Goal: Task Accomplishment & Management: Use online tool/utility

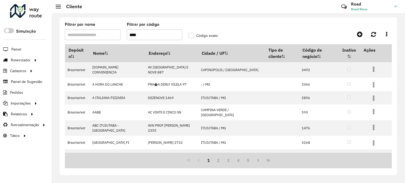
type input "****"
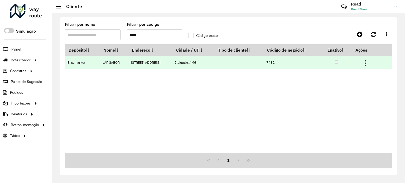
click at [365, 64] on img at bounding box center [366, 63] width 6 height 6
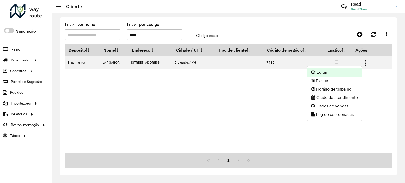
click at [331, 73] on li "Editar" at bounding box center [334, 72] width 55 height 8
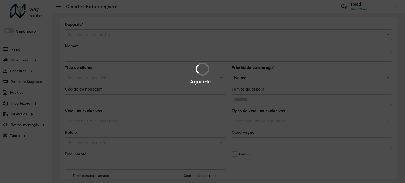
type input "*********"
type input "****"
type input "********"
type input "**********"
type input "*********"
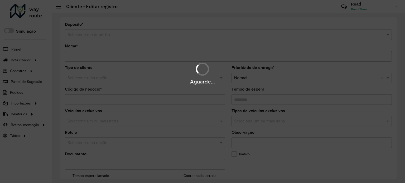
type input "*****"
type input "*********"
type input "**********"
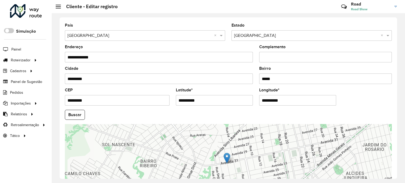
scroll to position [207, 0]
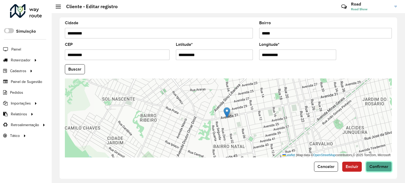
click at [382, 162] on button "Confirmar" at bounding box center [379, 167] width 26 height 10
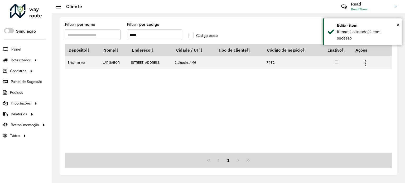
click at [156, 34] on input "****" at bounding box center [155, 35] width 56 height 11
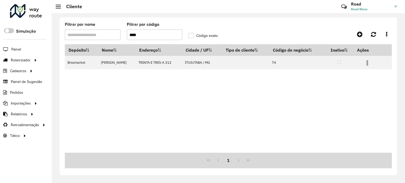
type input "****"
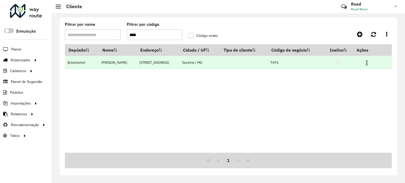
click at [370, 64] on img at bounding box center [367, 63] width 6 height 6
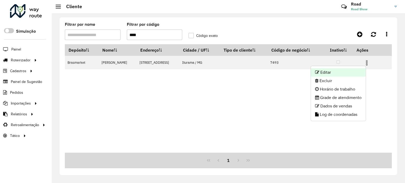
click at [351, 70] on li "Editar" at bounding box center [338, 72] width 55 height 8
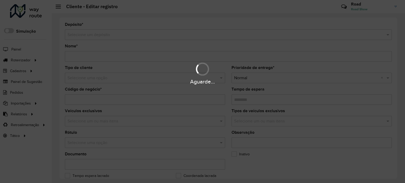
type input "**********"
type input "****"
type input "********"
type input "**********"
type input "*******"
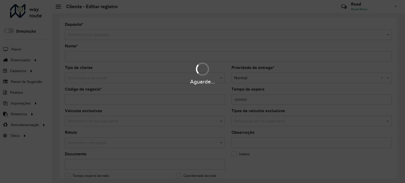
type input "*********"
type input "**********"
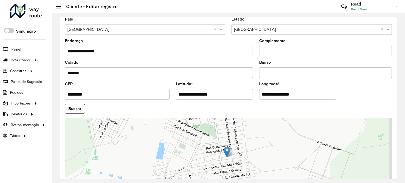
scroll to position [207, 0]
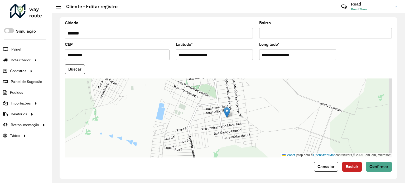
drag, startPoint x: 219, startPoint y: 52, endPoint x: 118, endPoint y: 51, distance: 100.6
click at [118, 51] on formly-group "**********" at bounding box center [229, 68] width 334 height 180
paste input "**********"
drag, startPoint x: 213, startPoint y: 53, endPoint x: 273, endPoint y: 59, distance: 59.7
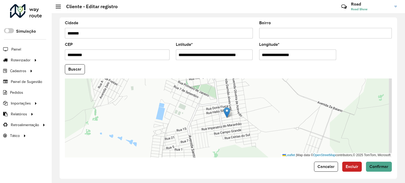
click at [273, 59] on formly-group "**********" at bounding box center [229, 68] width 334 height 180
type input "**********"
drag, startPoint x: 300, startPoint y: 51, endPoint x: 222, endPoint y: 56, distance: 78.3
click at [223, 56] on formly-group "**********" at bounding box center [229, 68] width 334 height 180
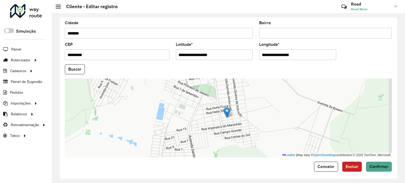
click at [64, 66] on formly-field "Buscar" at bounding box center [229, 71] width 334 height 14
click at [76, 68] on button "Buscar" at bounding box center [75, 69] width 20 height 10
click at [380, 168] on button "Confirmar" at bounding box center [379, 167] width 26 height 10
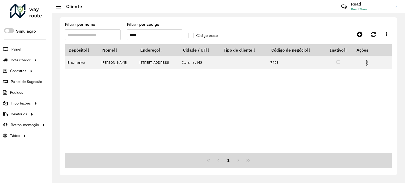
click at [151, 37] on input "****" at bounding box center [155, 35] width 56 height 11
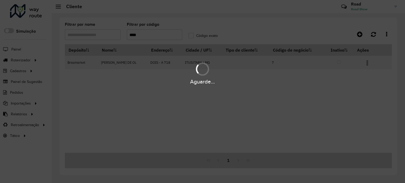
type input "****"
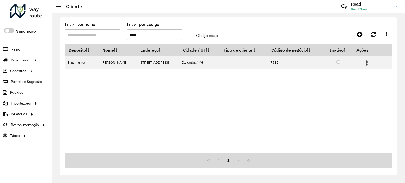
click at [154, 35] on input "****" at bounding box center [155, 35] width 56 height 11
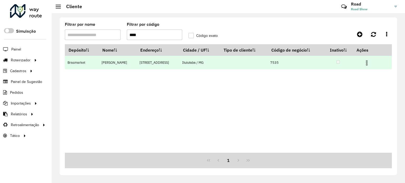
click at [370, 62] on img at bounding box center [367, 63] width 6 height 6
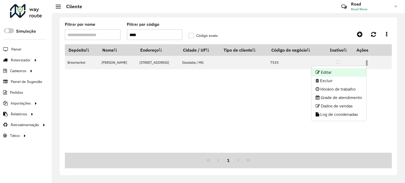
click at [341, 72] on li "Editar" at bounding box center [339, 72] width 55 height 8
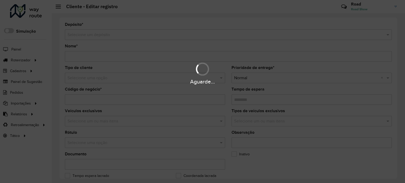
type input "**********"
type input "****"
type input "********"
type input "**********"
type input "*********"
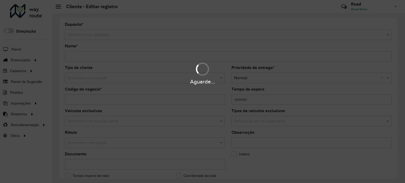
type input "*********"
type input "**********"
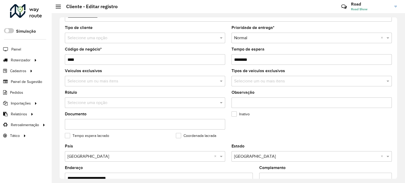
scroll to position [132, 0]
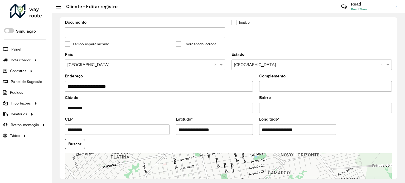
drag, startPoint x: 169, startPoint y: 125, endPoint x: 72, endPoint y: 112, distance: 98.1
click at [72, 112] on formly-group "**********" at bounding box center [229, 143] width 334 height 180
paste input "**********"
drag, startPoint x: 207, startPoint y: 128, endPoint x: 264, endPoint y: 133, distance: 57.2
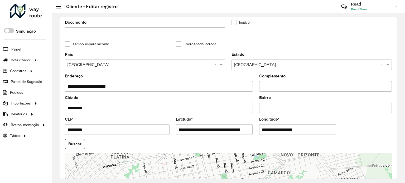
click at [264, 132] on formly-group "**********" at bounding box center [229, 143] width 334 height 180
type input "**********"
drag, startPoint x: 306, startPoint y: 129, endPoint x: 213, endPoint y: 120, distance: 93.3
click at [214, 121] on formly-group "**********" at bounding box center [229, 143] width 334 height 180
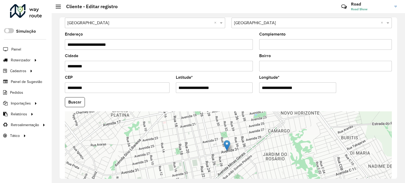
scroll to position [207, 0]
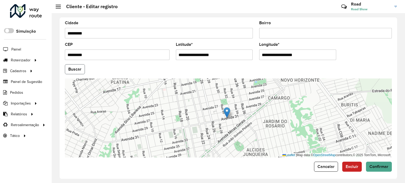
click at [78, 68] on button "Buscar" at bounding box center [75, 69] width 20 height 10
click at [79, 65] on button "Buscar" at bounding box center [75, 69] width 20 height 10
click at [376, 165] on span "Confirmar" at bounding box center [379, 167] width 19 height 4
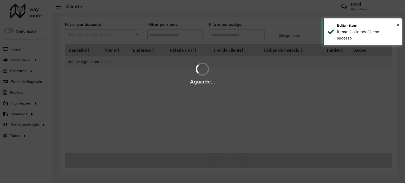
type input "****"
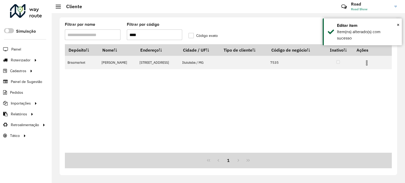
drag, startPoint x: 144, startPoint y: 35, endPoint x: 111, endPoint y: 31, distance: 33.5
click at [112, 32] on formly-group "Filtrar por nome Filtrar por código **** Código exato" at bounding box center [186, 34] width 248 height 22
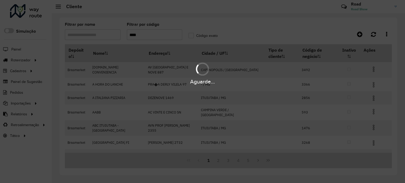
type input "****"
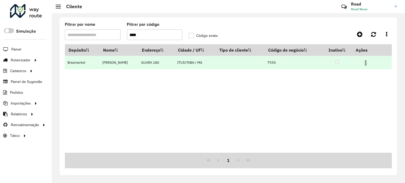
click at [369, 63] on img at bounding box center [366, 63] width 6 height 6
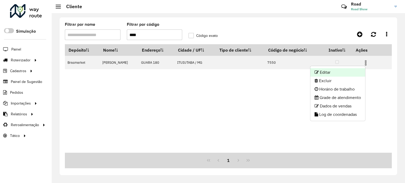
click at [343, 73] on li "Editar" at bounding box center [338, 72] width 55 height 8
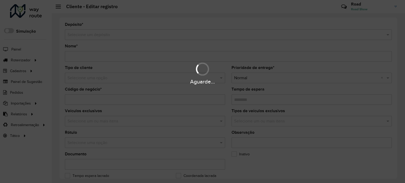
type input "**********"
type input "****"
type input "********"
type input "*********"
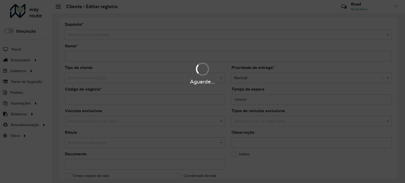
type input "**********"
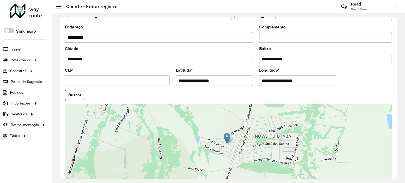
scroll to position [207, 0]
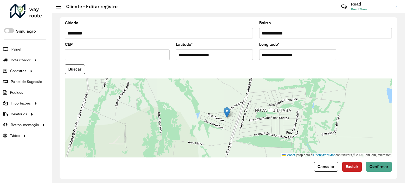
drag, startPoint x: 227, startPoint y: 51, endPoint x: 34, endPoint y: 50, distance: 193.4
click at [34, 50] on div "Roteirizador AmbevTech Simulação Painel Roteirizador Entregas Vendas Cadastros …" at bounding box center [202, 91] width 405 height 183
paste input "**********"
drag, startPoint x: 207, startPoint y: 53, endPoint x: 253, endPoint y: 54, distance: 45.9
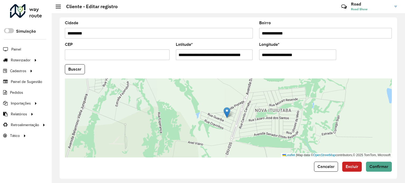
click at [253, 54] on formly-field "**********" at bounding box center [214, 54] width 83 height 22
type input "**********"
drag, startPoint x: 305, startPoint y: 54, endPoint x: 147, endPoint y: 48, distance: 157.9
click at [147, 48] on formly-group "**********" at bounding box center [229, 68] width 334 height 180
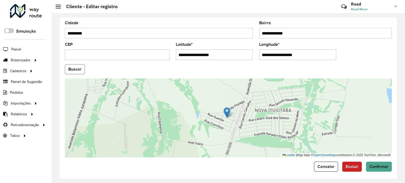
click at [76, 70] on button "Buscar" at bounding box center [75, 69] width 20 height 10
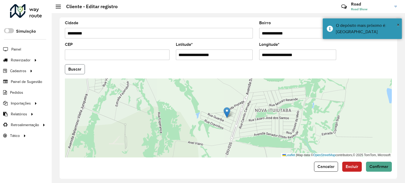
click at [80, 66] on button "Buscar" at bounding box center [75, 69] width 20 height 10
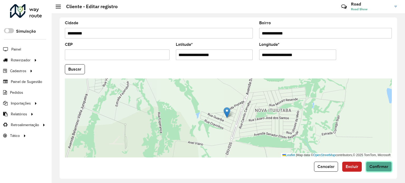
click at [381, 167] on span "Confirmar" at bounding box center [379, 167] width 19 height 4
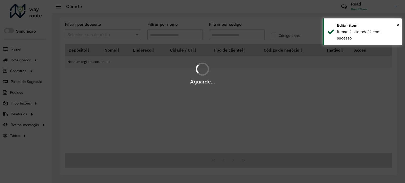
type input "****"
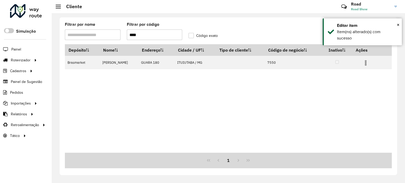
click at [56, 20] on div "Filtrar por nome Filtrar por código **** Código exato Depósito Nome Endereço Ci…" at bounding box center [229, 98] width 354 height 170
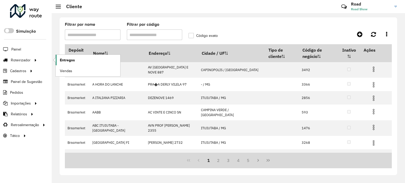
click at [61, 60] on span "Entregas" at bounding box center [67, 61] width 15 height 6
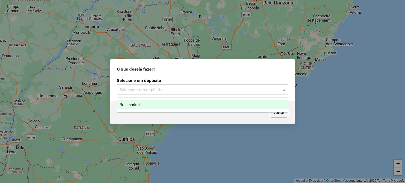
click at [167, 91] on input "text" at bounding box center [198, 90] width 156 height 6
click at [158, 106] on div "Brasmarket" at bounding box center [202, 105] width 171 height 9
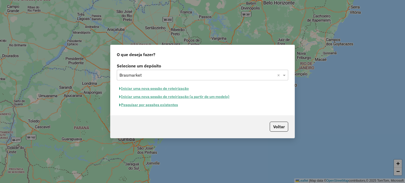
click at [151, 86] on button "Iniciar uma nova sessão de roteirização" at bounding box center [154, 89] width 74 height 8
select select "*"
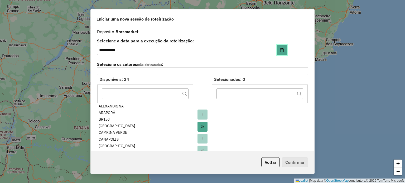
click at [281, 51] on icon "Choose Date" at bounding box center [282, 50] width 4 height 4
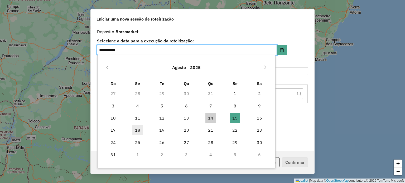
click at [138, 131] on span "18" at bounding box center [137, 130] width 11 height 11
type input "**********"
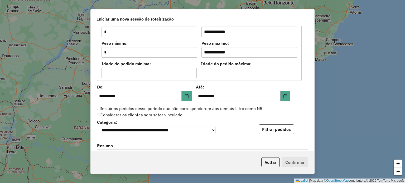
scroll to position [501, 0]
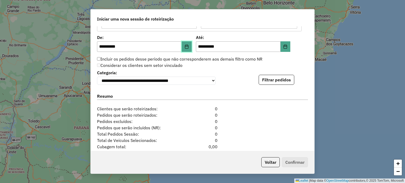
click at [183, 47] on button "Choose Date" at bounding box center [187, 46] width 10 height 11
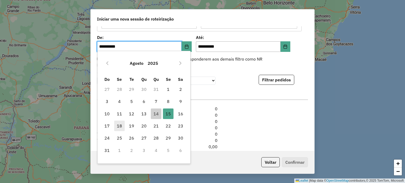
click at [121, 127] on span "18" at bounding box center [119, 126] width 11 height 11
type input "**********"
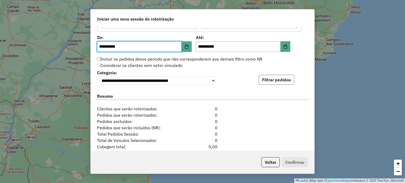
click at [272, 82] on button "Filtrar pedidos" at bounding box center [277, 80] width 36 height 10
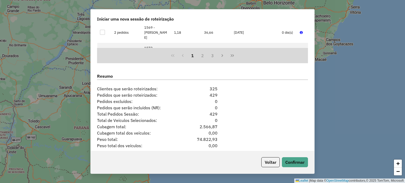
scroll to position [652, 0]
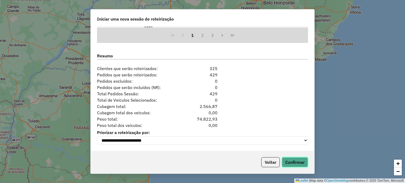
click at [295, 167] on button "Confirmar" at bounding box center [295, 163] width 26 height 10
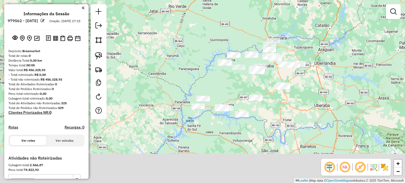
drag, startPoint x: 226, startPoint y: 167, endPoint x: 273, endPoint y: 132, distance: 59.1
click at [273, 132] on div "Janela de atendimento Grade de atendimento Capacidade Transportadoras Veículos …" at bounding box center [202, 91] width 405 height 183
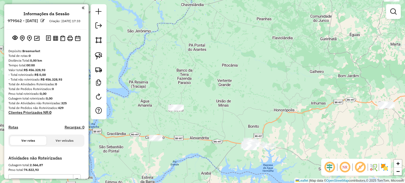
drag, startPoint x: 203, startPoint y: 146, endPoint x: 210, endPoint y: 136, distance: 12.2
click at [224, 140] on div "Janela de atendimento Grade de atendimento Capacidade Transportadoras Veículos …" at bounding box center [202, 91] width 405 height 183
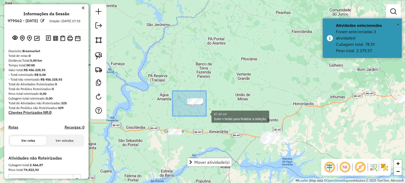
drag, startPoint x: 173, startPoint y: 91, endPoint x: 206, endPoint y: 116, distance: 41.9
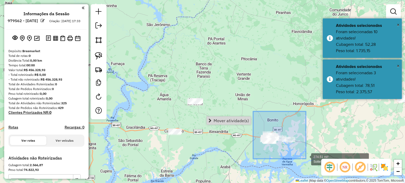
drag, startPoint x: 255, startPoint y: 114, endPoint x: 306, endPoint y: 159, distance: 67.7
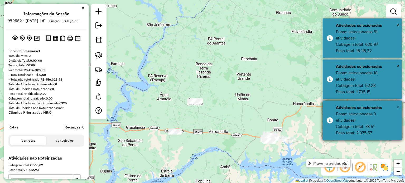
click at [397, 106] on span "×" at bounding box center [398, 107] width 3 height 6
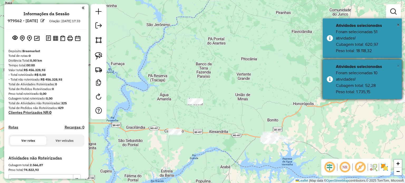
click at [398, 65] on span "×" at bounding box center [398, 66] width 3 height 6
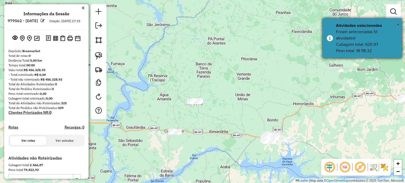
click at [400, 26] on div "× Atividades selecionadas Foram selecionadas 51 atividades! Cubagem total: 620,…" at bounding box center [362, 38] width 79 height 40
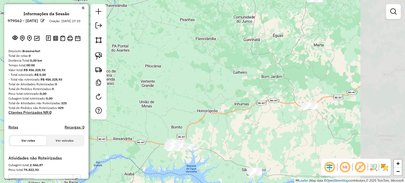
drag, startPoint x: 378, startPoint y: 121, endPoint x: 286, endPoint y: 128, distance: 92.1
click at [286, 128] on div "Janela de atendimento Grade de atendimento Capacidade Transportadoras Veículos …" at bounding box center [202, 91] width 405 height 183
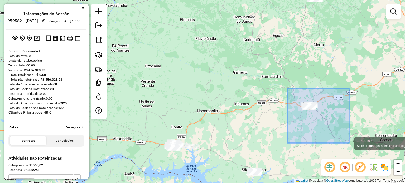
drag, startPoint x: 303, startPoint y: 111, endPoint x: 351, endPoint y: 140, distance: 55.9
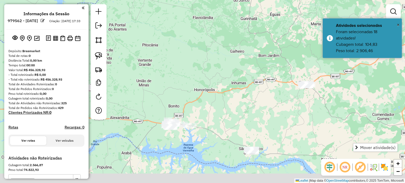
drag, startPoint x: 260, startPoint y: 134, endPoint x: 251, endPoint y: 110, distance: 25.0
click at [252, 109] on div "Janela de atendimento Grade de atendimento Capacidade Transportadoras Veículos …" at bounding box center [202, 91] width 405 height 183
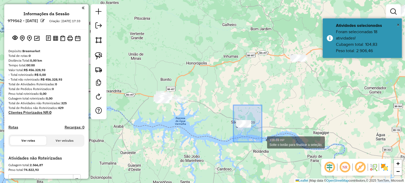
drag, startPoint x: 234, startPoint y: 109, endPoint x: 262, endPoint y: 142, distance: 44.0
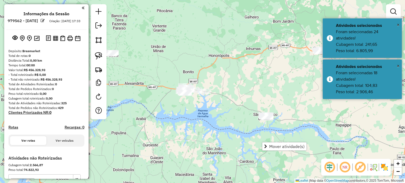
drag, startPoint x: 215, startPoint y: 137, endPoint x: 240, endPoint y: 128, distance: 27.1
click at [240, 128] on div "Janela de atendimento Grade de atendimento Capacidade Transportadoras Veículos …" at bounding box center [202, 91] width 405 height 183
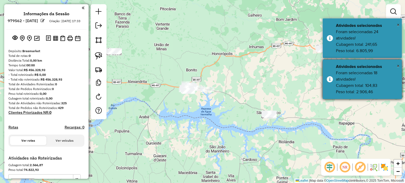
click at [400, 65] on div "× Atividades selecionadas Foram selecionadas 18 atividades! Cubagem total: 104,…" at bounding box center [362, 80] width 79 height 40
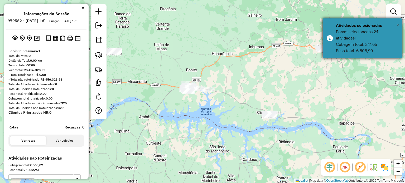
drag, startPoint x: 399, startPoint y: 24, endPoint x: 374, endPoint y: 34, distance: 27.1
click at [399, 25] on span "×" at bounding box center [398, 25] width 3 height 6
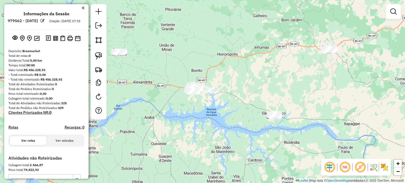
drag, startPoint x: 211, startPoint y: 117, endPoint x: 256, endPoint y: 117, distance: 44.6
click at [256, 117] on div "Janela de atendimento Grade de atendimento Capacidade Transportadoras Veículos …" at bounding box center [202, 91] width 405 height 183
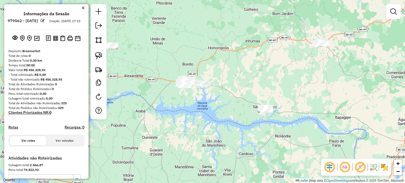
drag, startPoint x: 314, startPoint y: 132, endPoint x: 281, endPoint y: 126, distance: 34.0
click at [281, 127] on div "Janela de atendimento Grade de atendimento Capacidade Transportadoras Veículos …" at bounding box center [202, 91] width 405 height 183
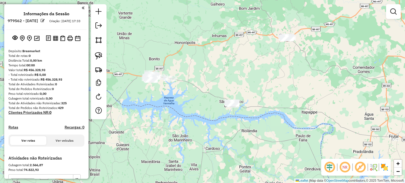
click at [230, 129] on div "Janela de atendimento Grade de atendimento Capacidade Transportadoras Veículos …" at bounding box center [202, 91] width 405 height 183
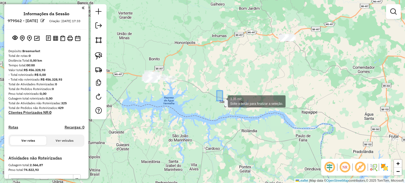
drag, startPoint x: 221, startPoint y: 99, endPoint x: 256, endPoint y: 141, distance: 55.1
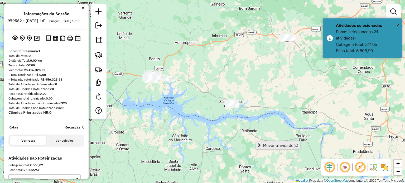
click at [270, 145] on span "Mover atividade(s)" at bounding box center [280, 146] width 35 height 4
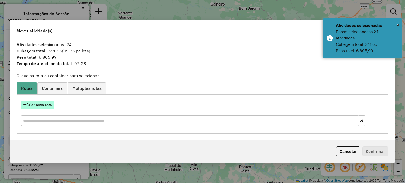
click at [35, 106] on button "Criar nova rota" at bounding box center [37, 105] width 33 height 8
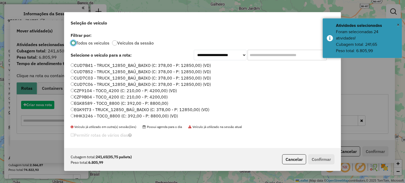
scroll to position [3, 2]
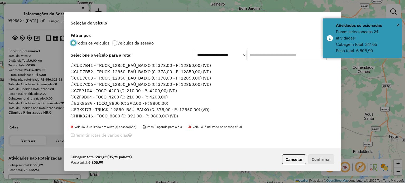
click at [260, 56] on input "text" at bounding box center [287, 55] width 79 height 11
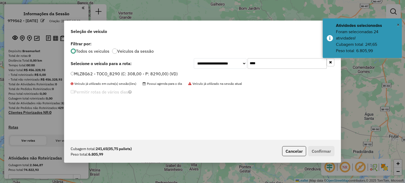
type input "****"
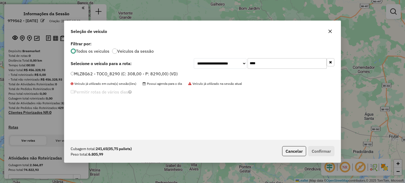
click at [141, 74] on label "MLZ8G62 - TOCO_8290 (C: 308,00 - P: 8290,00) (VD)" at bounding box center [124, 74] width 107 height 6
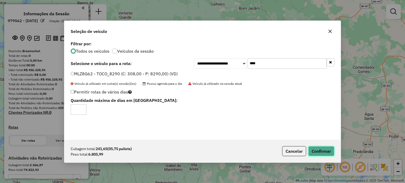
drag, startPoint x: 326, startPoint y: 150, endPoint x: 317, endPoint y: 134, distance: 18.8
click at [326, 150] on button "Confirmar" at bounding box center [321, 151] width 26 height 10
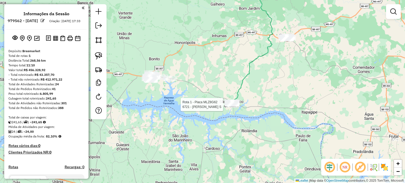
select select "**********"
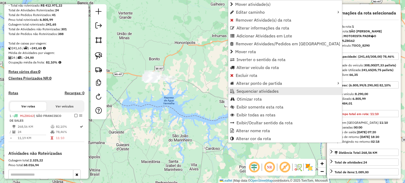
scroll to position [145, 0]
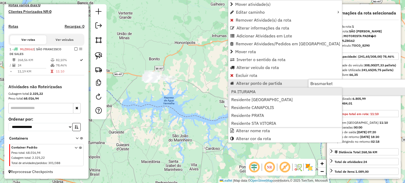
click at [272, 94] on link "PA ITURAMA" at bounding box center [286, 92] width 113 height 8
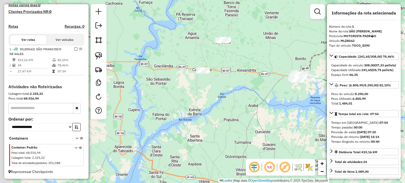
drag, startPoint x: 134, startPoint y: 119, endPoint x: 278, endPoint y: 117, distance: 143.6
click at [280, 118] on div "Janela de atendimento Grade de atendimento Capacidade Transportadoras Veículos …" at bounding box center [202, 91] width 405 height 183
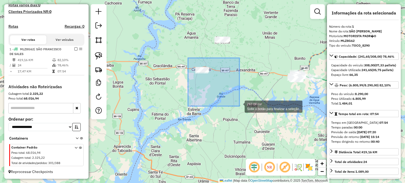
drag, startPoint x: 212, startPoint y: 77, endPoint x: 235, endPoint y: 100, distance: 32.1
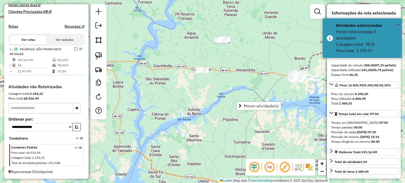
drag, startPoint x: 254, startPoint y: 58, endPoint x: 211, endPoint y: 74, distance: 46.3
click at [211, 74] on div "Janela de atendimento Grade de atendimento Capacidade Transportadoras Veículos …" at bounding box center [202, 91] width 405 height 183
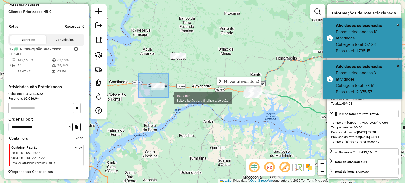
drag, startPoint x: 169, startPoint y: 98, endPoint x: 183, endPoint y: 107, distance: 16.9
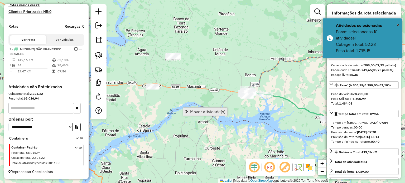
drag, startPoint x: 261, startPoint y: 115, endPoint x: 217, endPoint y: 110, distance: 43.9
click at [220, 113] on hb-router-mapa "**********" at bounding box center [202, 91] width 405 height 183
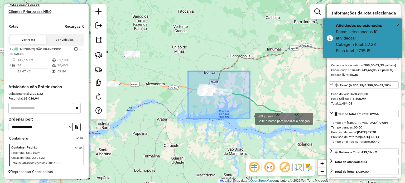
drag, startPoint x: 188, startPoint y: 71, endPoint x: 250, endPoint y: 118, distance: 78.0
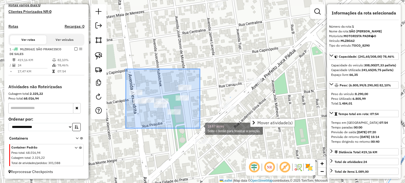
drag, startPoint x: 151, startPoint y: 92, endPoint x: 196, endPoint y: 124, distance: 55.4
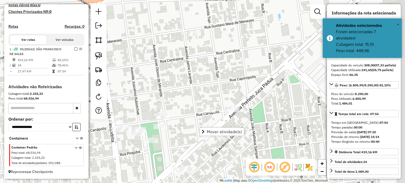
drag, startPoint x: 202, startPoint y: 59, endPoint x: 184, endPoint y: 101, distance: 44.9
click at [184, 100] on div "Janela de atendimento Grade de atendimento Capacidade Transportadoras Veículos …" at bounding box center [202, 91] width 405 height 183
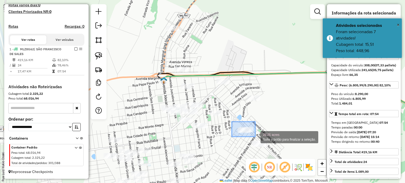
drag, startPoint x: 232, startPoint y: 122, endPoint x: 257, endPoint y: 137, distance: 28.9
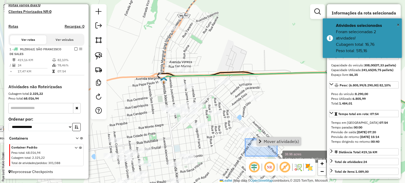
drag, startPoint x: 246, startPoint y: 139, endPoint x: 277, endPoint y: 156, distance: 35.8
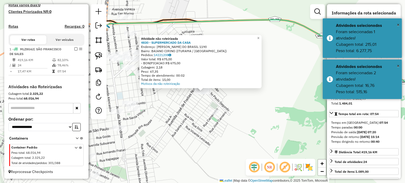
click at [196, 124] on div "Atividade não roteirizada 4830 - SUPERMERCADO DA CASA Endereço: AYRTON SENNA DO…" at bounding box center [202, 91] width 405 height 183
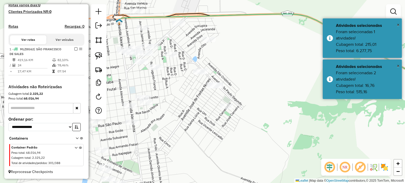
drag, startPoint x: 168, startPoint y: 128, endPoint x: 214, endPoint y: 114, distance: 48.5
click at [210, 115] on div "Janela de atendimento Grade de atendimento Capacidade Transportadoras Veículos …" at bounding box center [202, 91] width 405 height 183
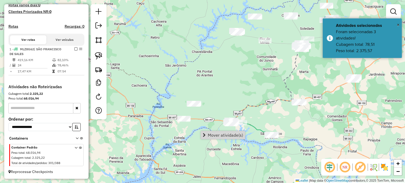
click at [230, 133] on span "Mover atividade(s)" at bounding box center [225, 135] width 35 height 4
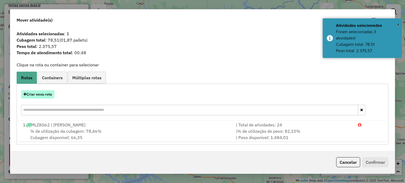
click at [44, 91] on button "Criar nova rota" at bounding box center [37, 95] width 33 height 8
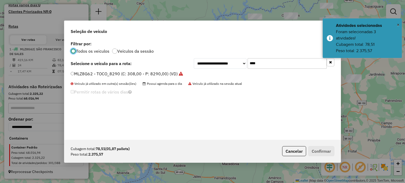
scroll to position [3, 2]
drag, startPoint x: 259, startPoint y: 64, endPoint x: 238, endPoint y: 64, distance: 20.8
click at [240, 64] on div "**********" at bounding box center [264, 63] width 141 height 11
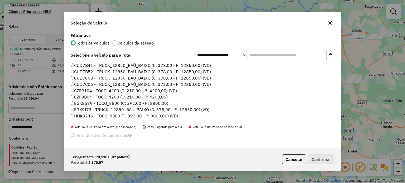
click at [330, 24] on icon "button" at bounding box center [330, 23] width 4 height 4
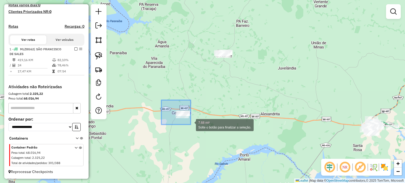
drag, startPoint x: 191, startPoint y: 125, endPoint x: 211, endPoint y: 140, distance: 25.1
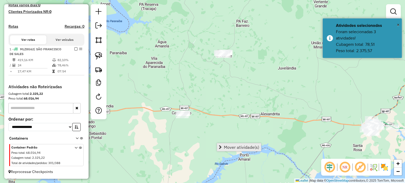
click at [233, 147] on span "Mover atividade(s)" at bounding box center [241, 147] width 35 height 4
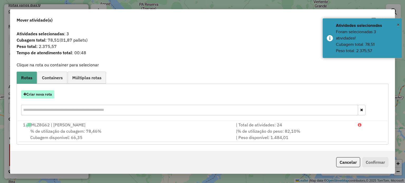
click at [39, 97] on button "Criar nova rota" at bounding box center [37, 95] width 33 height 8
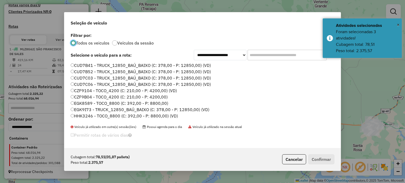
click at [259, 57] on input "text" at bounding box center [287, 55] width 79 height 11
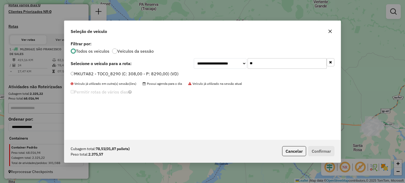
type input "*"
type input "**"
click at [139, 75] on label "MJG7D67 - TRUCK_12850 (C: 420,00 - P: 12850,00)" at bounding box center [124, 74] width 106 height 6
click at [325, 153] on button "Confirmar" at bounding box center [321, 151] width 26 height 10
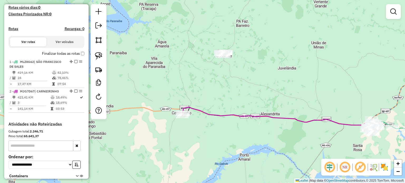
scroll to position [152, 0]
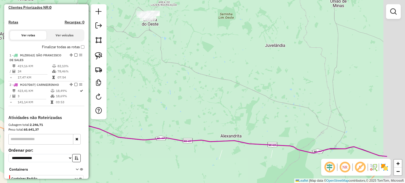
drag, startPoint x: 356, startPoint y: 117, endPoint x: 263, endPoint y: 99, distance: 95.5
click at [217, 74] on div "Janela de atendimento Grade de atendimento Capacidade Transportadoras Veículos …" at bounding box center [202, 91] width 405 height 183
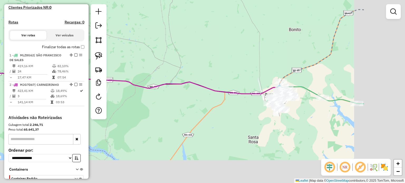
drag, startPoint x: 329, startPoint y: 133, endPoint x: 187, endPoint y: 66, distance: 157.2
click at [181, 66] on icon at bounding box center [91, 76] width 379 height 36
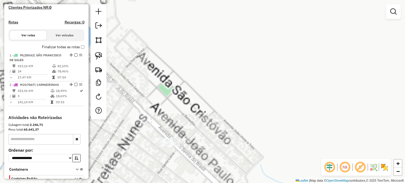
drag, startPoint x: 222, startPoint y: 75, endPoint x: 305, endPoint y: 72, distance: 82.9
click at [311, 75] on div "Janela de atendimento Grade de atendimento Capacidade Transportadoras Veículos …" at bounding box center [202, 91] width 405 height 183
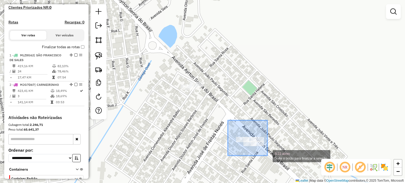
drag, startPoint x: 228, startPoint y: 121, endPoint x: 269, endPoint y: 153, distance: 52.0
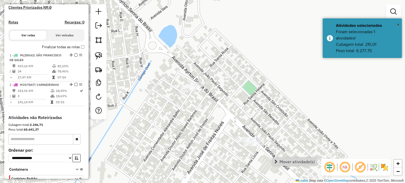
drag, startPoint x: 296, startPoint y: 163, endPoint x: 293, endPoint y: 161, distance: 4.1
click at [296, 162] on span "Mover atividade(s)" at bounding box center [297, 162] width 35 height 4
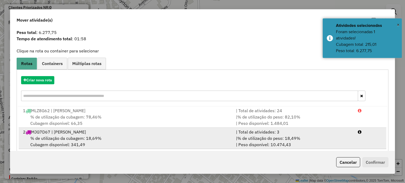
scroll to position [21, 0]
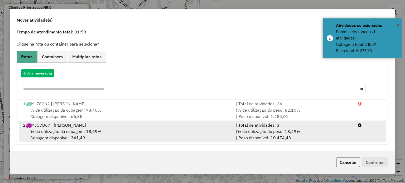
drag, startPoint x: 134, startPoint y: 131, endPoint x: 205, endPoint y: 140, distance: 71.3
click at [135, 131] on div "% de utilização da cubagem: 18,69% Cubagem disponível: 341,49" at bounding box center [126, 135] width 213 height 13
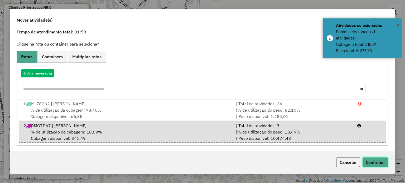
click at [372, 162] on button "Confirmar" at bounding box center [376, 163] width 26 height 10
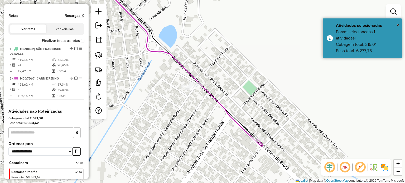
scroll to position [0, 0]
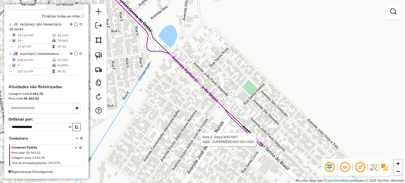
select select "**********"
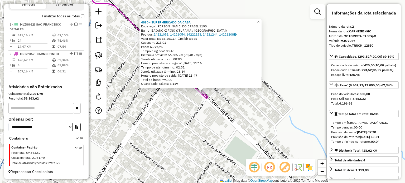
scroll to position [181, 0]
click at [179, 141] on div "4830 - SUPERMERCADO DA CASA Endereço: AYRTON SENNA DO BRASIL 1190 Bairro: BAIAN…" at bounding box center [202, 91] width 405 height 183
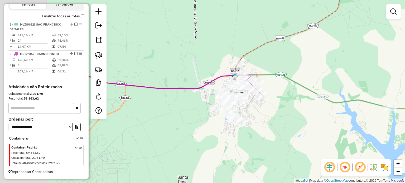
drag, startPoint x: 192, startPoint y: 149, endPoint x: 268, endPoint y: 119, distance: 81.8
click at [267, 121] on div "Janela de atendimento Grade de atendimento Capacidade Transportadoras Veículos …" at bounding box center [202, 91] width 405 height 183
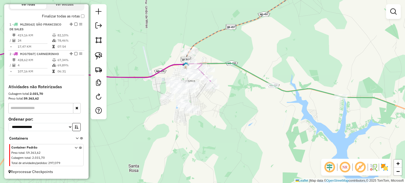
drag, startPoint x: 334, startPoint y: 125, endPoint x: 206, endPoint y: 101, distance: 129.7
click at [206, 102] on div "Janela de atendimento Grade de atendimento Capacidade Transportadoras Veículos …" at bounding box center [202, 91] width 405 height 183
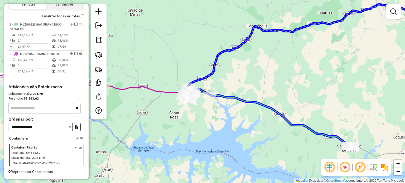
click at [355, 152] on div at bounding box center [352, 148] width 13 height 5
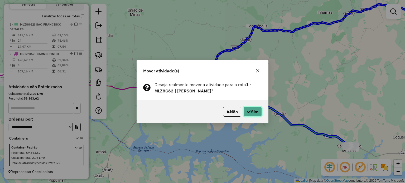
click at [257, 115] on button "Sim" at bounding box center [253, 112] width 18 height 10
click at [255, 111] on button "Sim" at bounding box center [253, 112] width 18 height 10
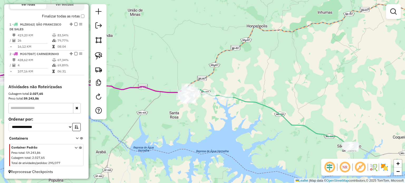
click at [216, 97] on icon at bounding box center [281, 122] width 144 height 55
select select "**********"
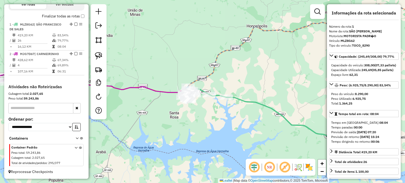
click at [215, 122] on div "Rota 1 - Placa MLZ8G62 5713 - BUTECO DO SISSI Janela de atendimento Grade de at…" at bounding box center [202, 91] width 405 height 183
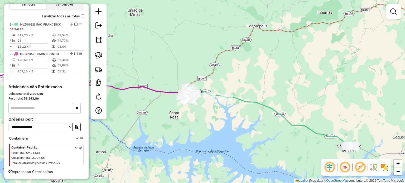
select select "**********"
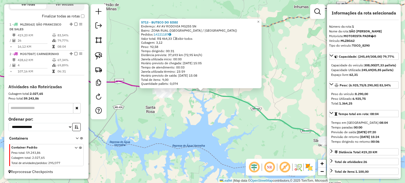
click at [217, 126] on div "5713 - BUTECO DO SISSI Endereço: AV AV RODOVIA MG255 SN Bairro: ZONA RUAL (Itur…" at bounding box center [202, 91] width 405 height 183
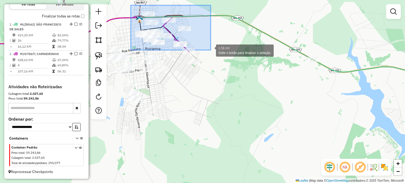
drag, startPoint x: 135, startPoint y: 7, endPoint x: 211, endPoint y: 50, distance: 87.0
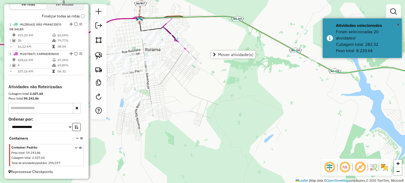
drag, startPoint x: 202, startPoint y: 104, endPoint x: 249, endPoint y: 171, distance: 81.9
click at [249, 171] on div "Janela de atendimento Grade de atendimento Capacidade Transportadoras Veículos …" at bounding box center [202, 91] width 405 height 183
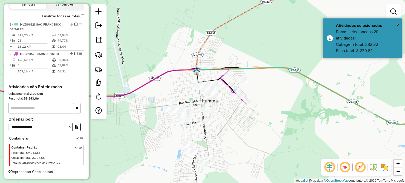
drag, startPoint x: 239, startPoint y: 153, endPoint x: 248, endPoint y: 122, distance: 31.6
click at [248, 122] on div "Janela de atendimento Grade de atendimento Capacidade Transportadoras Veículos …" at bounding box center [202, 91] width 405 height 183
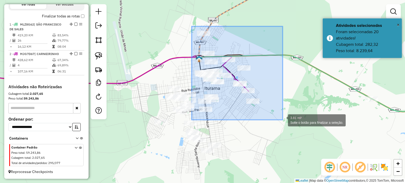
drag, startPoint x: 195, startPoint y: 30, endPoint x: 283, endPoint y: 120, distance: 125.6
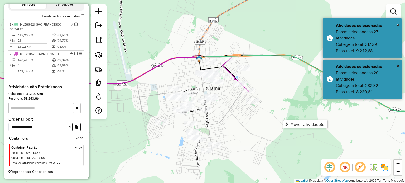
click at [252, 130] on div "Janela de atendimento Grade de atendimento Capacidade Transportadoras Veículos …" at bounding box center [202, 91] width 405 height 183
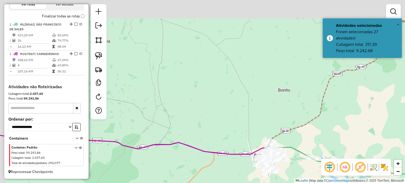
drag, startPoint x: 182, startPoint y: 67, endPoint x: 219, endPoint y: 114, distance: 59.8
click at [215, 111] on div "Janela de atendimento Grade de atendimento Capacidade Transportadoras Veículos …" at bounding box center [202, 91] width 405 height 183
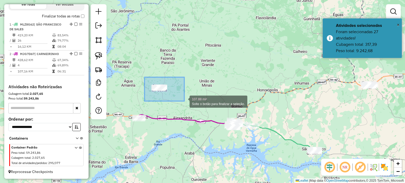
drag, startPoint x: 145, startPoint y: 78, endPoint x: 184, endPoint y: 101, distance: 46.4
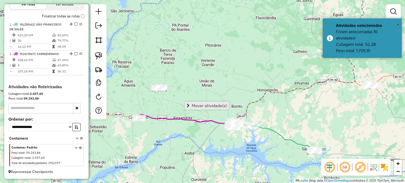
click at [208, 104] on span "Mover atividade(s)" at bounding box center [209, 106] width 35 height 4
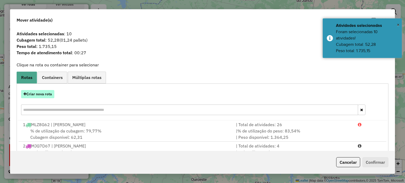
click at [44, 95] on button "Criar nova rota" at bounding box center [37, 94] width 33 height 8
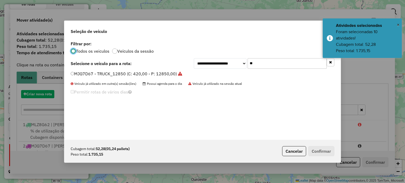
scroll to position [3, 2]
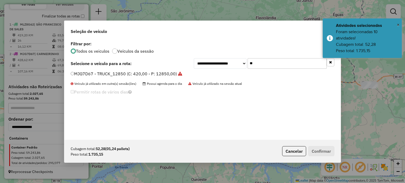
drag, startPoint x: 264, startPoint y: 62, endPoint x: 208, endPoint y: 54, distance: 56.8
click at [229, 58] on div "**********" at bounding box center [264, 63] width 141 height 11
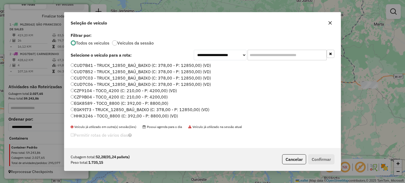
click at [334, 26] on div at bounding box center [330, 23] width 8 height 8
click at [329, 23] on icon "button" at bounding box center [330, 23] width 4 height 4
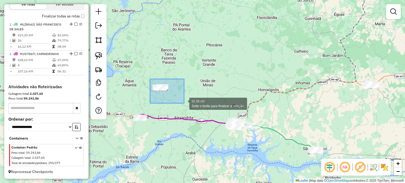
drag, startPoint x: 179, startPoint y: 99, endPoint x: 184, endPoint y: 103, distance: 6.8
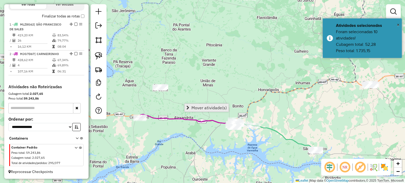
click at [215, 107] on span "Mover atividade(s)" at bounding box center [209, 108] width 35 height 4
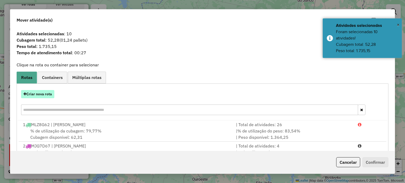
click at [35, 93] on button "Criar nova rota" at bounding box center [37, 94] width 33 height 8
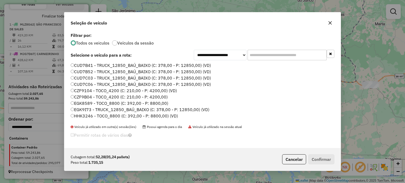
click at [250, 59] on input "text" at bounding box center [287, 55] width 79 height 11
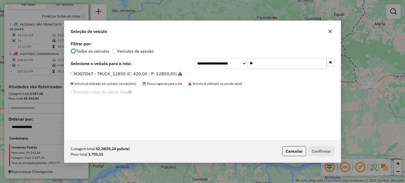
type input "**"
click at [122, 72] on label "MJG7D67 - TRUCK_12850 (C: 420,00 - P: 12850,00)" at bounding box center [127, 74] width 112 height 6
click at [321, 149] on button "Confirmar" at bounding box center [321, 151] width 26 height 10
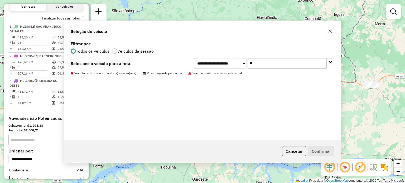
scroll to position [187, 0]
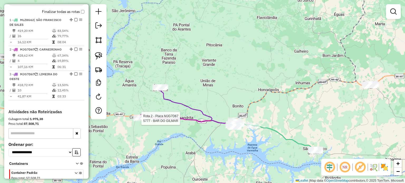
select select "**********"
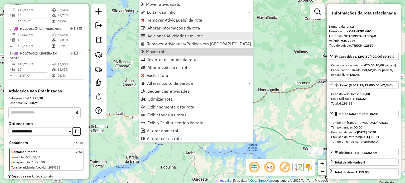
scroll to position [216, 0]
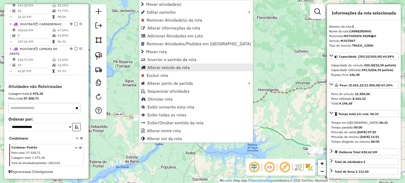
click at [162, 70] on span "Alterar veículo da rota" at bounding box center [169, 67] width 42 height 4
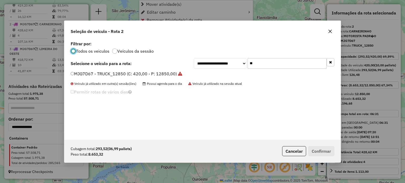
scroll to position [3, 2]
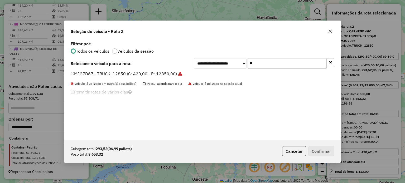
drag, startPoint x: 229, startPoint y: 61, endPoint x: 200, endPoint y: 53, distance: 30.5
click at [212, 59] on div "**********" at bounding box center [264, 63] width 141 height 11
type input "****"
click at [130, 73] on label "KOB5509 - TRUCK_12850 (C: 420,00 - P: 12850,00) (VD)" at bounding box center [128, 74] width 115 height 6
click at [97, 72] on label "KOB5509 - TRUCK_12850 (C: 420,00 - P: 12850,00) (VD)" at bounding box center [128, 74] width 115 height 6
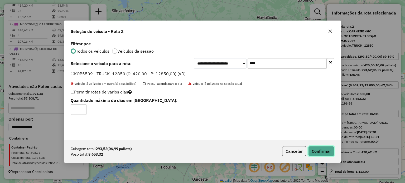
click at [316, 153] on button "Confirmar" at bounding box center [321, 151] width 26 height 10
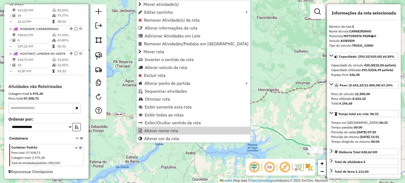
click at [252, 144] on div "Janela de atendimento Grade de atendimento Capacidade Transportadoras Veículos …" at bounding box center [202, 91] width 405 height 183
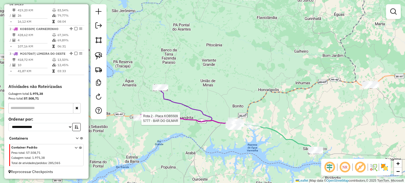
select select "**********"
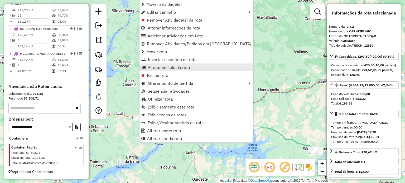
click at [160, 67] on span "Alterar veículo da rota" at bounding box center [169, 67] width 42 height 4
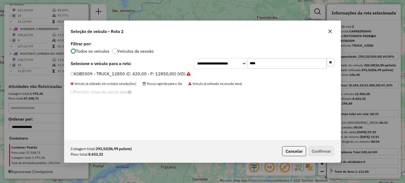
drag, startPoint x: 276, startPoint y: 60, endPoint x: 227, endPoint y: 63, distance: 49.4
click at [229, 63] on div "**********" at bounding box center [264, 63] width 141 height 11
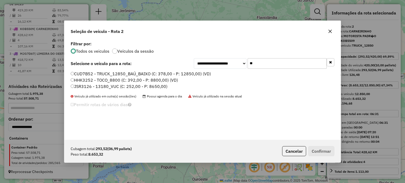
type input "**"
click at [83, 72] on label "CUD7B52 - TRUCK_12850_BAÚ_BAIXO (C: 378,00 - P: 12850,00) (VD)" at bounding box center [141, 74] width 140 height 6
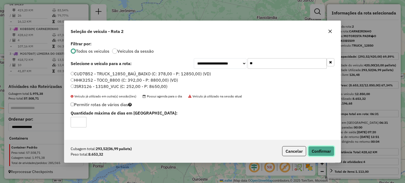
click at [315, 150] on button "Confirmar" at bounding box center [321, 151] width 26 height 10
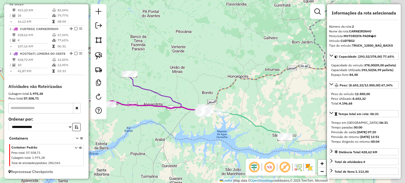
drag, startPoint x: 223, startPoint y: 149, endPoint x: 187, endPoint y: 132, distance: 40.4
click at [189, 133] on div "Janela de atendimento Grade de atendimento Capacidade Transportadoras Veículos …" at bounding box center [202, 91] width 405 height 183
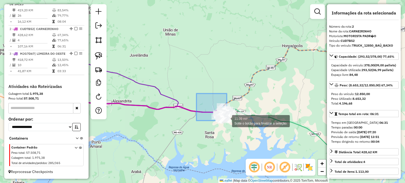
drag, startPoint x: 216, startPoint y: 113, endPoint x: 252, endPoint y: 139, distance: 44.4
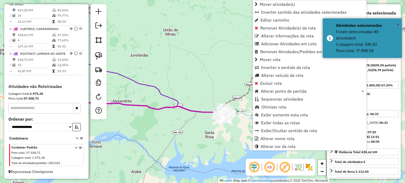
click at [186, 76] on div "Janela de atendimento Grade de atendimento Capacidade Transportadoras Veículos …" at bounding box center [202, 91] width 405 height 183
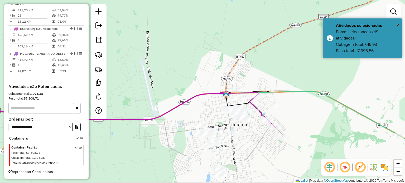
drag, startPoint x: 274, startPoint y: 159, endPoint x: 249, endPoint y: 85, distance: 78.0
click at [249, 86] on div "Janela de atendimento Grade de atendimento Capacidade Transportadoras Veículos …" at bounding box center [202, 91] width 405 height 183
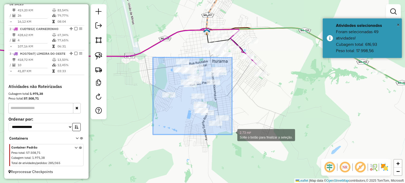
drag, startPoint x: 178, startPoint y: 79, endPoint x: 232, endPoint y: 135, distance: 78.2
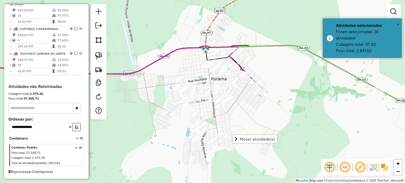
drag, startPoint x: 243, startPoint y: 118, endPoint x: 229, endPoint y: 123, distance: 14.6
click at [238, 135] on hb-router-mapa "Mover atividade(s) Informações da Sessão 979562 - 18/08/2025 Criação: 14/08/202…" at bounding box center [202, 91] width 405 height 183
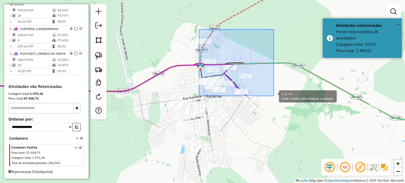
drag, startPoint x: 200, startPoint y: 36, endPoint x: 274, endPoint y: 96, distance: 95.1
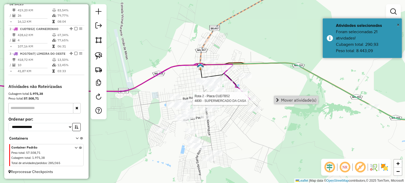
select select "**********"
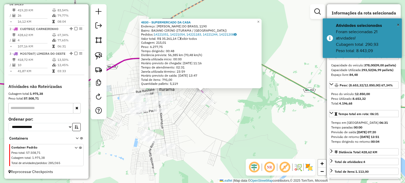
click at [224, 127] on div "4830 - SUPERMERCADO DA CASA Endereço: AYRTON SENNA DO BRASIL 1190 Bairro: BAIAN…" at bounding box center [202, 91] width 405 height 183
click at [259, 21] on link "×" at bounding box center [258, 22] width 6 height 6
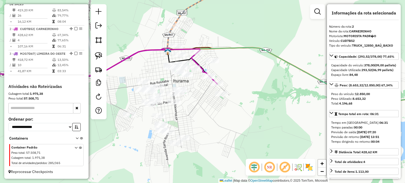
drag, startPoint x: 212, startPoint y: 122, endPoint x: 224, endPoint y: 111, distance: 16.1
click at [225, 113] on div "Janela de atendimento Grade de atendimento Capacidade Transportadoras Veículos …" at bounding box center [202, 91] width 405 height 183
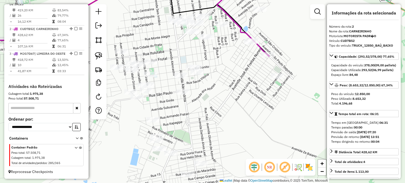
drag, startPoint x: 278, startPoint y: 102, endPoint x: 178, endPoint y: 109, distance: 100.6
click at [177, 113] on div "Janela de atendimento Grade de atendimento Capacidade Transportadoras Veículos …" at bounding box center [202, 91] width 405 height 183
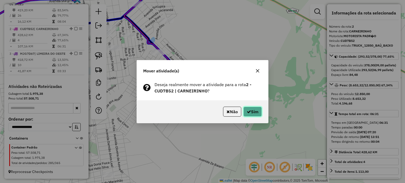
click at [252, 111] on button "Sim" at bounding box center [253, 112] width 18 height 10
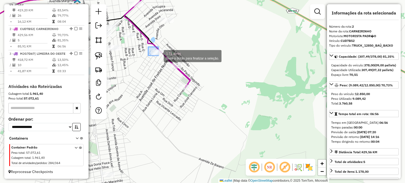
drag, startPoint x: 150, startPoint y: 49, endPoint x: 183, endPoint y: 64, distance: 36.4
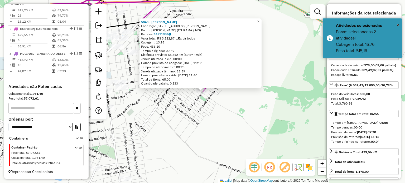
click at [171, 122] on div "5840 - RICARDO SANTOS SILVA Endereço: AV ALBERTO SIMEAO DE QUEIROZ 1533 Bairro:…" at bounding box center [202, 91] width 405 height 183
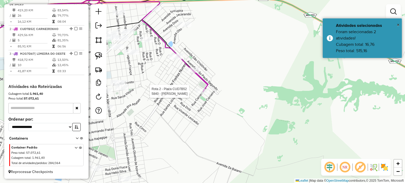
select select "**********"
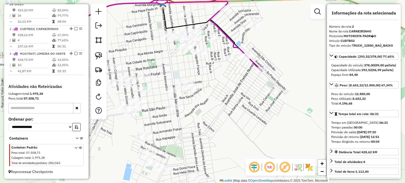
drag, startPoint x: 191, startPoint y: 134, endPoint x: 259, endPoint y: 133, distance: 68.1
click at [259, 134] on div "Janela de atendimento Grade de atendimento Capacidade Transportadoras Veículos …" at bounding box center [202, 91] width 405 height 183
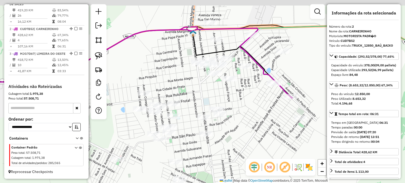
drag, startPoint x: 234, startPoint y: 97, endPoint x: 268, endPoint y: 139, distance: 54.2
click at [269, 139] on div "Janela de atendimento Grade de atendimento Capacidade Transportadoras Veículos …" at bounding box center [202, 91] width 405 height 183
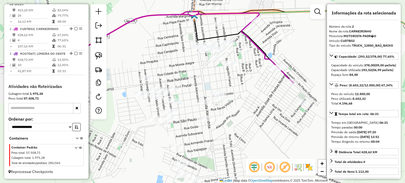
drag, startPoint x: 273, startPoint y: 141, endPoint x: 255, endPoint y: 77, distance: 67.2
click at [266, 84] on div "Janela de atendimento Grade de atendimento Capacidade Transportadoras Veículos …" at bounding box center [202, 91] width 405 height 183
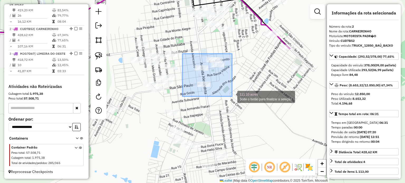
drag, startPoint x: 183, startPoint y: 54, endPoint x: 243, endPoint y: 105, distance: 78.5
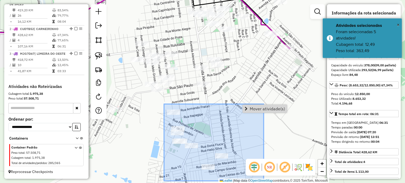
drag, startPoint x: 164, startPoint y: 104, endPoint x: 266, endPoint y: 183, distance: 128.7
click at [267, 183] on html "Aguarde... Pop-up bloqueado! Seu navegador bloqueou automáticamente a abertura …" at bounding box center [202, 91] width 405 height 183
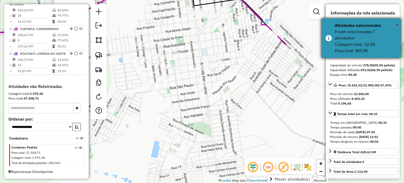
click at [398, 26] on div "× Atividades selecionadas Foram selecionadas 7 atividades! Cubagem total: 32,08…" at bounding box center [360, 38] width 79 height 40
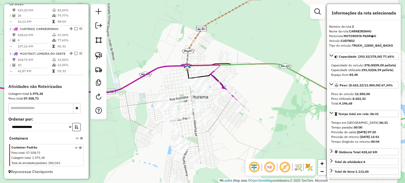
drag, startPoint x: 273, startPoint y: 113, endPoint x: 235, endPoint y: 134, distance: 43.1
click at [239, 131] on div "Janela de atendimento Grade de atendimento Capacidade Transportadoras Veículos …" at bounding box center [202, 91] width 405 height 183
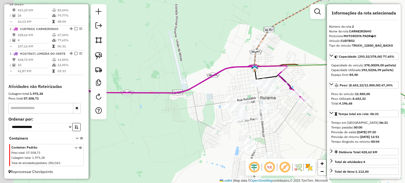
drag, startPoint x: 262, startPoint y: 132, endPoint x: 329, endPoint y: 139, distance: 68.2
click at [329, 139] on hb-router-mapa "Informações da Sessão 979562 - 18/08/2025 Criação: 14/08/2025 17:33 Depósito: B…" at bounding box center [202, 91] width 405 height 183
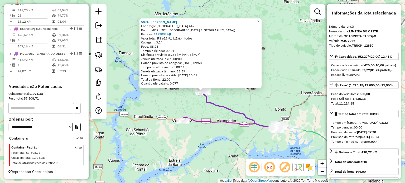
click at [250, 141] on div "5074 - VIVIANE BENTO DA SIL Endereço: AMAZONAS 442 Bairro: MORUMBI (LIMEIRA DO …" at bounding box center [202, 91] width 405 height 183
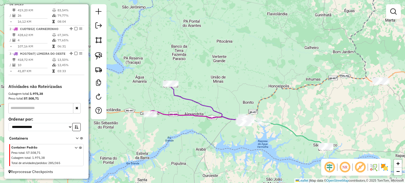
drag, startPoint x: 264, startPoint y: 144, endPoint x: 203, endPoint y: 134, distance: 61.4
click at [203, 134] on div "Janela de atendimento Grade de atendimento Capacidade Transportadoras Veículos …" at bounding box center [202, 91] width 405 height 183
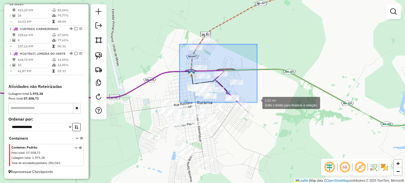
drag, startPoint x: 187, startPoint y: 50, endPoint x: 258, endPoint y: 103, distance: 87.9
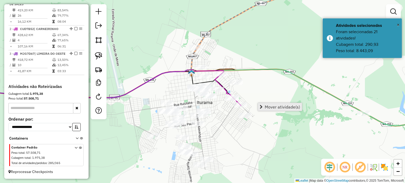
click at [279, 109] on span "Mover atividade(s)" at bounding box center [282, 107] width 35 height 4
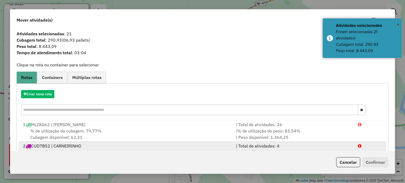
scroll to position [42, 0]
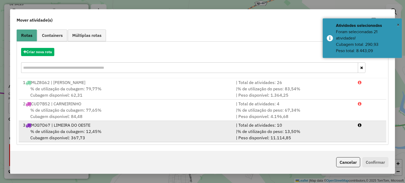
click at [207, 132] on div "% de utilização da cubagem: 12,45% Cubagem disponível: 367,73" at bounding box center [126, 135] width 213 height 13
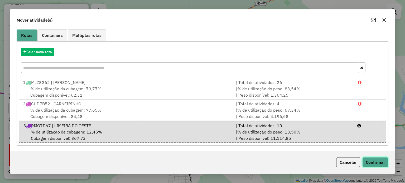
click at [381, 163] on button "Confirmar" at bounding box center [376, 163] width 26 height 10
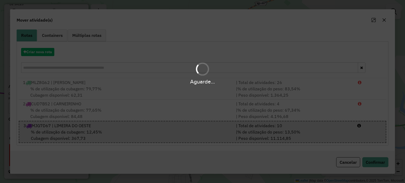
scroll to position [0, 0]
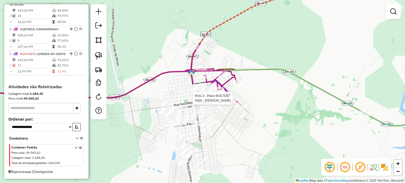
select select "**********"
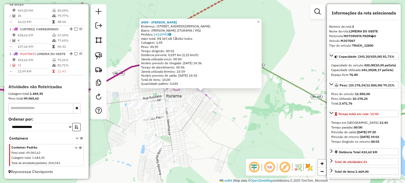
click at [267, 137] on div "5459 - DANIELLI Endereço: RUA DOUTOR ALIPIO SOARES BARBO 454 Bairro: NEWTON CAR…" at bounding box center [202, 91] width 405 height 183
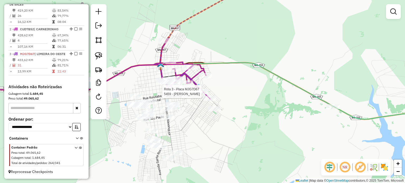
select select "**********"
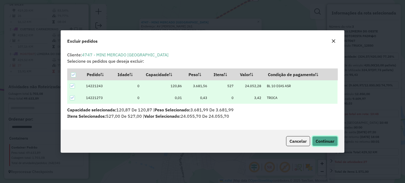
click at [326, 141] on span "Continuar" at bounding box center [325, 141] width 19 height 5
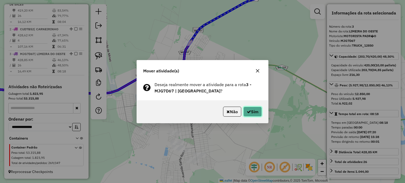
click at [253, 111] on button "Sim" at bounding box center [253, 112] width 18 height 10
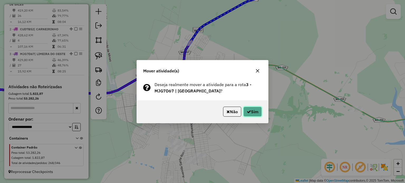
click at [254, 110] on button "Sim" at bounding box center [253, 112] width 18 height 10
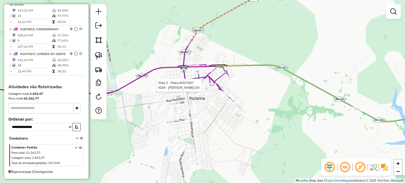
select select "**********"
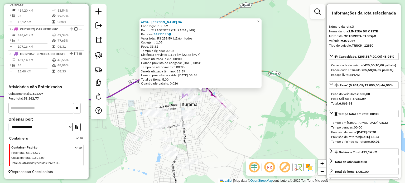
click at [203, 107] on div "6204 - ANTONIO LOURENCO DA Endereço: R D 557 Bairro: TIRADENTES (ITURAMA / MG) …" at bounding box center [202, 91] width 405 height 183
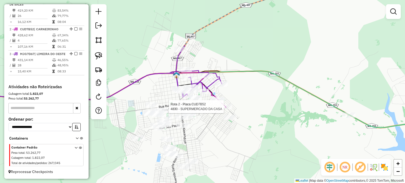
select select "**********"
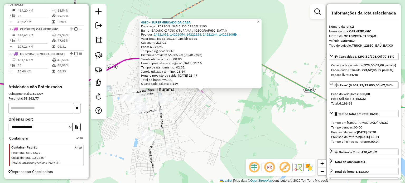
click at [177, 109] on div "4830 - SUPERMERCADO DA CASA Endereço: AYRTON SENNA DO BRASIL 1190 Bairro: BAIAN…" at bounding box center [202, 91] width 405 height 183
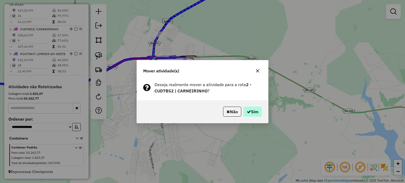
click at [254, 117] on div "Não Sim" at bounding box center [202, 112] width 131 height 23
click at [258, 70] on icon "button" at bounding box center [258, 71] width 4 height 4
click at [257, 115] on button "Sim" at bounding box center [253, 112] width 18 height 10
drag, startPoint x: 254, startPoint y: 113, endPoint x: 236, endPoint y: 107, distance: 19.1
click at [254, 113] on button "Sim" at bounding box center [253, 112] width 18 height 10
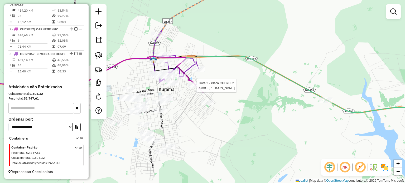
select select "**********"
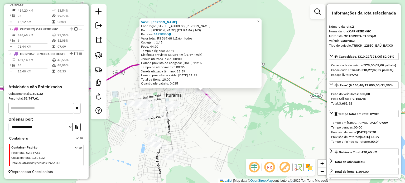
click at [185, 111] on div "5459 - DANIELLI Endereço: RUA DOUTOR ALIPIO SOARES BARBO 454 Bairro: NEWTON CAR…" at bounding box center [202, 91] width 405 height 183
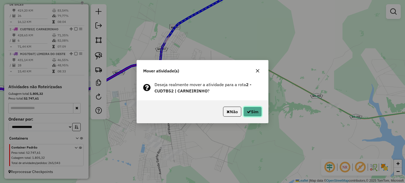
click at [251, 113] on button "Sim" at bounding box center [253, 112] width 18 height 10
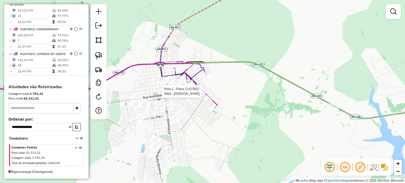
select select "**********"
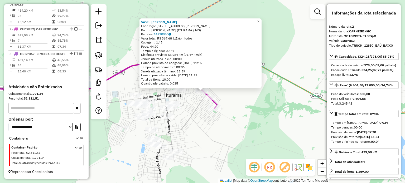
click at [217, 133] on div "5459 - DANIELLI Endereço: RUA DOUTOR ALIPIO SOARES BARBO 454 Bairro: NEWTON CAR…" at bounding box center [202, 91] width 405 height 183
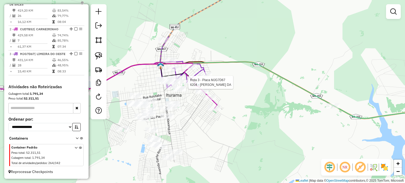
select select "**********"
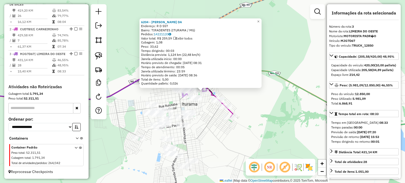
click at [207, 122] on div "6204 - ANTONIO LOURENCO DA Endereço: R D 557 Bairro: TIRADENTES (ITURAMA / MG) …" at bounding box center [202, 91] width 405 height 183
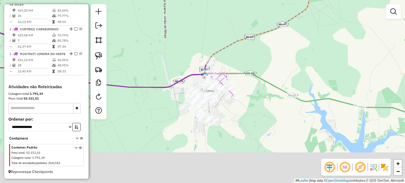
drag, startPoint x: 243, startPoint y: 130, endPoint x: 239, endPoint y: 120, distance: 11.4
click at [243, 123] on div "Janela de atendimento Grade de atendimento Capacidade Transportadoras Veículos …" at bounding box center [202, 91] width 405 height 183
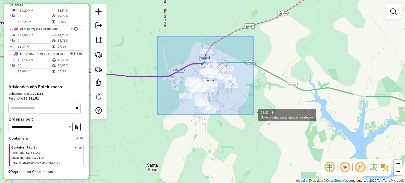
drag, startPoint x: 157, startPoint y: 37, endPoint x: 254, endPoint y: 116, distance: 124.7
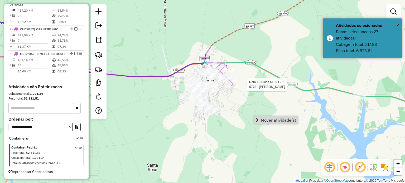
select select "**********"
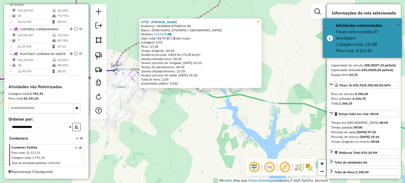
scroll to position [197, 0]
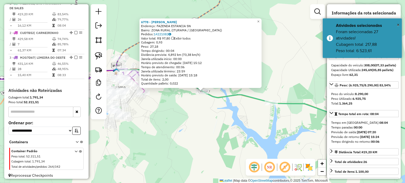
click at [189, 114] on div "6778 - IVANILDA DA SILVA Endereço: FAZENDA ESTANCIA SN Bairro: ZONA RURAL (ITUR…" at bounding box center [202, 91] width 405 height 183
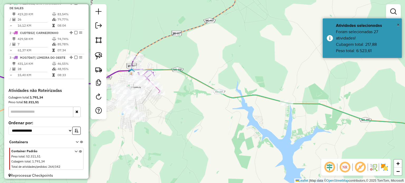
drag, startPoint x: 149, startPoint y: 142, endPoint x: 207, endPoint y: 135, distance: 58.0
click at [207, 136] on div "Janela de atendimento Grade de atendimento Capacidade Transportadoras Veículos …" at bounding box center [202, 91] width 405 height 183
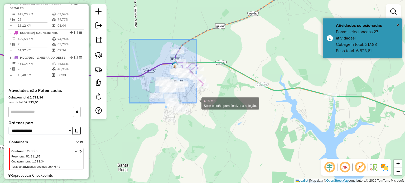
drag, startPoint x: 130, startPoint y: 39, endPoint x: 252, endPoint y: 136, distance: 155.8
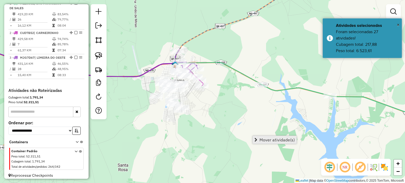
click at [263, 140] on span "Mover atividade(s)" at bounding box center [277, 140] width 35 height 4
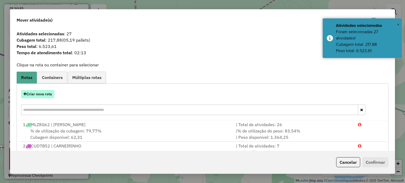
click at [37, 94] on button "Criar nova rota" at bounding box center [37, 94] width 33 height 8
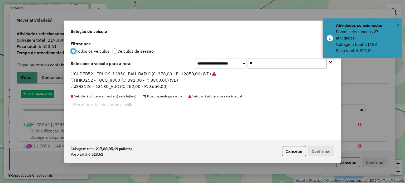
scroll to position [3, 2]
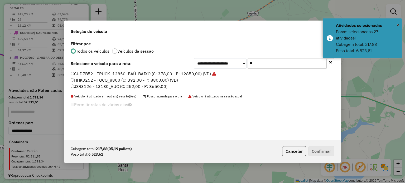
drag, startPoint x: 259, startPoint y: 64, endPoint x: 191, endPoint y: 57, distance: 68.7
click at [223, 62] on div "**********" at bounding box center [264, 63] width 141 height 11
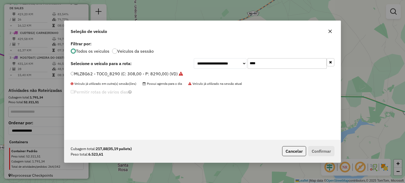
type input "****"
click at [107, 72] on label "MLZ8G62 - TOCO_8290 (C: 308,00 - P: 8290,00) (VD)" at bounding box center [127, 74] width 112 height 6
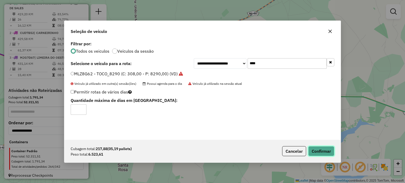
click at [323, 152] on button "Confirmar" at bounding box center [321, 151] width 26 height 10
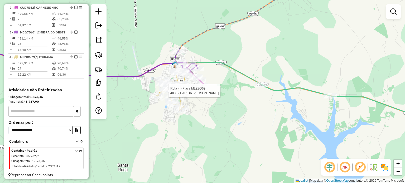
select select "**********"
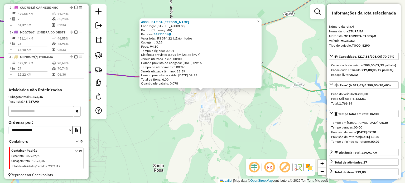
scroll to position [235, 0]
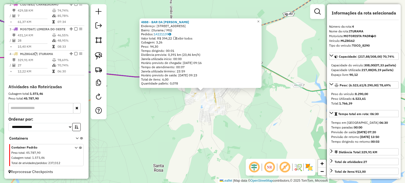
click at [232, 111] on div "4888 - BAR DA EDNA Endereço: Rua São Paulo, 151 Bairro: (Iturama / MG) Pedidos:…" at bounding box center [202, 91] width 405 height 183
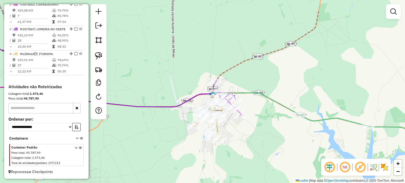
drag, startPoint x: 230, startPoint y: 106, endPoint x: 232, endPoint y: 127, distance: 22.0
click at [232, 127] on div "Janela de atendimento Grade de atendimento Capacidade Transportadoras Veículos …" at bounding box center [202, 91] width 405 height 183
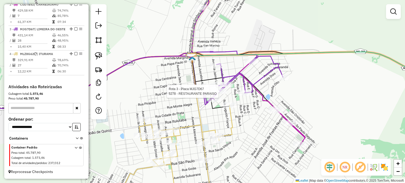
select select "**********"
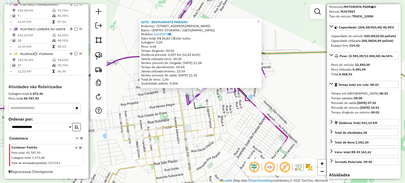
scroll to position [79, 0]
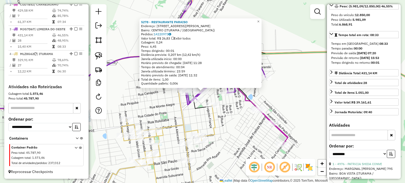
click at [235, 126] on div "5278 - RESTAURANTE PARAISO Endereço: AV AVENIDA PREFEITO JUCA PADU 930 Bairro: …" at bounding box center [202, 91] width 405 height 183
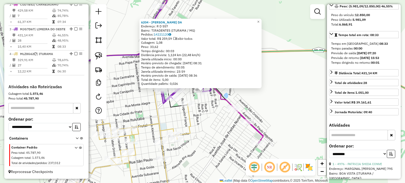
click at [216, 111] on div "6204 - ANTONIO LOURENCO DA Endereço: R D 557 Bairro: TIRADENTES (ITURAMA / MG) …" at bounding box center [202, 91] width 405 height 183
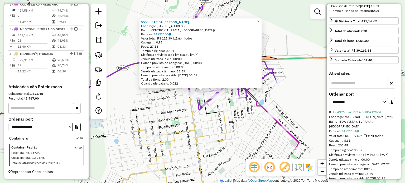
scroll to position [132, 0]
click at [361, 106] on select "**********" at bounding box center [358, 101] width 58 height 8
select select "*********"
click at [329, 106] on select "**********" at bounding box center [358, 101] width 58 height 8
click at [390, 103] on icon "button" at bounding box center [392, 101] width 4 height 4
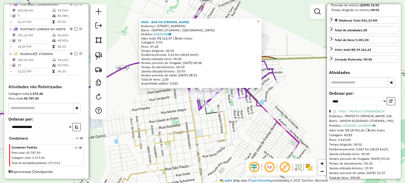
click at [349, 109] on div "**********" at bounding box center [364, 101] width 70 height 18
click at [349, 113] on link "12 - 4903 - PRIMUS CONVENIENCIA" at bounding box center [359, 112] width 52 height 4
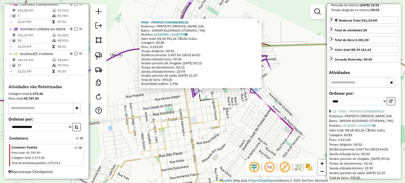
click at [225, 133] on div "4903 - PRIMUS CONVENIENCIA Endereço: PREFEITO JUCA PADUA 318 Bairro: JARDIM ELD…" at bounding box center [202, 91] width 405 height 183
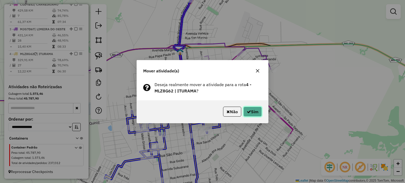
click at [255, 110] on button "Sim" at bounding box center [253, 112] width 18 height 10
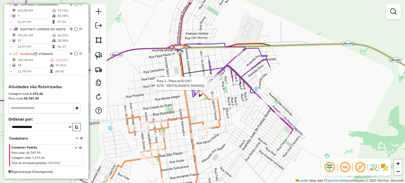
select select "*********"
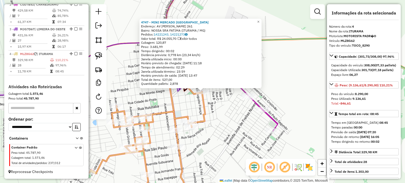
click at [230, 126] on div "4747 - MINI MERCADO SANTA R Endereço: AV ODILON ANTONIO DE FREITAS 261 Bairro: …" at bounding box center [202, 91] width 405 height 183
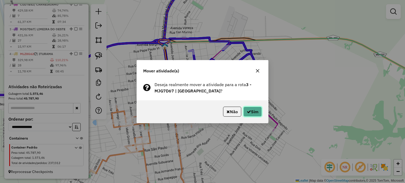
click at [254, 112] on button "Sim" at bounding box center [253, 112] width 18 height 10
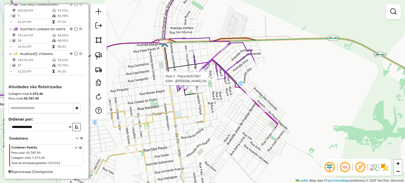
select select "*********"
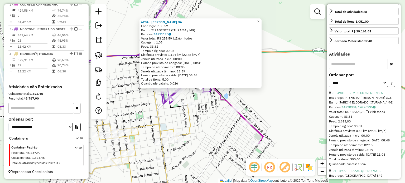
scroll to position [158, 0]
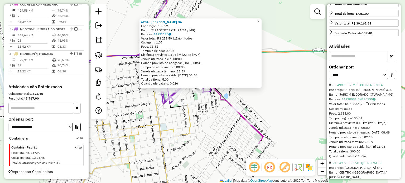
click at [209, 112] on div "6204 - ANTONIO LOURENCO DA Endereço: R D 557 Bairro: TIRADENTES (ITURAMA / MG) …" at bounding box center [202, 91] width 405 height 183
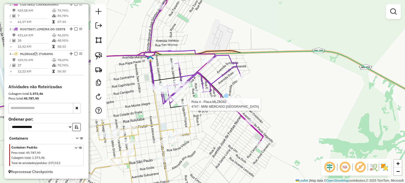
select select "*********"
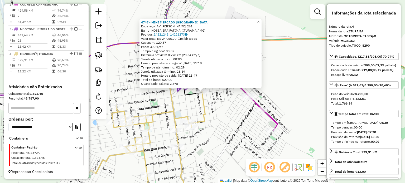
click at [217, 112] on div "4747 - MINI MERCADO SANTA R Endereço: AV ODILON ANTONIO DE FREITAS 261 Bairro: …" at bounding box center [202, 91] width 405 height 183
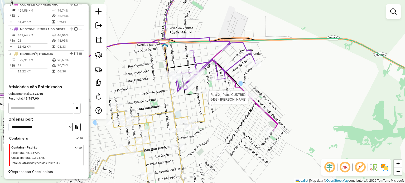
select select "*********"
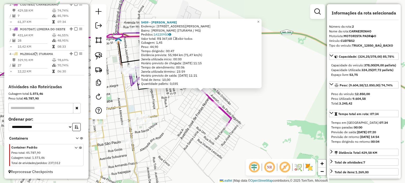
scroll to position [227, 0]
click at [182, 115] on div "5459 - DANIELLI Endereço: RUA DOUTOR ALIPIO SOARES BARBO 454 Bairro: NEWTON CAR…" at bounding box center [202, 91] width 405 height 183
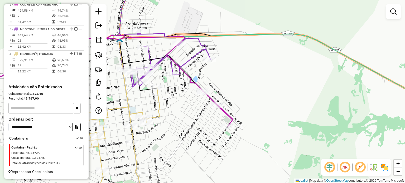
drag, startPoint x: 186, startPoint y: 120, endPoint x: 224, endPoint y: 127, distance: 38.5
click at [223, 129] on div "Janela de atendimento Grade de atendimento Capacidade Transportadoras Veículos …" at bounding box center [202, 91] width 405 height 183
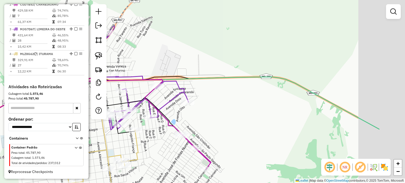
drag, startPoint x: 271, startPoint y: 78, endPoint x: 183, endPoint y: 108, distance: 92.5
click at [191, 103] on div "Janela de atendimento Grade de atendimento Capacidade Transportadoras Veículos …" at bounding box center [202, 91] width 405 height 183
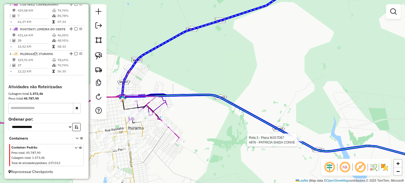
click at [301, 142] on div at bounding box center [296, 138] width 13 height 5
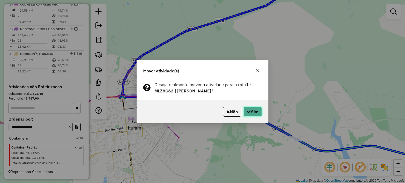
click at [250, 110] on button "Sim" at bounding box center [253, 112] width 18 height 10
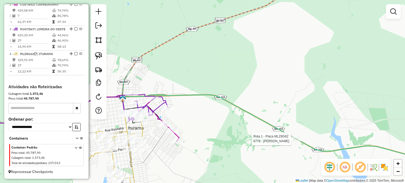
select select "*********"
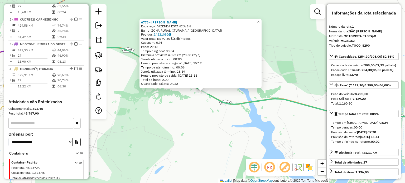
scroll to position [197, 0]
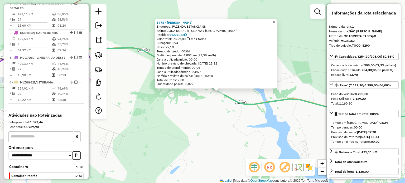
drag, startPoint x: 196, startPoint y: 139, endPoint x: 264, endPoint y: 141, distance: 67.6
click at [268, 143] on div "6778 - IVANILDA DA SILVA Endereço: FAZENDA ESTANCIA SN Bairro: ZONA RURAL (ITUR…" at bounding box center [202, 91] width 405 height 183
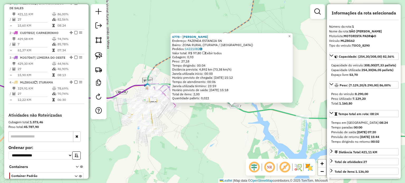
click at [208, 132] on div "6778 - IVANILDA DA SILVA Endereço: FAZENDA ESTANCIA SN Bairro: ZONA RURAL (ITUR…" at bounding box center [202, 91] width 405 height 183
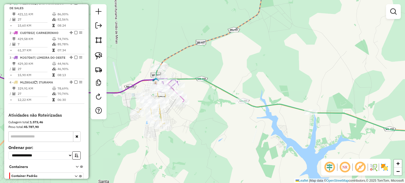
drag, startPoint x: 219, startPoint y: 124, endPoint x: 240, endPoint y: 92, distance: 38.1
click at [247, 113] on div "Janela de atendimento Grade de atendimento Capacidade Transportadoras Veículos …" at bounding box center [202, 91] width 405 height 183
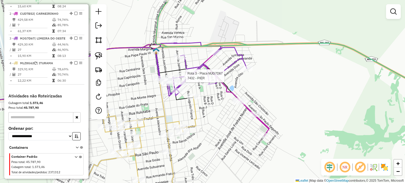
select select "*********"
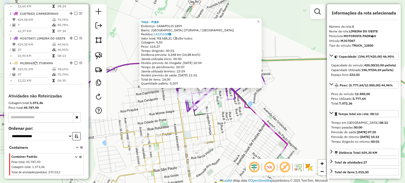
scroll to position [235, 0]
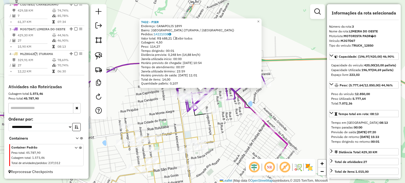
click at [238, 111] on div "7432 - PIER Endereço: CANAPOLIS 1899 Bairro: JARDIM AMERICA (ITURAMA / MG) Pedi…" at bounding box center [202, 91] width 405 height 183
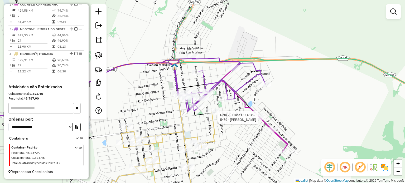
select select "*********"
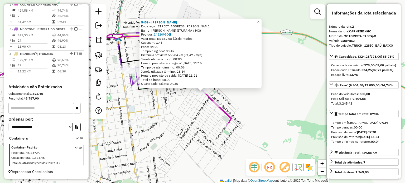
scroll to position [227, 0]
click at [202, 113] on div "5459 - DANIELLI Endereço: RUA DOUTOR ALIPIO SOARES BARBO 454 Bairro: NEWTON CAR…" at bounding box center [202, 91] width 405 height 183
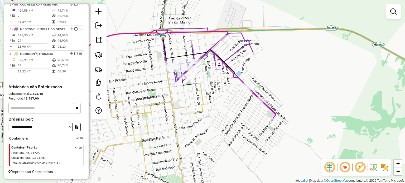
drag, startPoint x: 199, startPoint y: 113, endPoint x: 247, endPoint y: 102, distance: 49.5
click at [247, 102] on div "Janela de atendimento Grade de atendimento Capacidade Transportadoras Veículos …" at bounding box center [202, 91] width 405 height 183
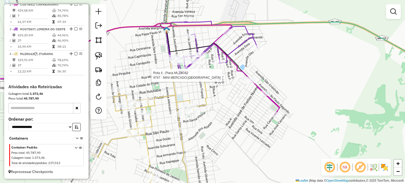
select select "*********"
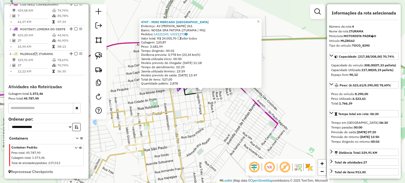
scroll to position [235, 0]
click at [209, 112] on div "4747 - MINI MERCADO SANTA R Endereço: AV ODILON ANTONIO DE FREITAS 261 Bairro: …" at bounding box center [202, 91] width 405 height 183
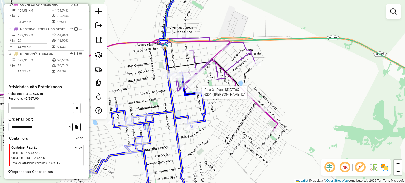
click at [199, 95] on div at bounding box center [202, 92] width 13 height 5
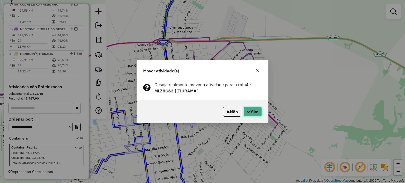
click at [251, 113] on button "Sim" at bounding box center [253, 112] width 18 height 10
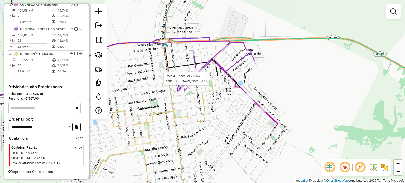
select select "*********"
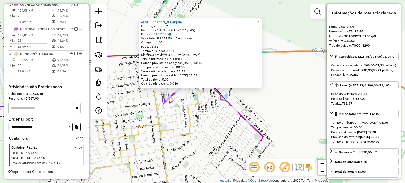
click at [224, 108] on div "6204 - ANTONIO LOURENCO DA Endereço: R D 557 Bairro: TIRADENTES (ITURAMA / MG) …" at bounding box center [202, 91] width 405 height 183
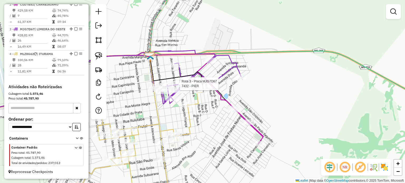
select select "*********"
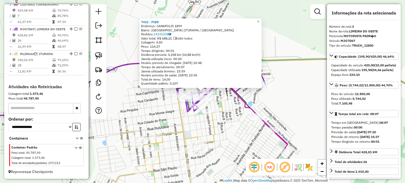
click at [230, 118] on div "7432 - PIER Endereço: CANAPOLIS 1899 Bairro: JARDIM AMERICA (ITURAMA / MG) Pedi…" at bounding box center [202, 91] width 405 height 183
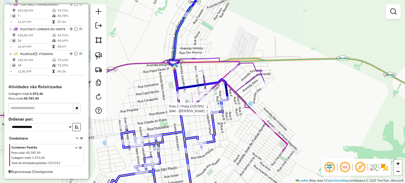
click at [220, 110] on div at bounding box center [222, 107] width 13 height 5
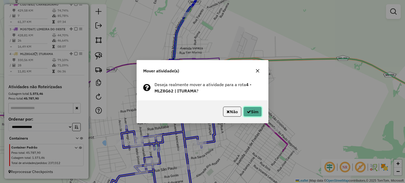
click at [251, 111] on button "Sim" at bounding box center [253, 112] width 18 height 10
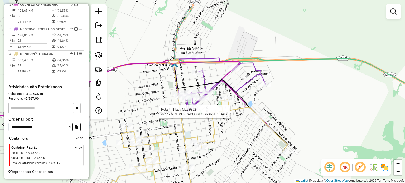
select select "*********"
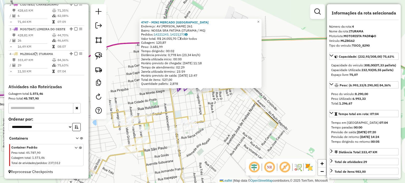
click at [235, 125] on div "4747 - MINI MERCADO SANTA R Endereço: AV ODILON ANTONIO DE FREITAS 261 Bairro: …" at bounding box center [202, 91] width 405 height 183
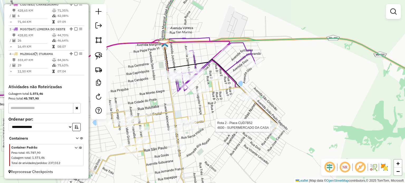
click at [269, 126] on div "Rota 4 - Placa MLZ8G62 5840 - RICARDO SANTOS SILVA Rota 2 - Placa CUD7B52 4830 …" at bounding box center [202, 91] width 405 height 183
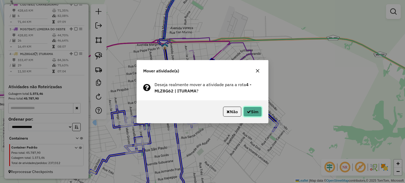
click at [255, 112] on button "Sim" at bounding box center [253, 112] width 18 height 10
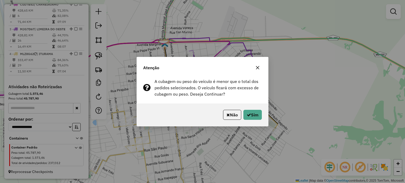
click at [258, 66] on icon "button" at bounding box center [258, 68] width 4 height 4
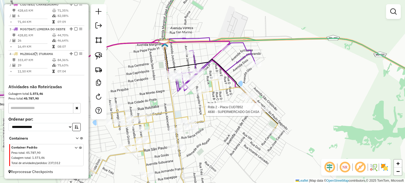
select select "*********"
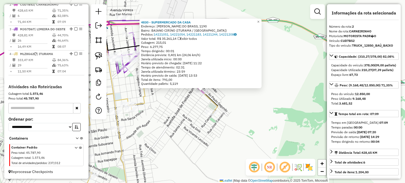
scroll to position [227, 0]
click at [179, 131] on div "4830 - SUPERMERCADO DA CASA Endereço: AYRTON SENNA DO BRASIL 1190 Bairro: BAIAN…" at bounding box center [202, 91] width 405 height 183
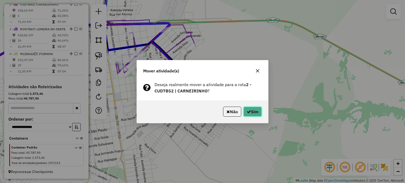
click at [249, 111] on icon "button" at bounding box center [249, 112] width 4 height 4
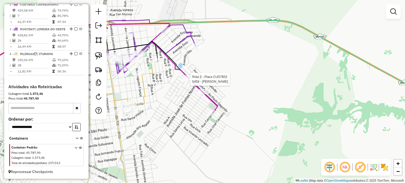
select select "*********"
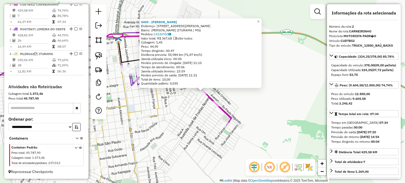
click at [177, 120] on div "5459 - DANIELLI Endereço: RUA DOUTOR ALIPIO SOARES BARBO 454 Bairro: NEWTON CAR…" at bounding box center [202, 91] width 405 height 183
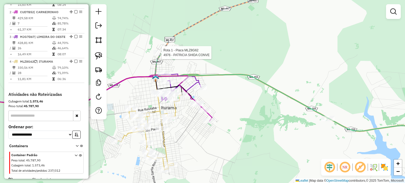
select select "*********"
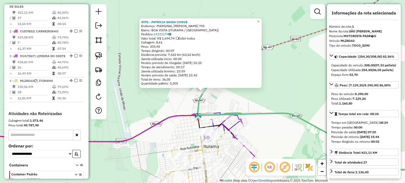
scroll to position [197, 0]
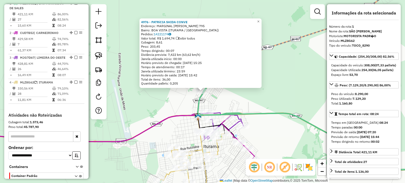
click at [258, 131] on div "Rota 3 - Placa MJG7D67 7218 - JAO S RESTROBAR Rota 3 - Placa MJG7D67 5710 - PRE…" at bounding box center [202, 91] width 405 height 183
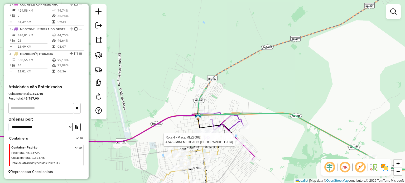
select select "*********"
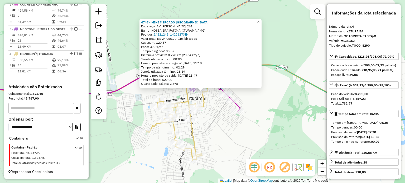
scroll to position [235, 0]
click at [220, 134] on div "4747 - MINI MERCADO SANTA R Endereço: AV ODILON ANTONIO DE FREITAS 261 Bairro: …" at bounding box center [202, 91] width 405 height 183
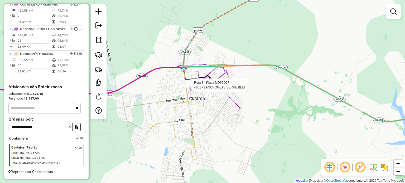
select select "*********"
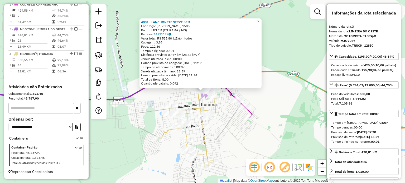
click at [182, 101] on div "Rota 4 - Placa MLZ8G62 4745 - MERCEARIA SOUZA Rota 4 - Placa MLZ8G62 5164 - LUI…" at bounding box center [202, 91] width 405 height 183
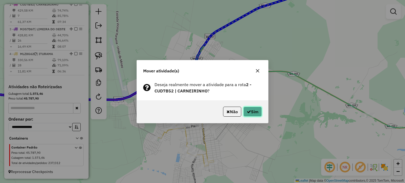
click at [248, 112] on icon "button" at bounding box center [249, 112] width 4 height 4
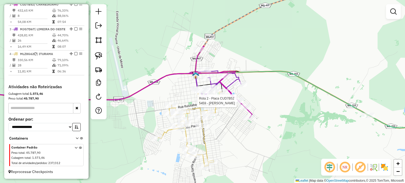
select select "*********"
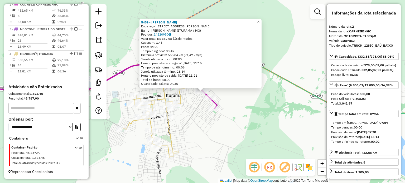
scroll to position [227, 0]
click at [198, 136] on div "5459 - DANIELLI Endereço: RUA DOUTOR ALIPIO SOARES BARBO 454 Bairro: NEWTON CAR…" at bounding box center [202, 91] width 405 height 183
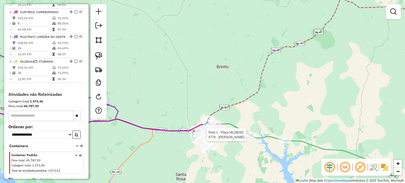
select select "*********"
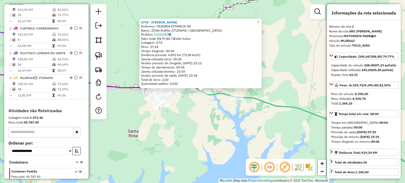
scroll to position [197, 0]
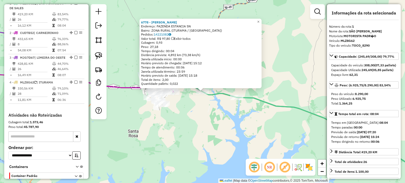
click at [207, 130] on div "6778 - IVANILDA DA SILVA Endereço: FAZENDA ESTANCIA SN Bairro: ZONA RURAL (ITUR…" at bounding box center [202, 91] width 405 height 183
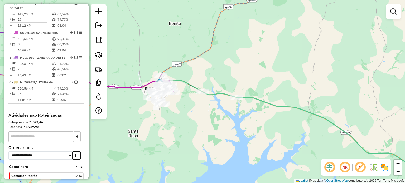
drag, startPoint x: 182, startPoint y: 114, endPoint x: 216, endPoint y: 125, distance: 36.6
click at [216, 125] on div "Janela de atendimento Grade de atendimento Capacidade Transportadoras Veículos …" at bounding box center [202, 91] width 405 height 183
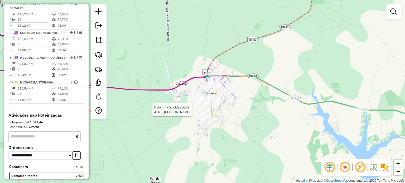
select select "*********"
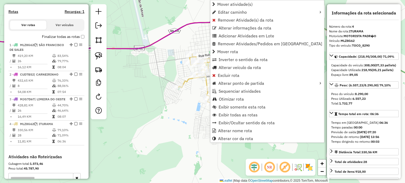
scroll to position [235, 0]
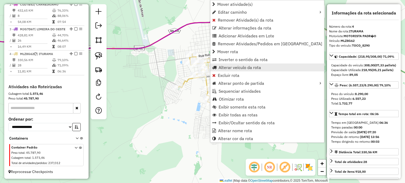
click at [230, 67] on span "Alterar veículo da rota" at bounding box center [240, 67] width 42 height 4
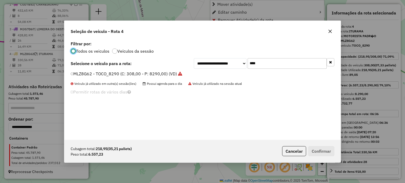
scroll to position [3, 2]
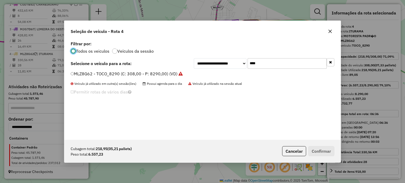
drag, startPoint x: 270, startPoint y: 66, endPoint x: 215, endPoint y: 67, distance: 54.4
click at [227, 66] on div "**********" at bounding box center [264, 63] width 141 height 11
type input "****"
click at [146, 71] on label "MKU7A82 - TOCO_8290 (C: 308,00 - P: 8290,00) (VD)" at bounding box center [125, 74] width 108 height 6
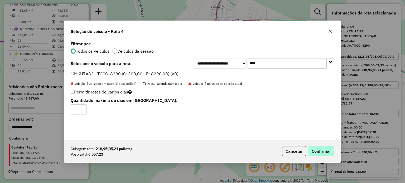
click at [335, 151] on div "Cubagem total: 218,95 (05,21 pallets) Peso total: 6.557,23 Cancelar Confirmar" at bounding box center [202, 151] width 277 height 23
click at [333, 150] on button "Confirmar" at bounding box center [321, 151] width 26 height 10
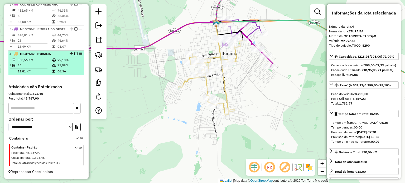
scroll to position [156, 0]
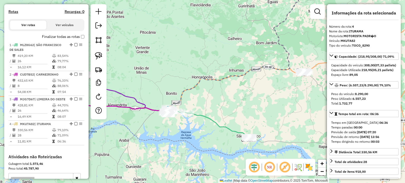
drag, startPoint x: 239, startPoint y: 106, endPoint x: 150, endPoint y: 120, distance: 90.0
click at [149, 120] on div "Janela de atendimento Grade de atendimento Capacidade Transportadoras Veículos …" at bounding box center [202, 91] width 405 height 183
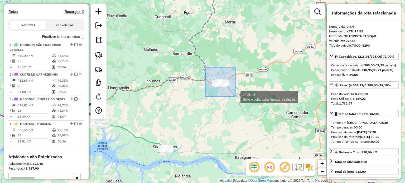
drag, startPoint x: 205, startPoint y: 68, endPoint x: 235, endPoint y: 97, distance: 41.8
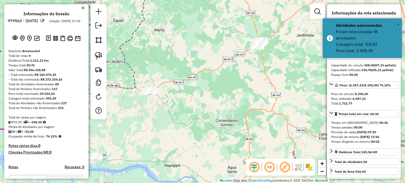
select select "*********"
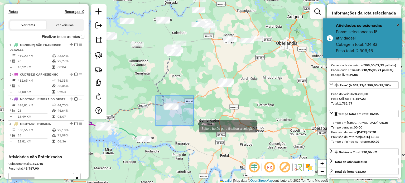
drag, startPoint x: 156, startPoint y: 97, endPoint x: 194, endPoint y: 126, distance: 47.8
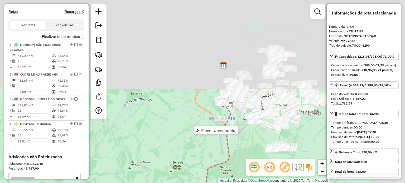
drag, startPoint x: 225, startPoint y: 46, endPoint x: 184, endPoint y: 153, distance: 114.3
click at [176, 158] on div "Janela de atendimento Grade de atendimento Capacidade Transportadoras Veículos …" at bounding box center [202, 91] width 405 height 183
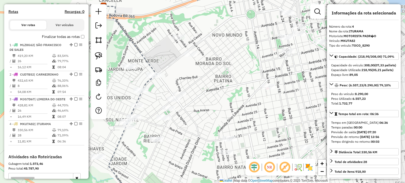
drag, startPoint x: 273, startPoint y: 79, endPoint x: 212, endPoint y: 86, distance: 60.8
click at [212, 86] on div "Janela de atendimento Grade de atendimento Capacidade Transportadoras Veículos …" at bounding box center [202, 91] width 405 height 183
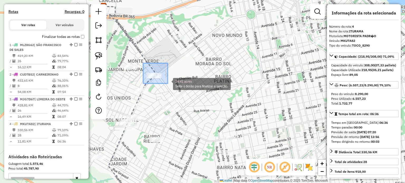
drag, startPoint x: 144, startPoint y: 64, endPoint x: 168, endPoint y: 84, distance: 31.0
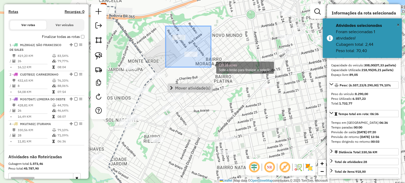
drag, startPoint x: 166, startPoint y: 26, endPoint x: 212, endPoint y: 68, distance: 62.8
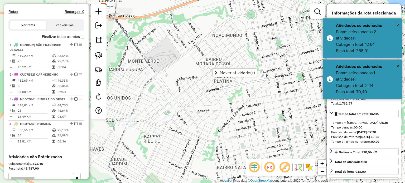
click at [218, 120] on div "Janela de atendimento Grade de atendimento Capacidade Transportadoras Veículos …" at bounding box center [202, 91] width 405 height 183
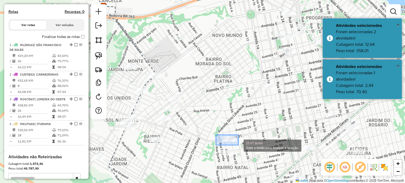
drag, startPoint x: 216, startPoint y: 135, endPoint x: 239, endPoint y: 146, distance: 25.0
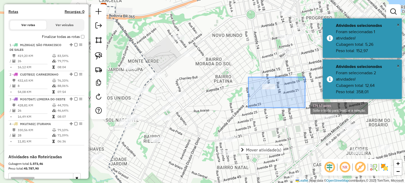
drag, startPoint x: 283, startPoint y: 100, endPoint x: 305, endPoint y: 108, distance: 23.9
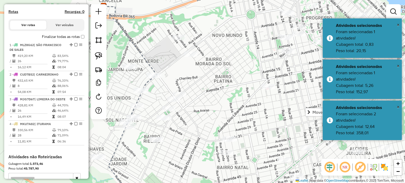
click at [217, 104] on div "Janela de atendimento Grade de atendimento Capacidade Transportadoras Veículos …" at bounding box center [202, 91] width 405 height 183
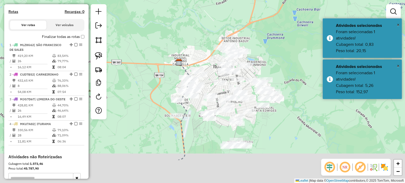
drag, startPoint x: 196, startPoint y: 148, endPoint x: 196, endPoint y: 103, distance: 44.6
click at [196, 106] on div "Janela de atendimento Grade de atendimento Capacidade Transportadoras Veículos …" at bounding box center [202, 91] width 405 height 183
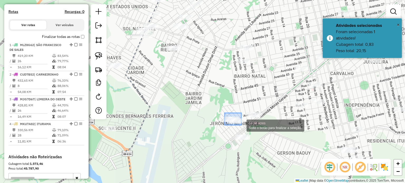
drag, startPoint x: 225, startPoint y: 113, endPoint x: 241, endPoint y: 125, distance: 20.2
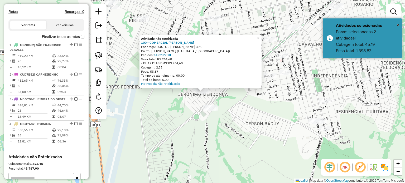
click at [177, 103] on div "Atividade não roteirizada 100 - COMERCIAL CRISTINA Endereço: DOUTOR ANTONIO CAB…" at bounding box center [202, 91] width 405 height 183
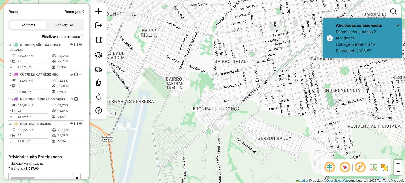
drag, startPoint x: 185, startPoint y: 119, endPoint x: 218, endPoint y: 140, distance: 39.0
click at [215, 136] on div "Janela de atendimento Grade de atendimento Capacidade Transportadoras Veículos …" at bounding box center [202, 91] width 405 height 183
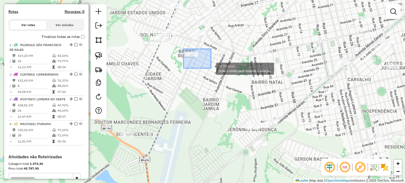
drag, startPoint x: 184, startPoint y: 49, endPoint x: 211, endPoint y: 68, distance: 33.1
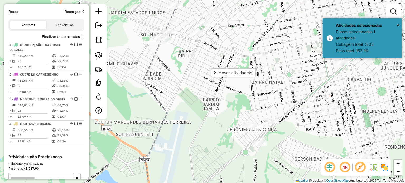
click at [210, 110] on div "Janela de atendimento Grade de atendimento Capacidade Transportadoras Veículos …" at bounding box center [202, 91] width 405 height 183
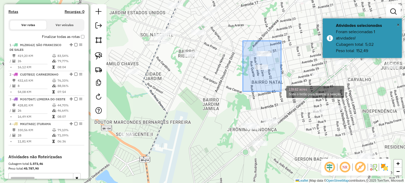
drag, startPoint x: 254, startPoint y: 57, endPoint x: 279, endPoint y: 88, distance: 40.1
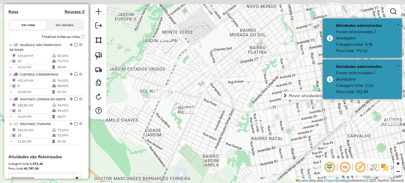
drag, startPoint x: 214, startPoint y: 122, endPoint x: 214, endPoint y: 146, distance: 24.0
click at [214, 146] on div "Janela de atendimento Grade de atendimento Capacidade Transportadoras Veículos …" at bounding box center [202, 91] width 405 height 183
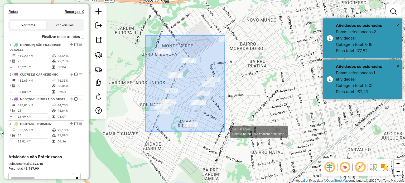
drag, startPoint x: 153, startPoint y: 42, endPoint x: 228, endPoint y: 140, distance: 123.9
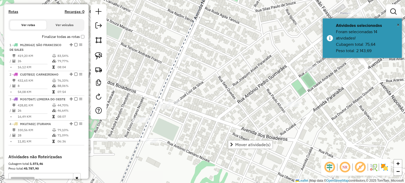
drag, startPoint x: 189, startPoint y: 122, endPoint x: 207, endPoint y: 107, distance: 23.1
click at [206, 108] on div "Janela de atendimento Grade de atendimento Capacidade Transportadoras Veículos …" at bounding box center [202, 91] width 405 height 183
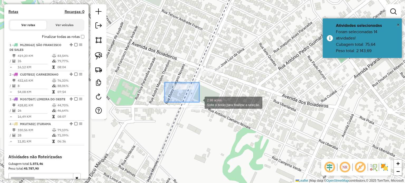
drag, startPoint x: 165, startPoint y: 83, endPoint x: 200, endPoint y: 102, distance: 39.8
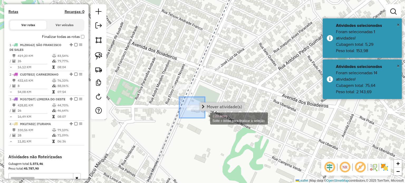
drag, startPoint x: 184, startPoint y: 103, endPoint x: 205, endPoint y: 118, distance: 25.6
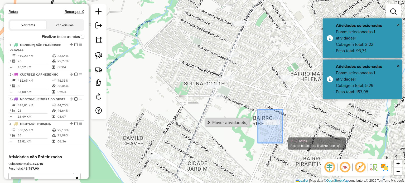
drag, startPoint x: 260, startPoint y: 117, endPoint x: 280, endPoint y: 141, distance: 31.4
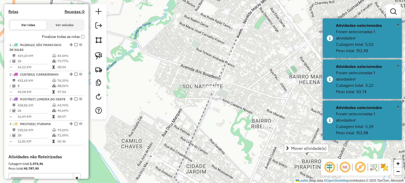
drag, startPoint x: 297, startPoint y: 108, endPoint x: 224, endPoint y: 137, distance: 78.6
click at [224, 137] on div "Janela de atendimento Grade de atendimento Capacidade Transportadoras Veículos …" at bounding box center [202, 91] width 405 height 183
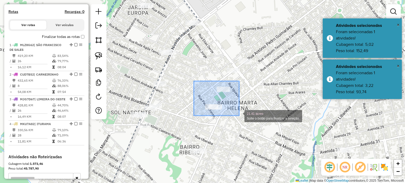
drag, startPoint x: 197, startPoint y: 84, endPoint x: 245, endPoint y: 121, distance: 60.8
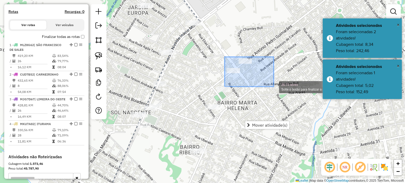
drag, startPoint x: 228, startPoint y: 60, endPoint x: 273, endPoint y: 86, distance: 52.2
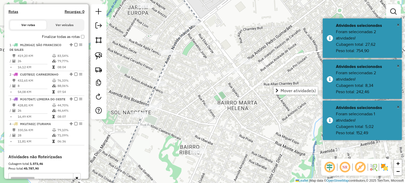
drag, startPoint x: 209, startPoint y: 62, endPoint x: 221, endPoint y: 76, distance: 18.5
click at [221, 76] on div "Janela de atendimento Grade de atendimento Capacidade Transportadoras Veículos …" at bounding box center [202, 91] width 405 height 183
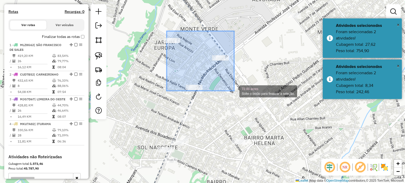
drag, startPoint x: 167, startPoint y: 31, endPoint x: 234, endPoint y: 91, distance: 90.3
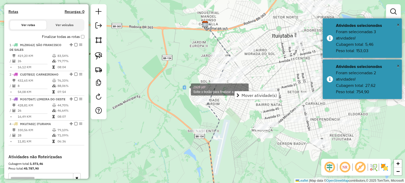
drag, startPoint x: 184, startPoint y: 87, endPoint x: 215, endPoint y: 113, distance: 40.7
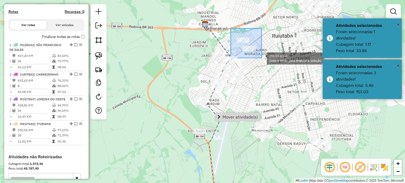
drag, startPoint x: 236, startPoint y: 36, endPoint x: 262, endPoint y: 58, distance: 33.5
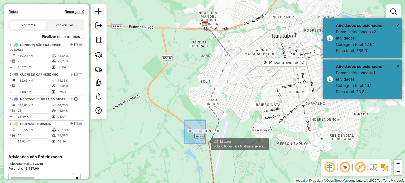
drag, startPoint x: 185, startPoint y: 122, endPoint x: 205, endPoint y: 144, distance: 29.7
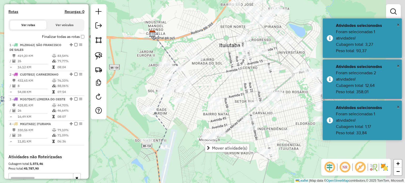
drag, startPoint x: 219, startPoint y: 130, endPoint x: 171, endPoint y: 139, distance: 49.5
click at [171, 139] on div "Janela de atendimento Grade de atendimento Capacidade Transportadoras Veículos …" at bounding box center [202, 91] width 405 height 183
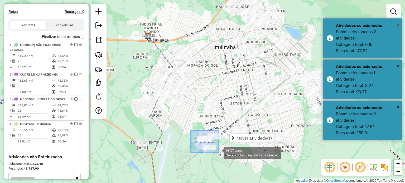
drag, startPoint x: 191, startPoint y: 131, endPoint x: 225, endPoint y: 156, distance: 42.5
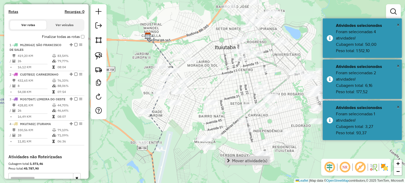
click at [292, 138] on div "Janela de atendimento Grade de atendimento Capacidade Transportadoras Veículos …" at bounding box center [202, 91] width 405 height 183
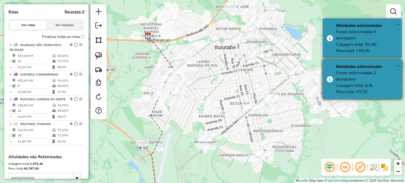
click at [397, 67] on div "Atividades selecionadas" at bounding box center [367, 67] width 62 height 6
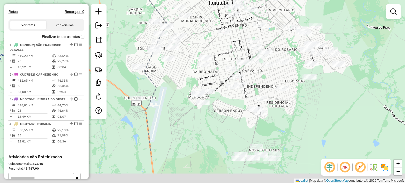
drag, startPoint x: 293, startPoint y: 166, endPoint x: 258, endPoint y: 56, distance: 115.2
click at [267, 61] on div "Janela de atendimento Grade de atendimento Capacidade Transportadoras Veículos …" at bounding box center [202, 91] width 405 height 183
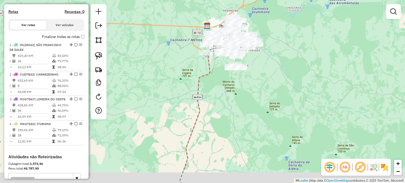
drag, startPoint x: 240, startPoint y: 136, endPoint x: 251, endPoint y: 75, distance: 62.3
click at [250, 82] on div "Janela de atendimento Grade de atendimento Capacidade Transportadoras Veículos …" at bounding box center [202, 91] width 405 height 183
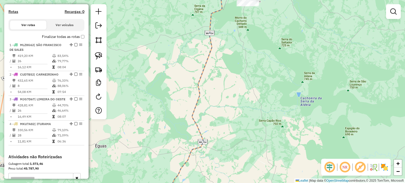
drag
click at [239, 65] on div "Janela de atendimento Grade de atendimento Capacidade Transportadoras Veículos …" at bounding box center [202, 91] width 405 height 183
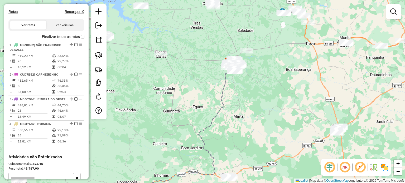
click at [243, 108] on div "Janela de atendimento Grade de atendimento Capacidade Transportadoras Veículos …" at bounding box center [202, 91] width 405 height 183
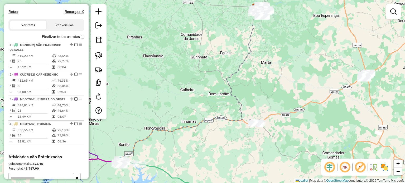
click at [247, 142] on div "Janela de atendimento Grade de atendimento Capacidade Transportadoras Veículos …" at bounding box center [202, 91] width 405 height 183
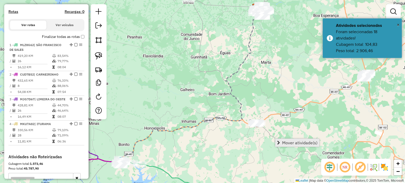
click at [284, 143] on span "Mover atividade(s)" at bounding box center [299, 143] width 35 height 4
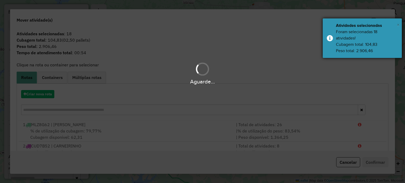
click at [398, 24] on span "×" at bounding box center [398, 25] width 3 height 6
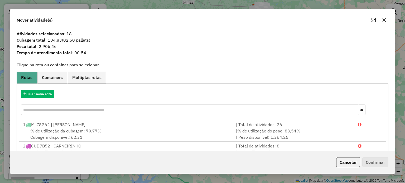
click at [384, 22] on icon "button" at bounding box center [384, 20] width 4 height 4
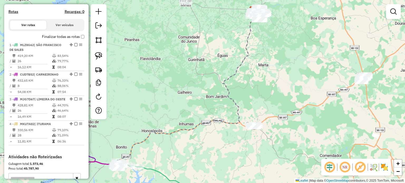
drag, startPoint x: 353, startPoint y: 106, endPoint x: 243, endPoint y: 108, distance: 110.3
click at [243, 108] on div "Janela de atendimento Grade de atendimento Capacidade Transportadoras Veículos …" at bounding box center [202, 91] width 405 height 183
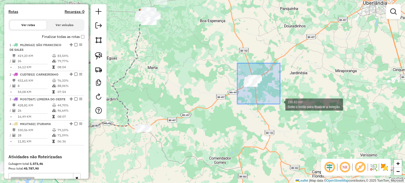
drag, startPoint x: 241, startPoint y: 70, endPoint x: 278, endPoint y: 102, distance: 49.3
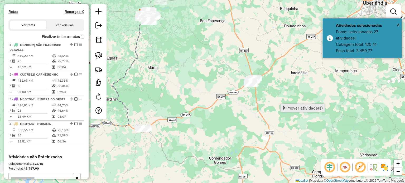
click at [291, 107] on span "Mover atividade(s)" at bounding box center [305, 108] width 35 height 4
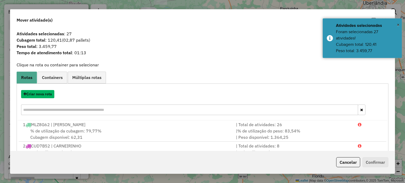
click at [43, 96] on button "Criar nova rota" at bounding box center [37, 94] width 33 height 8
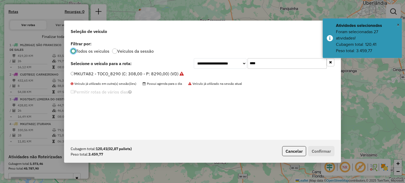
scroll to position [3, 2]
drag, startPoint x: 260, startPoint y: 64, endPoint x: 194, endPoint y: 51, distance: 67.0
click at [194, 51] on div "**********" at bounding box center [202, 90] width 277 height 100
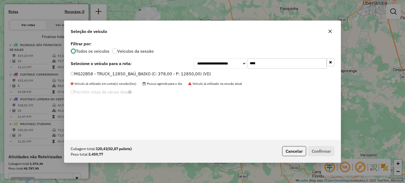
type input "****"
click at [163, 73] on label "MGJ2B58 - TRUCK_12850_BAÚ_BAIXO (C: 378,00 - P: 12850,00) (VD)" at bounding box center [141, 74] width 140 height 6
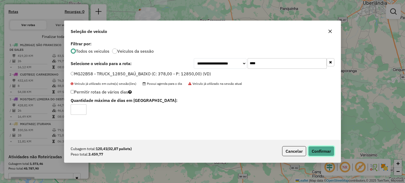
click at [314, 148] on button "Confirmar" at bounding box center [321, 151] width 26 height 10
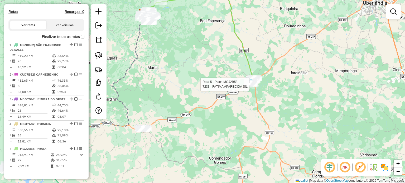
select select "*********"
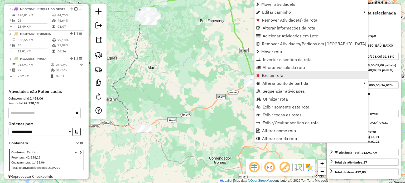
scroll to position [260, 0]
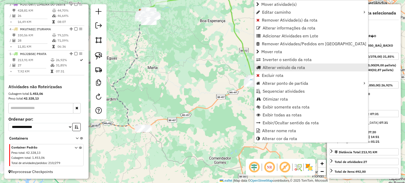
click at [271, 65] on span "Alterar veículo da rota" at bounding box center [284, 67] width 42 height 4
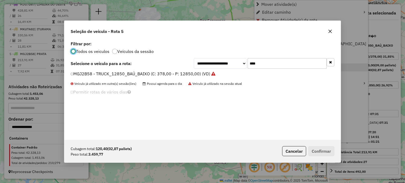
scroll to position [3, 2]
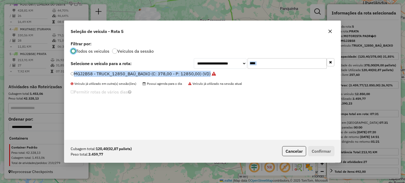
drag, startPoint x: 254, startPoint y: 67, endPoint x: 250, endPoint y: 66, distance: 4.1
click at [251, 66] on div "**********" at bounding box center [202, 90] width 277 height 100
click at [270, 63] on input "****" at bounding box center [287, 63] width 79 height 11
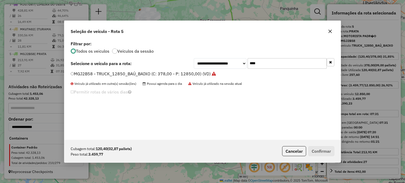
drag, startPoint x: 222, startPoint y: 63, endPoint x: 212, endPoint y: 111, distance: 48.2
click at [206, 111] on div "**********" at bounding box center [202, 90] width 277 height 100
drag, startPoint x: 263, startPoint y: 61, endPoint x: 212, endPoint y: 59, distance: 51.2
click at [212, 59] on div "**********" at bounding box center [264, 63] width 141 height 11
type input "****"
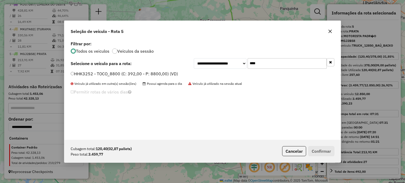
click at [145, 73] on label "HHK3252 - TOCO_8800 (C: 392,00 - P: 8800,00) (VD)" at bounding box center [124, 74] width 107 height 6
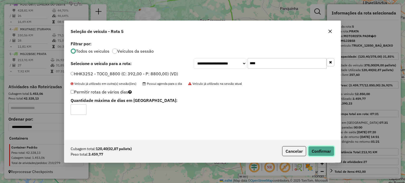
click at [312, 153] on button "Confirmar" at bounding box center [321, 151] width 26 height 10
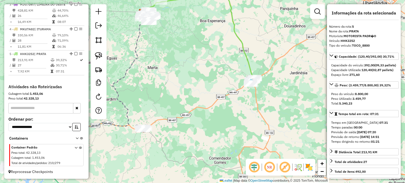
drag, startPoint x: 293, startPoint y: 75, endPoint x: 236, endPoint y: 126, distance: 76.6
click at [236, 126] on div "Janela de atendimento Grade de atendimento Capacidade Transportadoras Veículos …" at bounding box center [202, 91] width 405 height 183
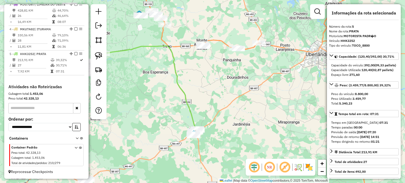
drag, startPoint x: 241, startPoint y: 122, endPoint x: 324, endPoint y: 80, distance: 93.1
click at [324, 80] on div "Janela de atendimento Grade de atendimento Capacidade Transportadoras Veículos …" at bounding box center [202, 91] width 405 height 183
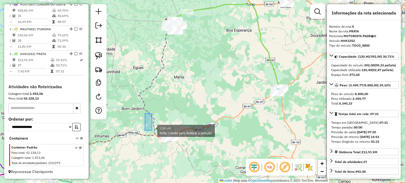
drag, startPoint x: 145, startPoint y: 114, endPoint x: 205, endPoint y: 166, distance: 79.1
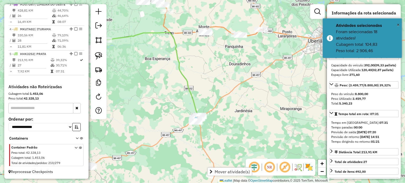
drag, startPoint x: 183, startPoint y: 94, endPoint x: 155, endPoint y: 101, distance: 28.7
click at [155, 101] on div "Janela de atendimento Grade de atendimento Capacidade Transportadoras Veículos …" at bounding box center [202, 91] width 405 height 183
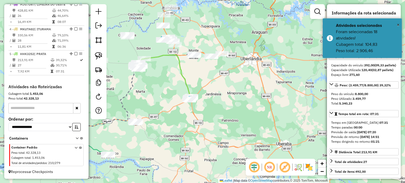
drag, startPoint x: 200, startPoint y: 68, endPoint x: 166, endPoint y: 104, distance: 49.5
click at [166, 104] on div "Janela de atendimento Grade de atendimento Capacidade Transportadoras Veículos …" at bounding box center [202, 91] width 405 height 183
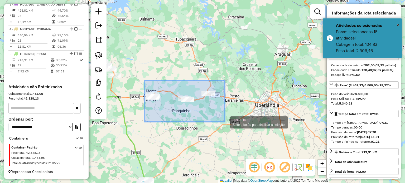
drag, startPoint x: 145, startPoint y: 80, endPoint x: 228, endPoint y: 122, distance: 93.1
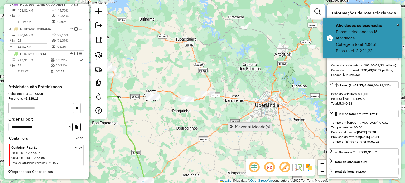
click at [254, 128] on span "Mover atividade(s)" at bounding box center [252, 127] width 35 height 4
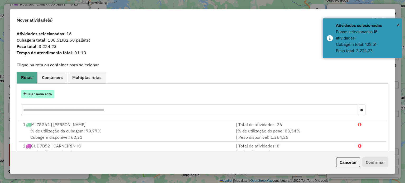
click at [41, 93] on button "Criar nova rota" at bounding box center [37, 94] width 33 height 8
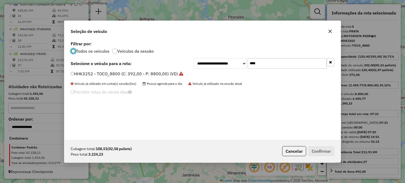
drag, startPoint x: 265, startPoint y: 63, endPoint x: 190, endPoint y: 57, distance: 74.7
click at [198, 57] on div "**********" at bounding box center [202, 90] width 277 height 100
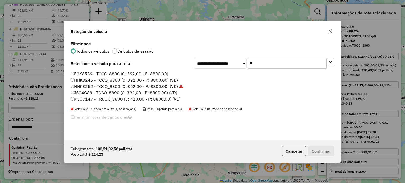
type input "**"
click at [86, 92] on label "JSO4G88 - TOCO_8800 (C: 392,00 - P: 8800,00) (VD)" at bounding box center [124, 93] width 107 height 6
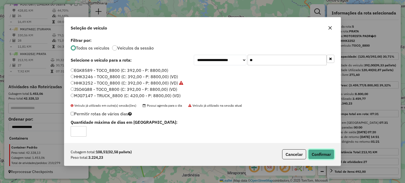
click at [320, 155] on button "Confirmar" at bounding box center [321, 155] width 26 height 10
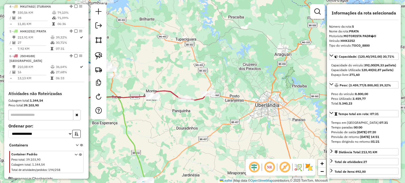
scroll to position [289, 0]
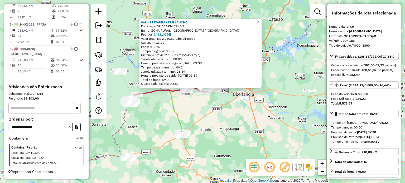
click at [216, 107] on div "963 - RESTAURANTE E LANCHO Endereço: BR 365 KM 671 SN Bairro: ZONA RURAL (MONTE…" at bounding box center [202, 91] width 405 height 183
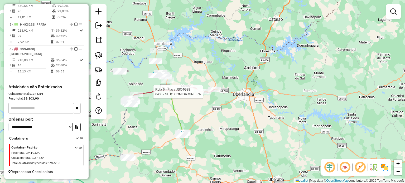
select select "*********"
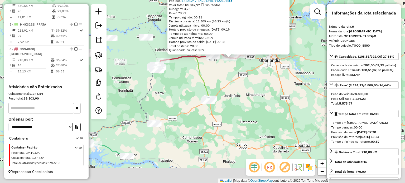
drag, startPoint x: 243, startPoint y: 152, endPoint x: 272, endPoint y: 116, distance: 46.2
click at [272, 116] on div "6400 - SITIO COMIDA MINEIRA Endereço: BR 365 sn Bairro: ZONA RURAL (MONTE ALEGR…" at bounding box center [202, 91] width 405 height 183
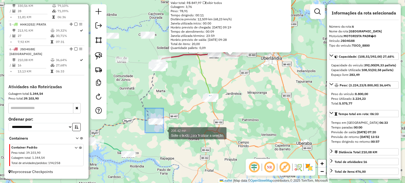
drag, startPoint x: 145, startPoint y: 108, endPoint x: 163, endPoint y: 133, distance: 30.4
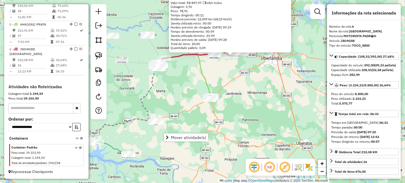
click at [257, 72] on div "6400 - SITIO COMIDA MINEIRA Endereço: BR 365 sn Bairro: ZONA RURAL (MONTE ALEGR…" at bounding box center [202, 91] width 405 height 183
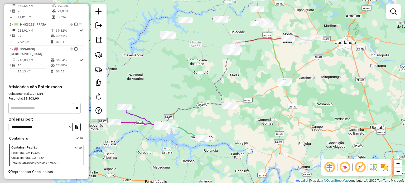
drag, startPoint x: 319, startPoint y: 97, endPoint x: 339, endPoint y: 93, distance: 20.4
click at [339, 93] on div "Janela de atendimento Grade de atendimento Capacidade Transportadoras Veículos …" at bounding box center [202, 91] width 405 height 183
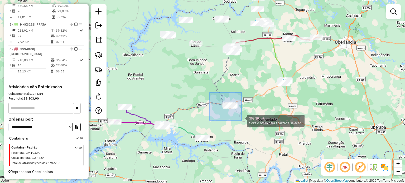
drag, startPoint x: 210, startPoint y: 93, endPoint x: 242, endPoint y: 119, distance: 41.5
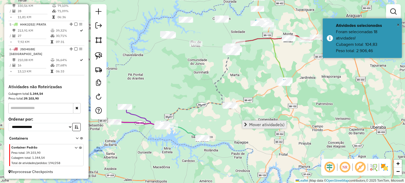
click at [275, 126] on span "Mover atividade(s)" at bounding box center [266, 125] width 35 height 4
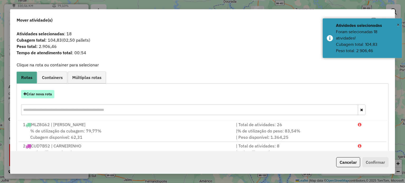
click at [50, 93] on button "Criar nova rota" at bounding box center [37, 94] width 33 height 8
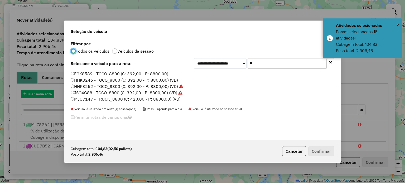
scroll to position [3, 2]
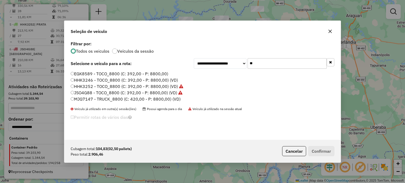
drag, startPoint x: 217, startPoint y: 56, endPoint x: 193, endPoint y: 56, distance: 24.0
click at [190, 55] on div "**********" at bounding box center [202, 90] width 277 height 100
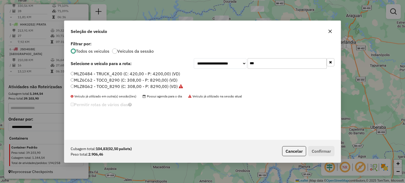
type input "***"
click at [77, 72] on label "MLZ0484 - TRUCK_4200 (C: 420,00 - P: 4200,00) (VD)" at bounding box center [126, 74] width 110 height 6
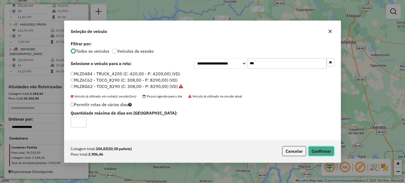
click at [320, 152] on button "Confirmar" at bounding box center [321, 151] width 26 height 10
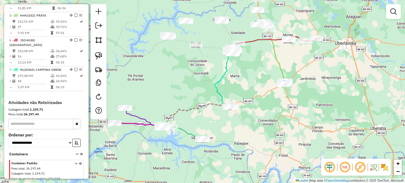
drag, startPoint x: 314, startPoint y: 73, endPoint x: 259, endPoint y: 99, distance: 60.4
click at [266, 99] on div "Janela de atendimento Grade de atendimento Capacidade Transportadoras Veículos …" at bounding box center [202, 91] width 405 height 183
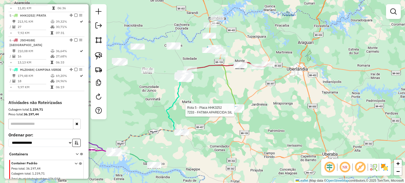
select select "*********"
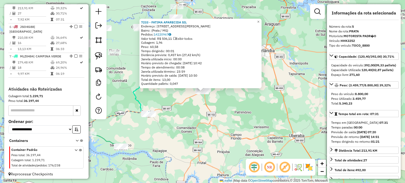
scroll to position [306, 0]
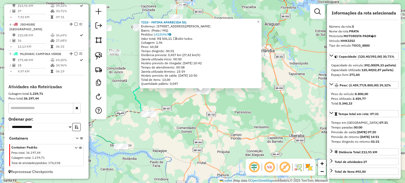
click at [203, 125] on div "7233 - FATIMA APARECIDA SIL Endereço: Rua Alexandre Vilela, 99 Bairro: (Prata /…" at bounding box center [202, 91] width 405 height 183
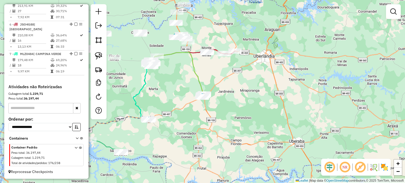
drag, startPoint x: 232, startPoint y: 84, endPoint x: 236, endPoint y: 129, distance: 44.8
click at [234, 132] on div "Janela de atendimento Grade de atendimento Capacidade Transportadoras Veículos …" at bounding box center [202, 91] width 405 height 183
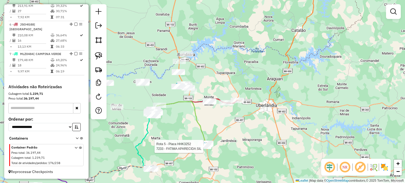
select select "*********"
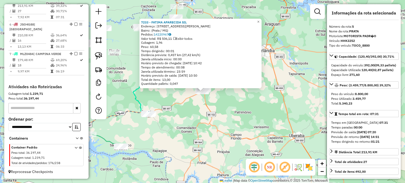
click at [214, 114] on div "7233 - FATIMA APARECIDA SIL Endereço: Rua Alexandre Vilela, 99 Bairro: (Prata /…" at bounding box center [202, 91] width 405 height 183
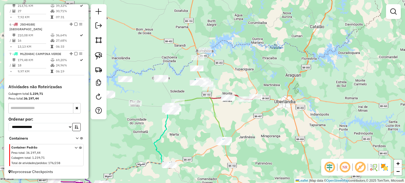
drag, startPoint x: 233, startPoint y: 73, endPoint x: 257, endPoint y: 128, distance: 60.0
click at [257, 128] on div "Janela de atendimento Grade de atendimento Capacidade Transportadoras Veículos …" at bounding box center [202, 91] width 405 height 183
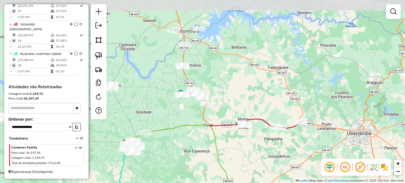
drag, startPoint x: 248, startPoint y: 92, endPoint x: 285, endPoint y: 110, distance: 41.5
click at [285, 111] on div "Janela de atendimento Grade de atendimento Capacidade Transportadoras Veículos …" at bounding box center [202, 91] width 405 height 183
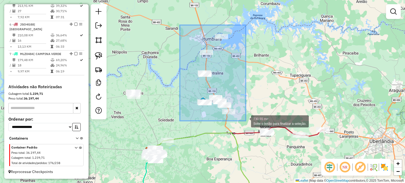
drag, startPoint x: 207, startPoint y: 59, endPoint x: 246, endPoint y: 121, distance: 73.7
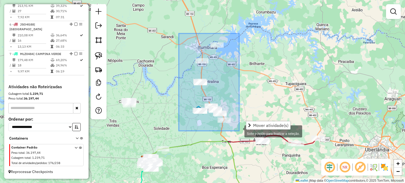
drag, startPoint x: 179, startPoint y: 34, endPoint x: 239, endPoint y: 132, distance: 115.4
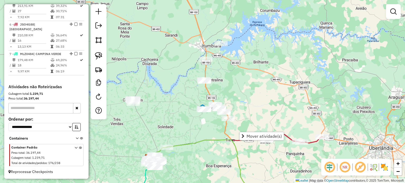
drag, startPoint x: 256, startPoint y: 83, endPoint x: 317, endPoint y: 61, distance: 65.0
click at [317, 62] on div "Janela de atendimento Grade de atendimento Capacidade Transportadoras Veículos …" at bounding box center [202, 91] width 405 height 183
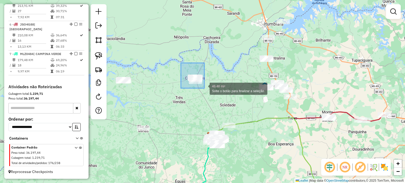
drag, startPoint x: 182, startPoint y: 64, endPoint x: 214, endPoint y: 95, distance: 45.2
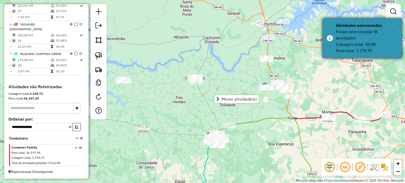
click at [399, 26] on span "×" at bounding box center [398, 25] width 3 height 6
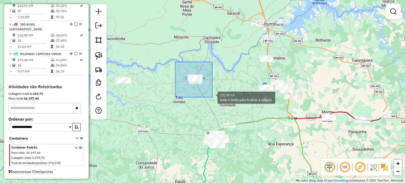
drag, startPoint x: 175, startPoint y: 62, endPoint x: 212, endPoint y: 96, distance: 50.2
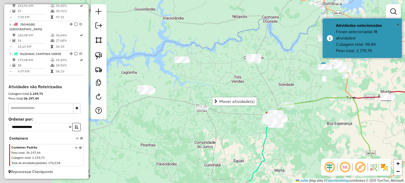
drag, startPoint x: 166, startPoint y: 113, endPoint x: 220, endPoint y: 85, distance: 60.4
click at [228, 89] on div "Janela de atendimento Grade de atendimento Capacidade Transportadoras Veículos …" at bounding box center [202, 91] width 405 height 183
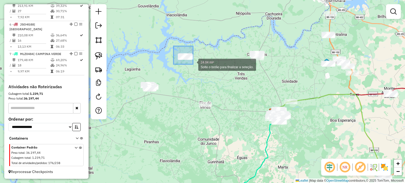
drag, startPoint x: 174, startPoint y: 46, endPoint x: 206, endPoint y: 74, distance: 43.2
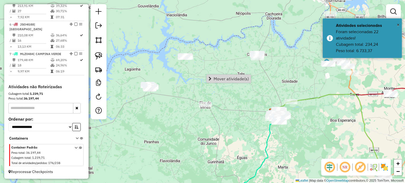
click at [222, 59] on div "Janela de atendimento Grade de atendimento Capacidade Transportadoras Veículos …" at bounding box center [202, 91] width 405 height 183
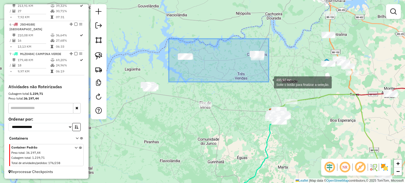
drag, startPoint x: 177, startPoint y: 45, endPoint x: 269, endPoint y: 82, distance: 99.2
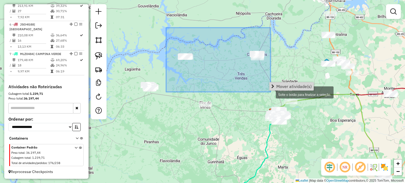
drag, startPoint x: 166, startPoint y: 28, endPoint x: 271, endPoint y: 92, distance: 122.5
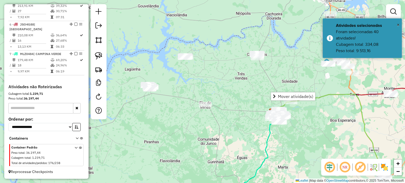
click at [337, 78] on div "Janela de atendimento Grade de atendimento Capacidade Transportadoras Veículos …" at bounding box center [202, 91] width 405 height 183
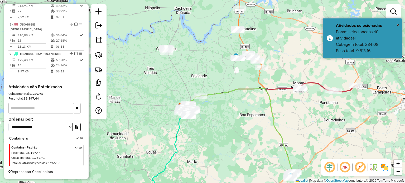
drag, startPoint x: 349, startPoint y: 80, endPoint x: 281, endPoint y: 72, distance: 68.9
click at [281, 72] on div "Janela de atendimento Grade de atendimento Capacidade Transportadoras Veículos …" at bounding box center [202, 91] width 405 height 183
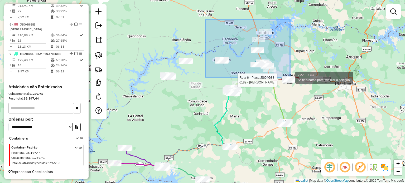
drag, startPoint x: 252, startPoint y: 54, endPoint x: 291, endPoint y: 75, distance: 44.0
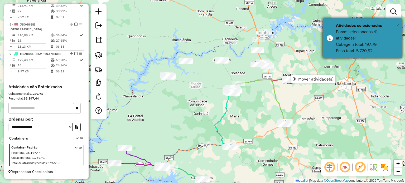
drag, startPoint x: 398, startPoint y: 25, endPoint x: 386, endPoint y: 27, distance: 11.8
click at [397, 26] on div "× Atividades selecionadas Foram selecionadas 41 atividades! Cubagem total: 197,…" at bounding box center [362, 38] width 79 height 40
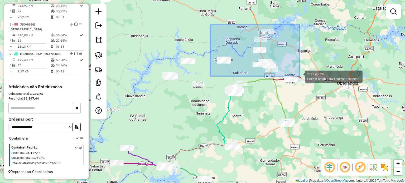
drag, startPoint x: 235, startPoint y: 39, endPoint x: 298, endPoint y: 74, distance: 71.9
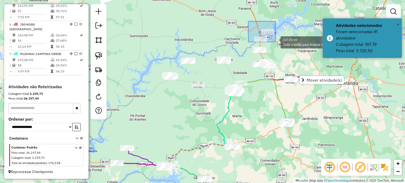
drag, startPoint x: 250, startPoint y: 26, endPoint x: 276, endPoint y: 42, distance: 30.6
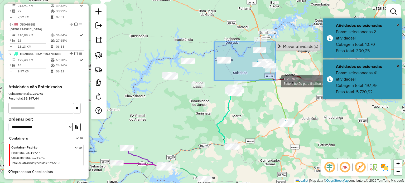
drag, startPoint x: 214, startPoint y: 42, endPoint x: 274, endPoint y: 80, distance: 71.2
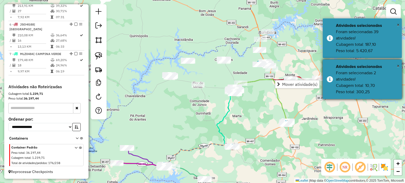
click at [393, 62] on div "× Atividades selecionadas Foram selecionadas 2 atividades! Cubagem total: 10,70…" at bounding box center [362, 80] width 79 height 40
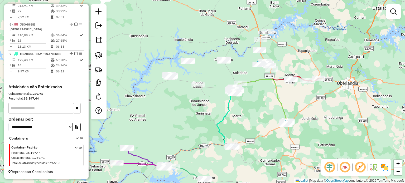
drag, startPoint x: 323, startPoint y: 42, endPoint x: 320, endPoint y: 68, distance: 26.1
click at [328, 65] on div "Janela de atendimento Grade de atendimento Capacidade Transportadoras Veículos …" at bounding box center [202, 91] width 405 height 183
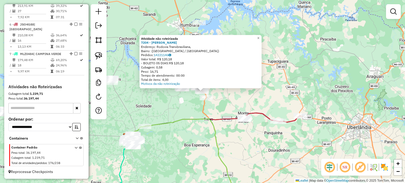
click at [260, 102] on div "Atividade não roteirizada 7204 - REGINALDO DE MOURA R Endereço: Rodovia Transbr…" at bounding box center [202, 91] width 405 height 183
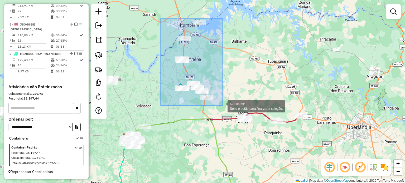
drag, startPoint x: 190, startPoint y: 39, endPoint x: 222, endPoint y: 106, distance: 74.7
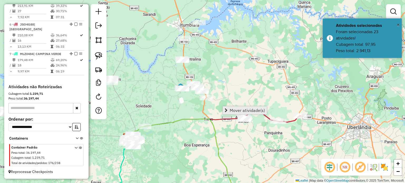
click at [245, 108] on span "Mover atividade(s)" at bounding box center [247, 110] width 35 height 4
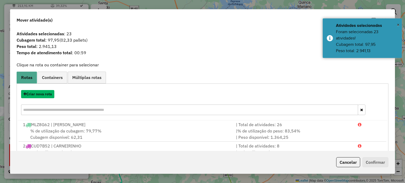
click at [36, 94] on button "Criar nova rota" at bounding box center [37, 94] width 33 height 8
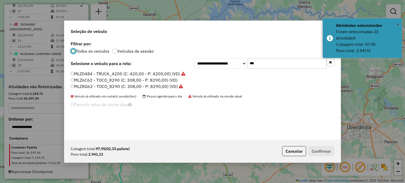
scroll to position [3, 2]
drag, startPoint x: 264, startPoint y: 64, endPoint x: 175, endPoint y: 70, distance: 89.5
click at [186, 63] on div "**********" at bounding box center [203, 63] width 264 height 11
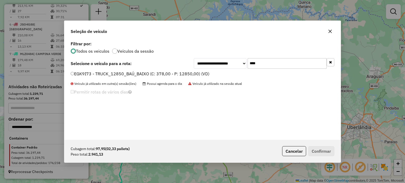
type input "****"
click at [96, 72] on label "EGK9I73 - TRUCK_12850_BAÚ_BAIXO (C: 378,00 - P: 12850,00) (VD)" at bounding box center [140, 74] width 139 height 6
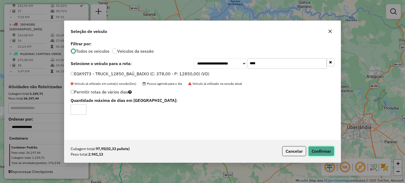
click at [318, 149] on button "Confirmar" at bounding box center [321, 151] width 26 height 10
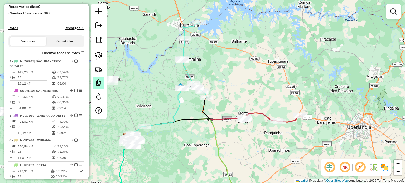
scroll to position [148, 0]
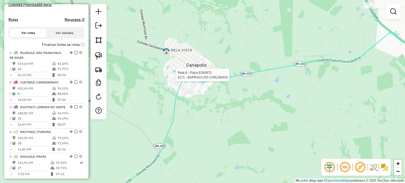
select select "*********"
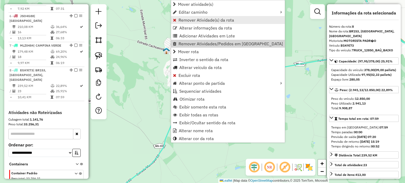
scroll to position [343, 0]
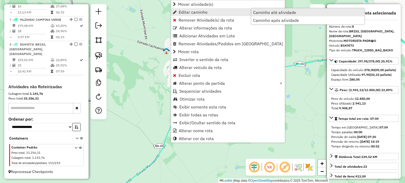
click at [285, 15] on span "Caminho até atividade" at bounding box center [274, 12] width 43 height 4
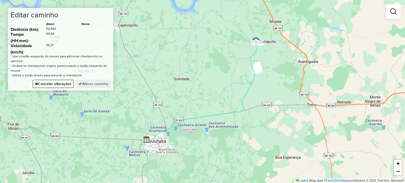
drag, startPoint x: 315, startPoint y: 113, endPoint x: 267, endPoint y: 108, distance: 48.0
click at [267, 108] on div "Janela de atendimento Grade de atendimento Capacidade Transportadoras Veículos …" at bounding box center [202, 91] width 405 height 183
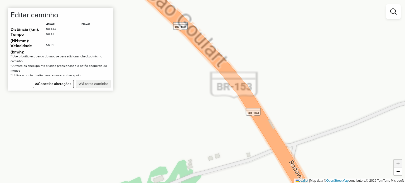
click at [251, 98] on div "Janela de atendimento Grade de atendimento Capacidade Transportadoras Veículos …" at bounding box center [202, 91] width 405 height 183
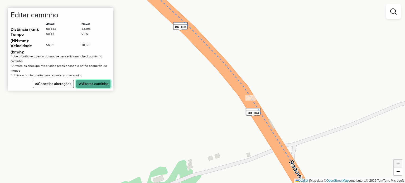
click at [91, 87] on button "Alterar caminho" at bounding box center [93, 84] width 35 height 8
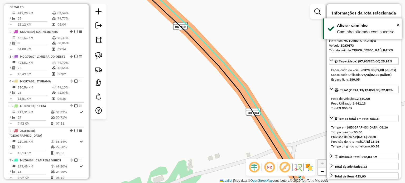
scroll to position [0, 0]
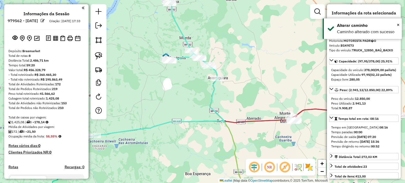
drag, startPoint x: 178, startPoint y: 81, endPoint x: 214, endPoint y: 138, distance: 67.0
click at [214, 138] on div "Janela de atendimento Grade de atendimento Capacidade Transportadoras Veículos …" at bounding box center [202, 91] width 405 height 183
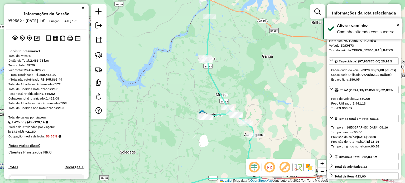
drag, startPoint x: 197, startPoint y: 148, endPoint x: 213, endPoint y: 103, distance: 47.3
click at [212, 109] on div "Janela de atendimento Grade de atendimento Capacidade Transportadoras Veículos …" at bounding box center [202, 91] width 405 height 183
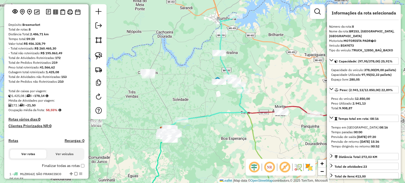
scroll to position [53, 0]
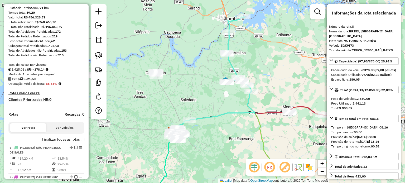
drag, startPoint x: 185, startPoint y: 92, endPoint x: 228, endPoint y: 92, distance: 43.3
click at [228, 92] on div "Janela de atendimento Grade de atendimento Capacidade Transportadoras Veículos …" at bounding box center [202, 91] width 405 height 183
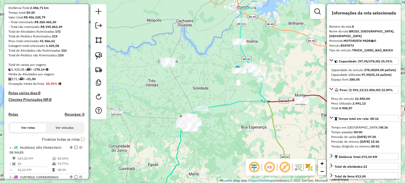
drag, startPoint x: 250, startPoint y: 121, endPoint x: 201, endPoint y: 97, distance: 55.0
click at [223, 107] on div "Janela de atendimento Grade de atendimento Capacidade Transportadoras Veículos …" at bounding box center [202, 91] width 405 height 183
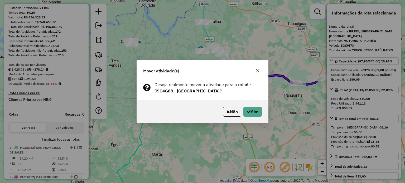
click at [251, 104] on div "Não Sim" at bounding box center [202, 112] width 131 height 23
click at [251, 107] on button "Sim" at bounding box center [253, 112] width 18 height 10
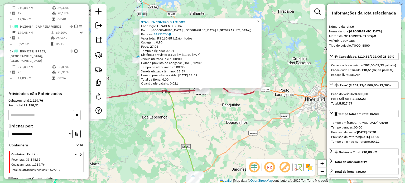
scroll to position [331, 0]
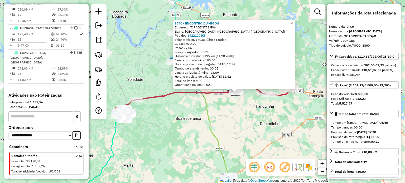
drag, startPoint x: 220, startPoint y: 116, endPoint x: 253, endPoint y: 117, distance: 33.8
click at [253, 117] on div "3740 - ENCONTRO D AMIGOS Endereço: TIRADENTES 506 Bairro: [GEOGRAPHIC_DATA] ([G…" at bounding box center [202, 91] width 405 height 183
click at [185, 133] on div "3740 - ENCONTRO D AMIGOS Endereço: TIRADENTES 506 Bairro: [GEOGRAPHIC_DATA] ([G…" at bounding box center [202, 91] width 405 height 183
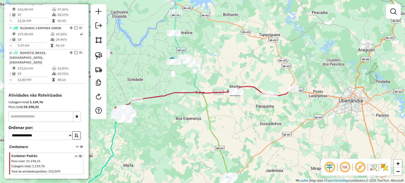
drag, startPoint x: 187, startPoint y: 133, endPoint x: 242, endPoint y: 127, distance: 55.2
click at [225, 129] on div "Janela de atendimento Grade de atendimento Capacidade Transportadoras Veículos …" at bounding box center [202, 91] width 405 height 183
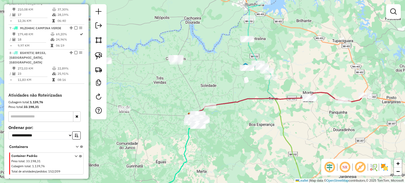
drag, startPoint x: 198, startPoint y: 63, endPoint x: 243, endPoint y: 77, distance: 46.3
click at [243, 77] on div "Janela de atendimento Grade de atendimento Capacidade Transportadoras Veículos …" at bounding box center [202, 91] width 405 height 183
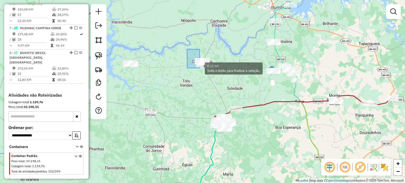
drag, startPoint x: 187, startPoint y: 49, endPoint x: 227, endPoint y: 82, distance: 51.8
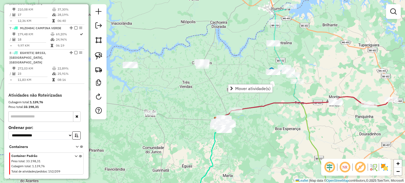
click at [270, 112] on div "Janela de atendimento Grade de atendimento Capacidade Transportadoras Veículos …" at bounding box center [202, 91] width 405 height 183
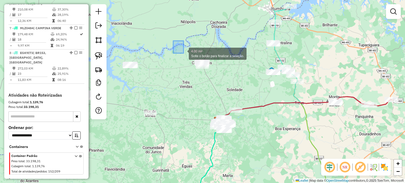
drag, startPoint x: 184, startPoint y: 53, endPoint x: 225, endPoint y: 86, distance: 52.8
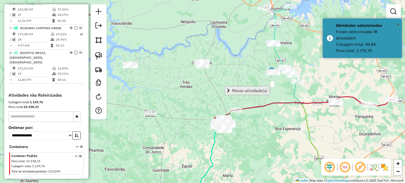
drag, startPoint x: 252, startPoint y: 90, endPoint x: 186, endPoint y: 81, distance: 67.1
click at [252, 90] on span "Mover atividade(s)" at bounding box center [249, 91] width 35 height 4
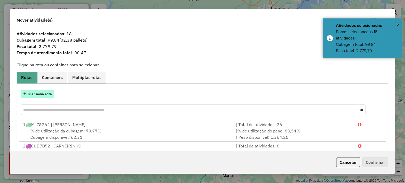
click at [33, 96] on button "Criar nova rota" at bounding box center [37, 94] width 33 height 8
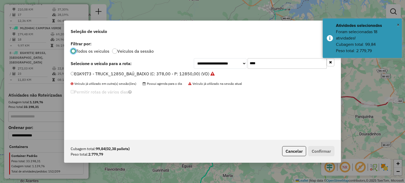
scroll to position [3, 2]
click at [231, 67] on div "**********" at bounding box center [264, 63] width 141 height 11
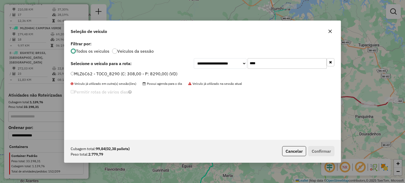
type input "****"
click at [122, 74] on label "MLZ6C62 - TOCO_8290 (C: 308,00 - P: 8290,00) (VD)" at bounding box center [124, 74] width 107 height 6
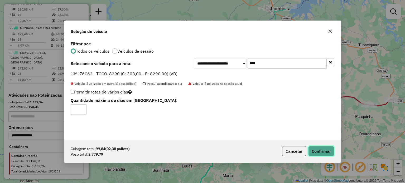
click at [314, 154] on button "Confirmar" at bounding box center [321, 151] width 26 height 10
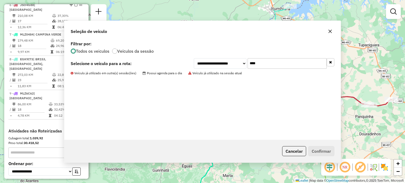
scroll to position [338, 0]
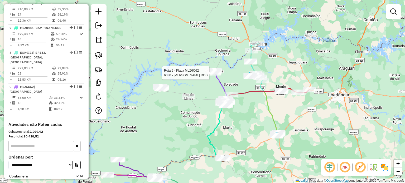
select select "*********"
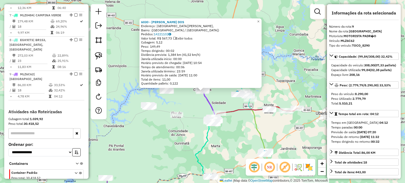
scroll to position [375, 0]
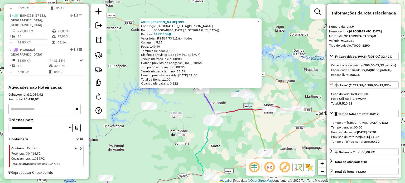
click at [245, 129] on div "6030 - [PERSON_NAME] DOS Endereço: [GEOGRAPHIC_DATA][PERSON_NAME], [GEOGRAPHIC_…" at bounding box center [202, 91] width 405 height 183
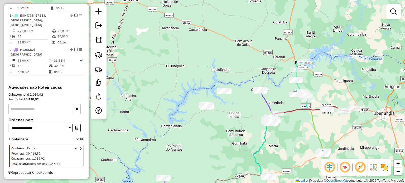
drag, startPoint x: 186, startPoint y: 104, endPoint x: 236, endPoint y: 100, distance: 49.8
click at [244, 104] on div "Janela de atendimento Grade de atendimento Capacidade Transportadoras Veículos …" at bounding box center [202, 91] width 405 height 183
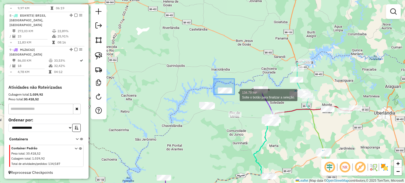
drag, startPoint x: 214, startPoint y: 79, endPoint x: 235, endPoint y: 95, distance: 26.2
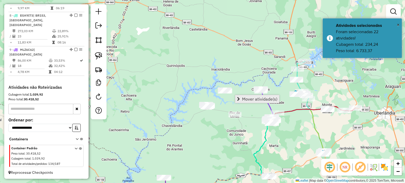
click at [255, 99] on span "Mover atividade(s)" at bounding box center [259, 99] width 35 height 4
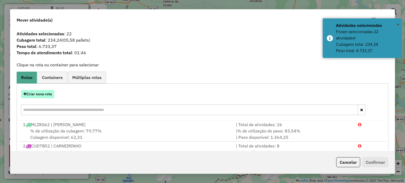
click at [42, 95] on button "Criar nova rota" at bounding box center [37, 94] width 33 height 8
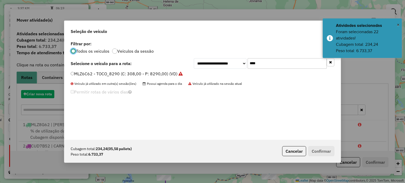
scroll to position [3, 2]
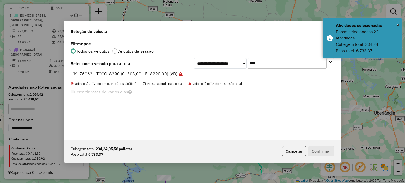
drag, startPoint x: 254, startPoint y: 67, endPoint x: 185, endPoint y: 54, distance: 70.0
click at [194, 59] on div "**********" at bounding box center [264, 63] width 141 height 11
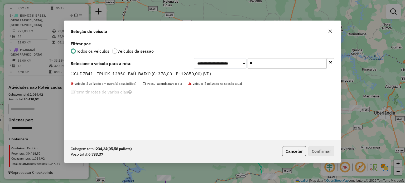
type input "**"
drag, startPoint x: 125, startPoint y: 74, endPoint x: 132, endPoint y: 77, distance: 7.7
click at [125, 75] on label "CUD7B41 - TRUCK_12850_BAÚ_BAIXO (C: 378,00 - P: 12850,00) (VD)" at bounding box center [141, 74] width 140 height 6
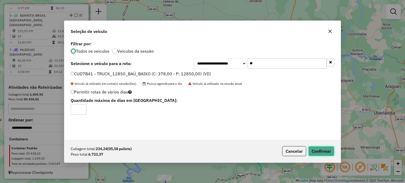
click at [320, 150] on button "Confirmar" at bounding box center [321, 151] width 26 height 10
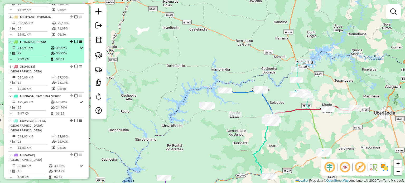
scroll to position [243, 0]
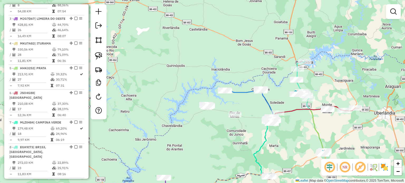
drag, startPoint x: 286, startPoint y: 147, endPoint x: 277, endPoint y: 143, distance: 9.7
click at [277, 143] on div "Janela de atendimento Grade de atendimento Capacidade Transportadoras Veículos …" at bounding box center [202, 91] width 405 height 183
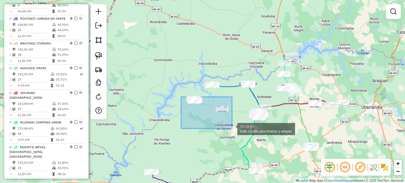
drag, startPoint x: 181, startPoint y: 97, endPoint x: 232, endPoint y: 129, distance: 60.0
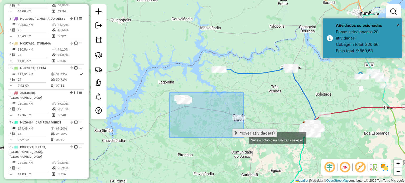
drag, startPoint x: 190, startPoint y: 107, endPoint x: 243, endPoint y: 136, distance: 60.6
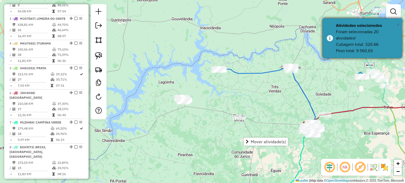
click at [398, 25] on span "×" at bounding box center [398, 25] width 3 height 6
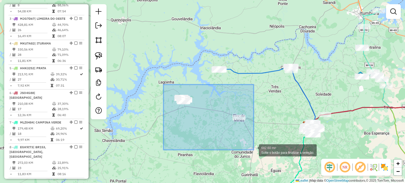
drag, startPoint x: 170, startPoint y: 90, endPoint x: 236, endPoint y: 141, distance: 83.5
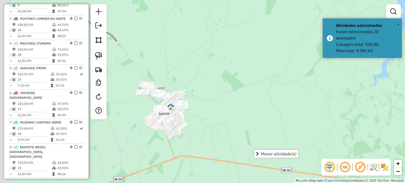
drag, startPoint x: 198, startPoint y: 136, endPoint x: 219, endPoint y: 109, distance: 33.9
click at [234, 125] on div "Janela de atendimento Grade de atendimento Capacidade Transportadoras Veículos …" at bounding box center [202, 91] width 405 height 183
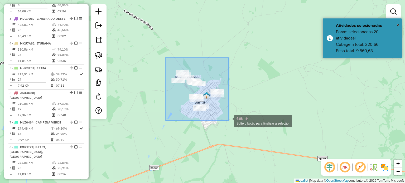
drag, startPoint x: 219, startPoint y: 108, endPoint x: 241, endPoint y: 136, distance: 36.5
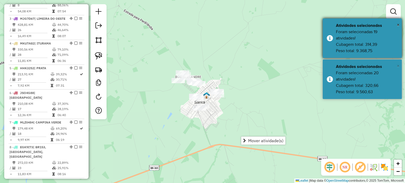
drag, startPoint x: 400, startPoint y: 65, endPoint x: 401, endPoint y: 52, distance: 13.8
click at [399, 65] on span "×" at bounding box center [398, 66] width 3 height 6
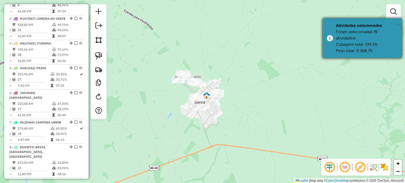
click at [397, 25] on span "×" at bounding box center [398, 25] width 3 height 6
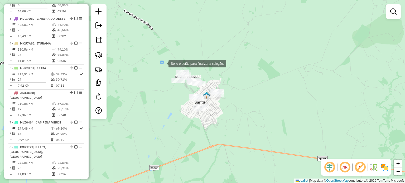
drag, startPoint x: 163, startPoint y: 63, endPoint x: 255, endPoint y: 129, distance: 112.2
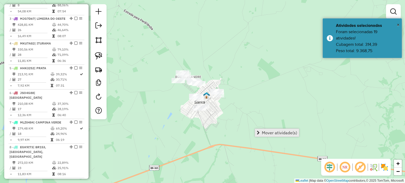
click at [277, 135] on span "Mover atividade(s)" at bounding box center [279, 133] width 35 height 4
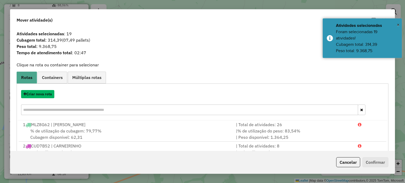
click at [43, 95] on button "Criar nova rota" at bounding box center [37, 94] width 33 height 8
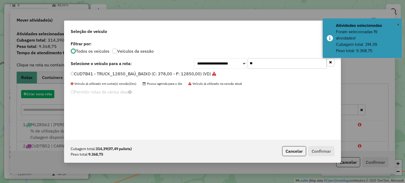
scroll to position [3, 2]
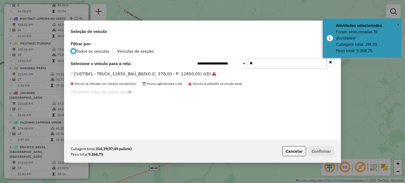
click at [211, 56] on div "**********" at bounding box center [202, 90] width 277 height 100
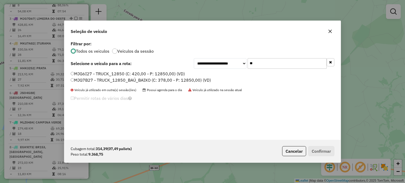
type input "**"
click at [92, 80] on label "MJG7B27 - TRUCK_12850_BAÚ_BAIXO (C: 378,00 - P: 12850,00) (VD)" at bounding box center [141, 80] width 140 height 6
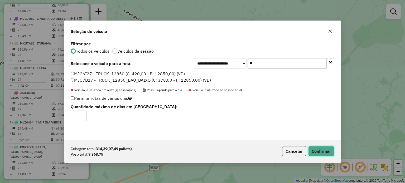
drag, startPoint x: 323, startPoint y: 153, endPoint x: 306, endPoint y: 118, distance: 38.7
click at [323, 152] on button "Confirmar" at bounding box center [321, 151] width 26 height 10
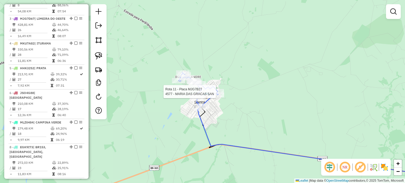
select select "*********"
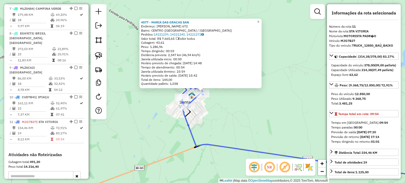
scroll to position [424, 0]
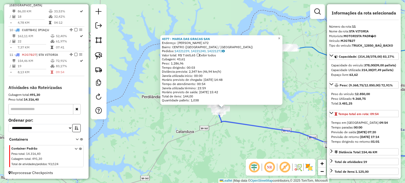
drag, startPoint x: 267, startPoint y: 157, endPoint x: 265, endPoint y: 154, distance: 3.4
click at [265, 156] on div "4577 - MARIA DAS GRACAS SAN Endereço: JOAQUIM RIBEIRO DE GOUVEIA 672 Bairro: CE…" at bounding box center [202, 91] width 405 height 183
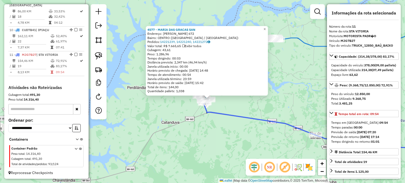
drag, startPoint x: 268, startPoint y: 142, endPoint x: 226, endPoint y: 119, distance: 47.6
click at [223, 120] on div "4577 - MARIA DAS GRACAS SAN Endereço: JOAQUIM RIBEIRO DE GOUVEIA 672 Bairro: CE…" at bounding box center [202, 91] width 405 height 183
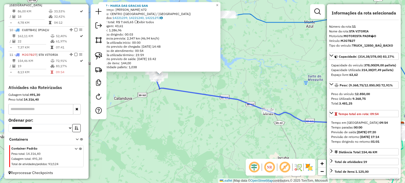
drag, startPoint x: 184, startPoint y: 107, endPoint x: 241, endPoint y: 130, distance: 61.5
click at [241, 130] on div "4577 - MARIA DAS GRACAS SAN Endereço: JOAQUIM RIBEIRO DE GOUVEIA 672 Bairro: CE…" at bounding box center [202, 91] width 405 height 183
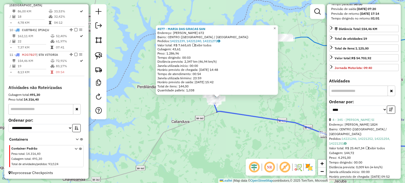
scroll to position [132, 0]
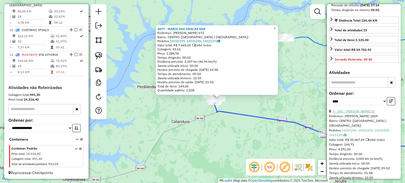
click at [356, 113] on link "4 - 345 - EDNILSON OLIVEIRA SI" at bounding box center [354, 112] width 42 height 4
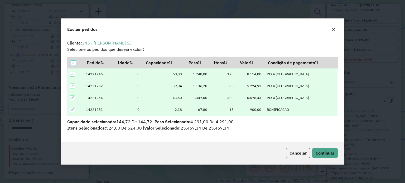
scroll to position [0, 0]
click at [323, 152] on span "Continuar" at bounding box center [325, 153] width 19 height 5
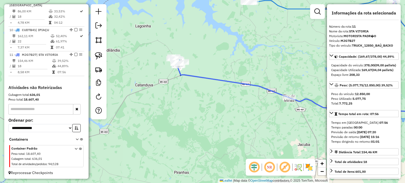
drag, startPoint x: 254, startPoint y: 138, endPoint x: 218, endPoint y: 92, distance: 58.5
click at [221, 93] on div "Janela de atendimento Grade de atendimento Capacidade Transportadoras Veículos …" at bounding box center [202, 91] width 405 height 183
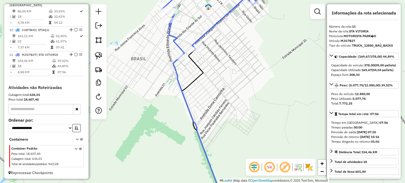
drag, startPoint x: 219, startPoint y: 60, endPoint x: 284, endPoint y: 98, distance: 75.2
click at [284, 98] on div "Janela de atendimento Grade de atendimento Capacidade Transportadoras Veículos …" at bounding box center [202, 91] width 405 height 183
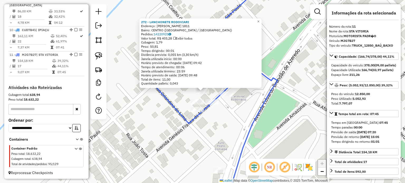
click at [206, 129] on div "272 - LANCHONETE RODOVIARI Endereço: GENESIO F MORAIS 1811 Bairro: CENTRO (SANT…" at bounding box center [202, 91] width 405 height 183
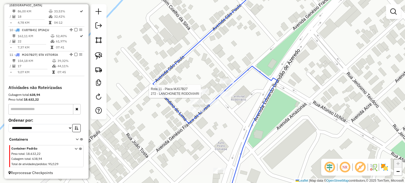
select select "*********"
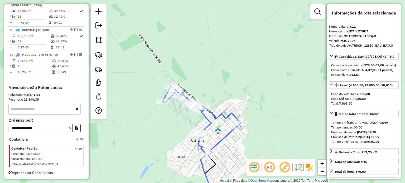
drag, startPoint x: 234, startPoint y: 150, endPoint x: 223, endPoint y: 127, distance: 24.8
click at [224, 128] on div "Janela de atendimento Grade de atendimento Capacidade Transportadoras Veículos …" at bounding box center [202, 91] width 405 height 183
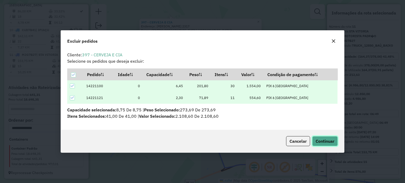
drag, startPoint x: 321, startPoint y: 138, endPoint x: 318, endPoint y: 136, distance: 3.4
click at [320, 137] on button "Continuar" at bounding box center [325, 141] width 26 height 10
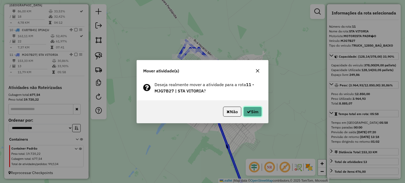
click at [254, 109] on button "Sim" at bounding box center [253, 112] width 18 height 10
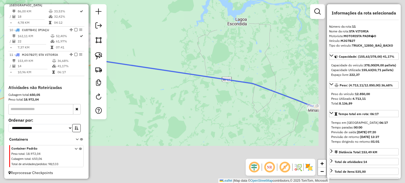
drag, startPoint x: 284, startPoint y: 131, endPoint x: 177, endPoint y: 73, distance: 122.1
click at [148, 58] on div "Janela de atendimento Grade de atendimento Capacidade Transportadoras Veículos …" at bounding box center [202, 91] width 405 height 183
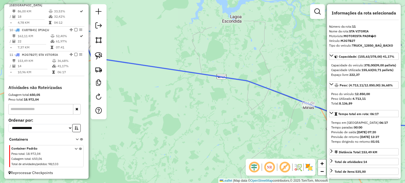
drag, startPoint x: 257, startPoint y: 109, endPoint x: 245, endPoint y: 107, distance: 11.8
click at [245, 107] on div "Janela de atendimento Grade de atendimento Capacidade Transportadoras Veículos …" at bounding box center [202, 91] width 405 height 183
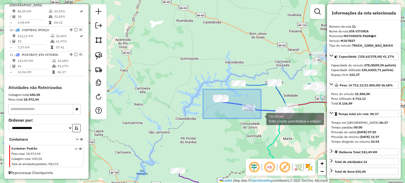
drag, startPoint x: 203, startPoint y: 89, endPoint x: 261, endPoint y: 119, distance: 65.0
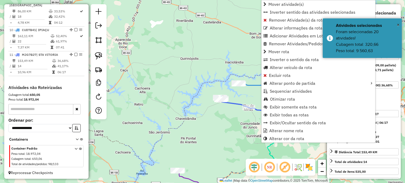
click at [194, 136] on div "Janela de atendimento Grade de atendimento Capacidade Transportadoras Veículos …" at bounding box center [202, 91] width 405 height 183
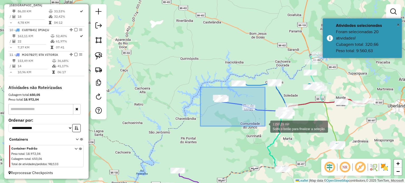
drag, startPoint x: 201, startPoint y: 87, endPoint x: 265, endPoint y: 126, distance: 75.5
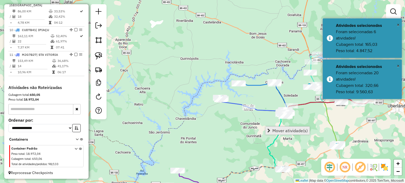
click at [279, 129] on span "Mover atividade(s)" at bounding box center [290, 131] width 35 height 4
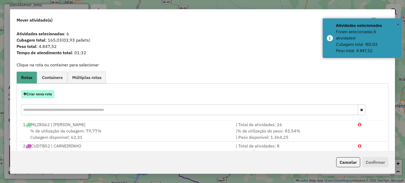
click at [35, 95] on button "Criar nova rota" at bounding box center [37, 94] width 33 height 8
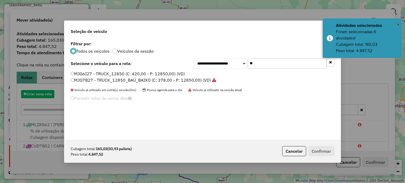
scroll to position [3, 2]
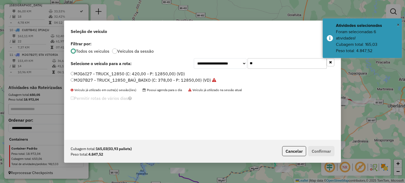
drag, startPoint x: 255, startPoint y: 63, endPoint x: 218, endPoint y: 61, distance: 37.3
click at [217, 62] on div "**********" at bounding box center [264, 63] width 141 height 11
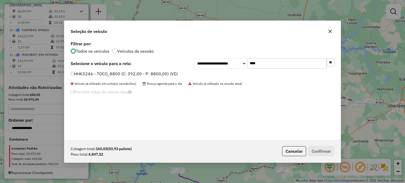
type input "****"
click at [114, 71] on div "**********" at bounding box center [202, 90] width 277 height 100
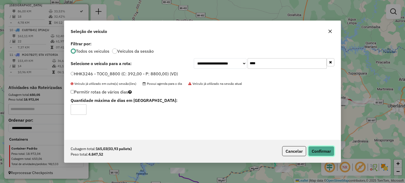
click at [322, 149] on button "Confirmar" at bounding box center [321, 151] width 26 height 10
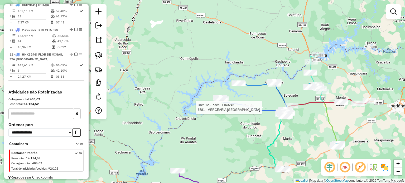
select select "*********"
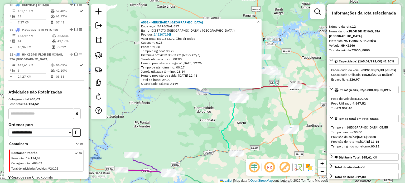
scroll to position [454, 0]
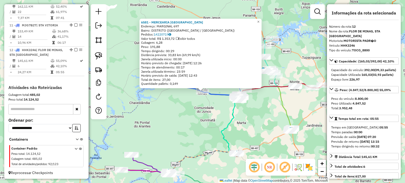
click at [188, 117] on div "6581 - MERCEARIA RIO DA PRA Endereço: MARGINAL 697 Bairro: DISTRITO (GURINHATA …" at bounding box center [202, 91] width 405 height 183
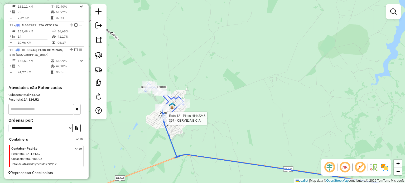
select select "*********"
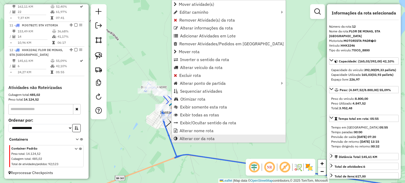
click at [199, 137] on span "Alterar cor da rota" at bounding box center [197, 139] width 35 height 4
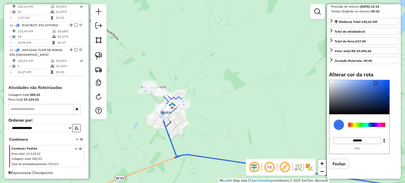
scroll to position [140, 0]
type input "*******"
click at [364, 125] on div at bounding box center [367, 125] width 37 height 4
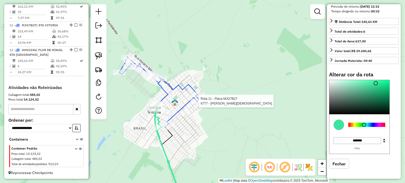
select select "*********"
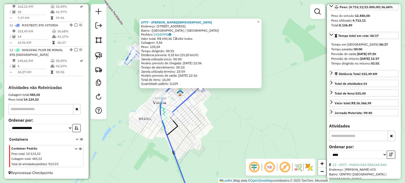
scroll to position [34, 0]
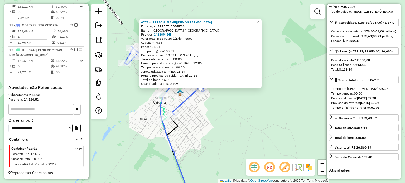
click at [200, 122] on div "6777 - LOURENCO EVANGELISTA Endereço: Avenida Brasil, 653 Bairro: (Santa Vitóri…" at bounding box center [202, 91] width 405 height 183
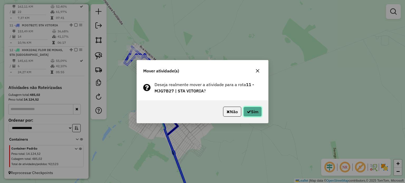
click at [244, 111] on button "Sim" at bounding box center [253, 112] width 18 height 10
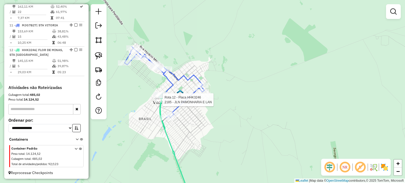
select select "*********"
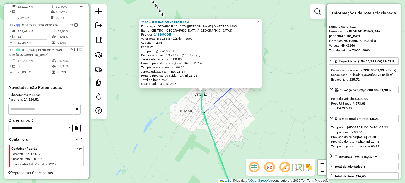
click at [233, 113] on div "2185 - JLN PAMONHARIA E LAN Endereço: AVENIDA EDUARDO BRAND O AZERED 1990 Bairr…" at bounding box center [202, 91] width 405 height 183
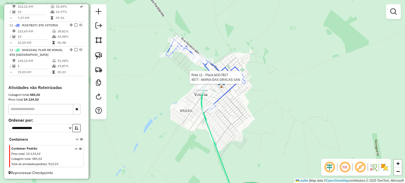
select select "*********"
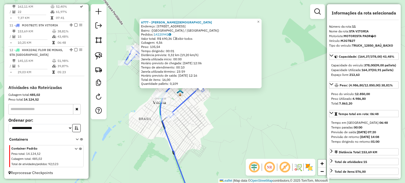
click at [192, 110] on div "6777 - LOURENCO EVANGELISTA Endereço: Avenida Brasil, 653 Bairro: (Santa Vitóri…" at bounding box center [202, 91] width 405 height 183
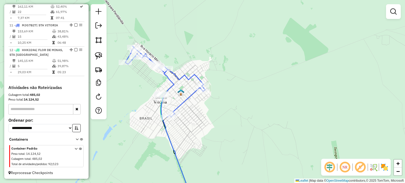
drag, startPoint x: 193, startPoint y: 112, endPoint x: 216, endPoint y: 86, distance: 34.1
click at [214, 87] on div "Janela de atendimento Grade de atendimento Capacidade Transportadoras Veículos …" at bounding box center [202, 91] width 405 height 183
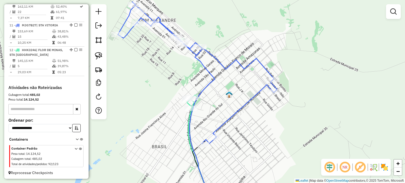
drag, startPoint x: 170, startPoint y: 65, endPoint x: 183, endPoint y: 64, distance: 12.4
click at [183, 64] on div "Janela de atendimento Grade de atendimento Capacidade Transportadoras Veículos …" at bounding box center [202, 91] width 405 height 183
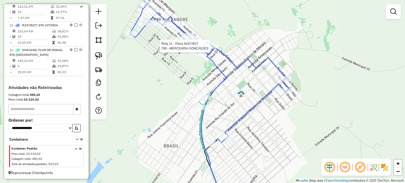
select select "*********"
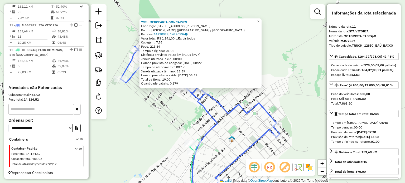
click at [175, 108] on div "799 - MERCEARIA GONCALVES Endereço: R HORACIO MARQUES 127 Bairro: DOM ALEXANDRE…" at bounding box center [202, 91] width 405 height 183
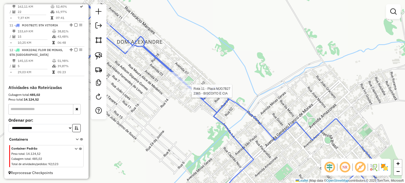
select select "*********"
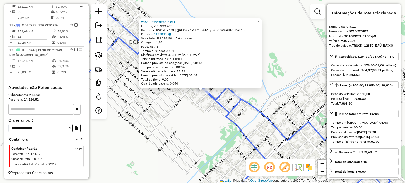
click at [187, 117] on div "2365 - BISCOITO E CIA Endereço: CINCO 490 Bairro: DOM ALEXANDRE (SANTA VITORIA …" at bounding box center [202, 91] width 405 height 183
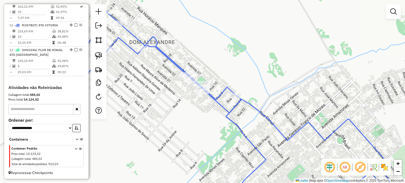
drag, startPoint x: 187, startPoint y: 48, endPoint x: 176, endPoint y: 23, distance: 26.9
click at [179, 32] on div "Janela de atendimento Grade de atendimento Capacidade Transportadoras Veículos …" at bounding box center [202, 91] width 405 height 183
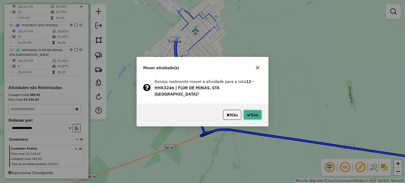
drag, startPoint x: 252, startPoint y: 109, endPoint x: 250, endPoint y: 106, distance: 3.2
click at [251, 110] on button "Sim" at bounding box center [253, 115] width 18 height 10
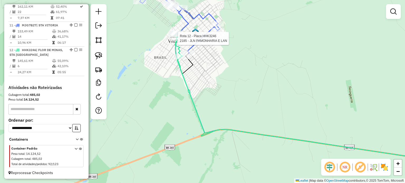
select select "*********"
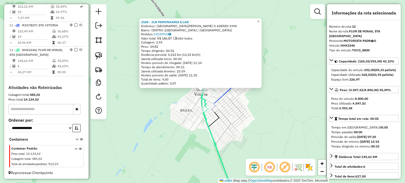
click at [229, 90] on icon at bounding box center [206, 72] width 80 height 68
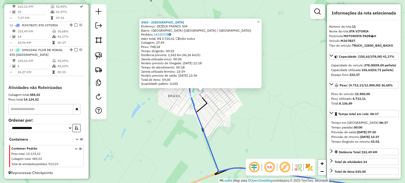
drag, startPoint x: 246, startPoint y: 118, endPoint x: 246, endPoint y: 115, distance: 3.2
click at [247, 118] on div "3463 - CASA DO ESPETO Endereço: ZEZECA FRANCO 504 Bairro: PARQUE DAS ACACIAS (S…" at bounding box center [202, 91] width 405 height 183
drag, startPoint x: 240, startPoint y: 105, endPoint x: 252, endPoint y: 110, distance: 13.1
click at [251, 111] on div "3463 - CASA DO ESPETO Endereço: ZEZECA FRANCO 504 Bairro: PARQUE DAS ACACIAS (S…" at bounding box center [202, 91] width 405 height 183
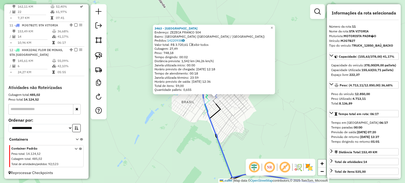
click at [248, 108] on div "3463 - CASA DO ESPETO Endereço: ZEZECA FRANCO 504 Bairro: PARQUE DAS ACACIAS (S…" at bounding box center [202, 91] width 405 height 183
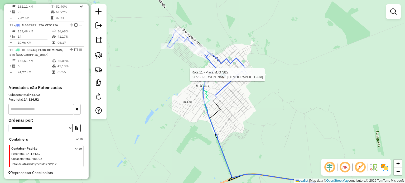
select select "*********"
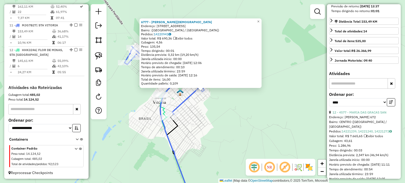
scroll to position [158, 0]
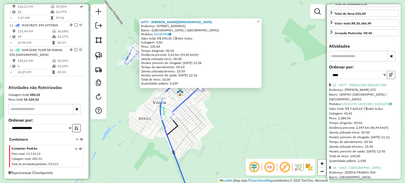
click at [392, 79] on button "button" at bounding box center [391, 75] width 8 height 8
click at [353, 87] on link "11 - 1008 - MERCADO BDA" at bounding box center [352, 85] width 39 height 4
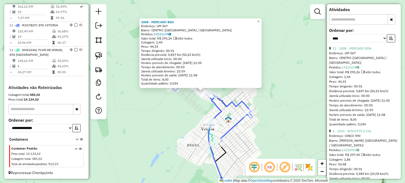
scroll to position [238, 0]
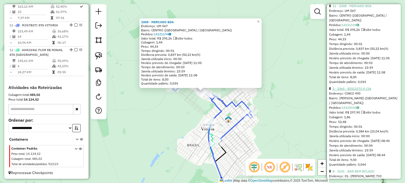
click at [346, 91] on link "2 - 2365 - BISCOITO E CIA" at bounding box center [352, 89] width 39 height 4
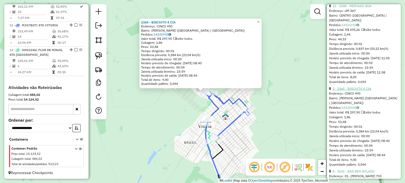
click at [343, 91] on link "2 - 2365 - BISCOITO E CIA" at bounding box center [352, 89] width 39 height 4
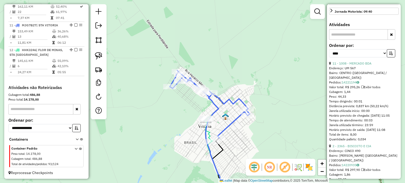
scroll to position [158, 0]
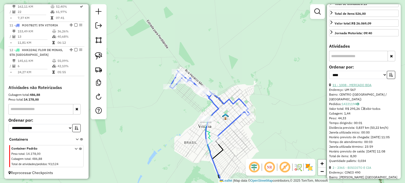
click at [357, 87] on link "11 - 1008 - MERCADO BDA" at bounding box center [352, 85] width 39 height 4
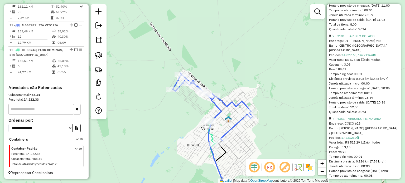
scroll to position [317, 0]
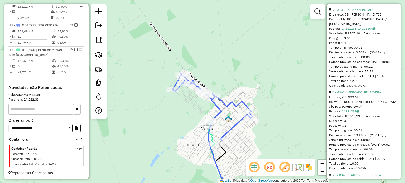
click at [358, 94] on link "4 - 4361 - MERCADO PRIMAVERA" at bounding box center [357, 93] width 49 height 4
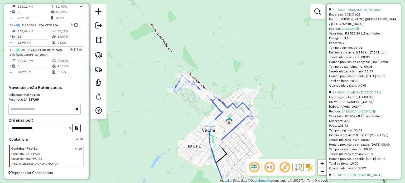
scroll to position [151, 0]
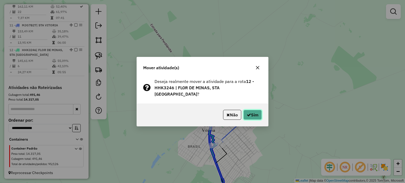
click at [259, 112] on button "Sim" at bounding box center [253, 115] width 18 height 10
click at [253, 110] on button "Sim" at bounding box center [253, 115] width 18 height 10
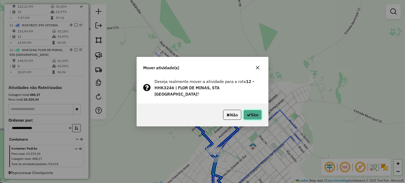
click at [251, 114] on button "Sim" at bounding box center [253, 115] width 18 height 10
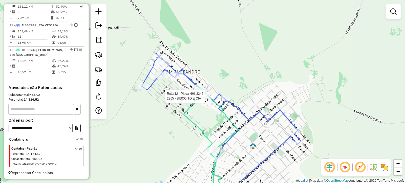
select select "*********"
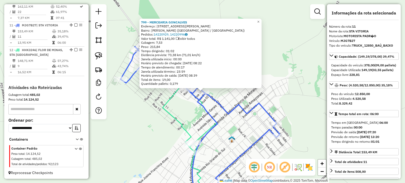
click at [226, 133] on div "799 - MERCEARIA GONCALVES Endereço: R HORACIO MARQUES 127 Bairro: DOM ALEXANDRE…" at bounding box center [202, 91] width 405 height 183
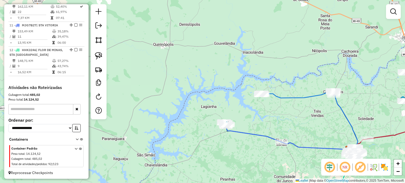
drag, startPoint x: 343, startPoint y: 136, endPoint x: 232, endPoint y: 102, distance: 116.4
click at [232, 102] on div "Rota 6 - Placa JSO4G88 3540 - VALDIVINO JOSE SOARE Janela de atendimento Grade …" at bounding box center [202, 91] width 405 height 183
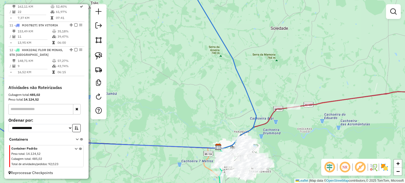
drag, startPoint x: 279, startPoint y: 88, endPoint x: 279, endPoint y: 63, distance: 25.3
click at [279, 66] on div "Janela de atendimento Grade de atendimento Capacidade Transportadoras Veículos …" at bounding box center [202, 91] width 405 height 183
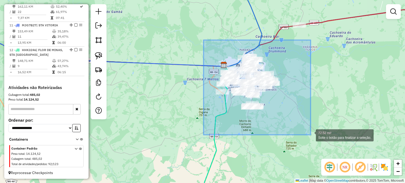
drag, startPoint x: 264, startPoint y: 100, endPoint x: 311, endPoint y: 135, distance: 58.4
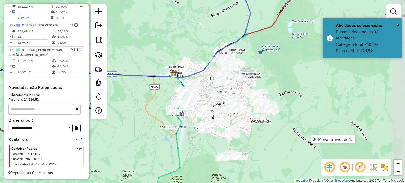
drag, startPoint x: 315, startPoint y: 72, endPoint x: 271, endPoint y: 76, distance: 43.5
click at [271, 76] on div "Janela de atendimento Grade de atendimento Capacidade Transportadoras Veículos …" at bounding box center [202, 91] width 405 height 183
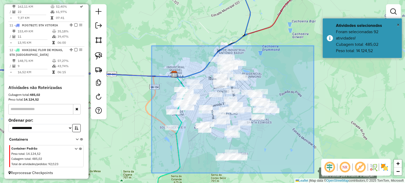
drag, startPoint x: 276, startPoint y: 143, endPoint x: 312, endPoint y: 169, distance: 45.6
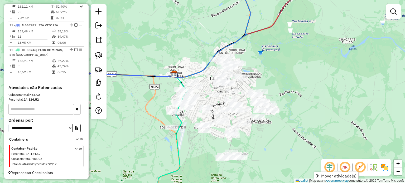
drag, startPoint x: 149, startPoint y: 39, endPoint x: 200, endPoint y: 95, distance: 76.6
click at [200, 95] on div "Janela de atendimento Grade de atendimento Capacidade Transportadoras Veículos …" at bounding box center [202, 91] width 405 height 183
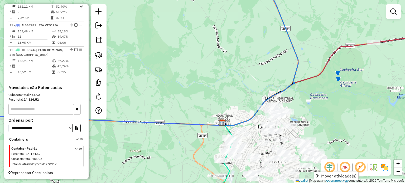
drag, startPoint x: 184, startPoint y: 65, endPoint x: 119, endPoint y: -6, distance: 96.0
click at [119, 0] on html "Aguarde... Pop-up bloqueado! Seu navegador bloqueou automáticamente a abertura …" at bounding box center [202, 91] width 405 height 183
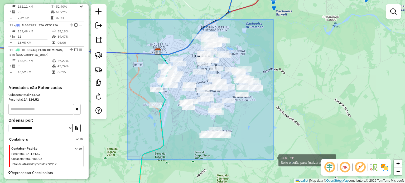
drag, startPoint x: 158, startPoint y: 49, endPoint x: 273, endPoint y: 160, distance: 160.5
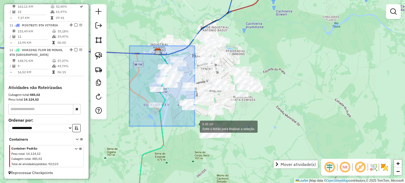
drag, startPoint x: 130, startPoint y: 46, endPoint x: 195, endPoint y: 126, distance: 103.6
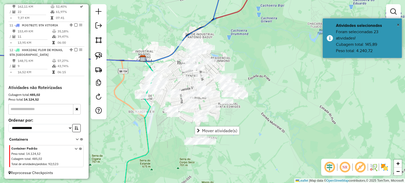
drag, startPoint x: 259, startPoint y: 115, endPoint x: 243, endPoint y: 123, distance: 18.1
click at [243, 123] on div "Janela de atendimento Grade de atendimento Capacidade Transportadoras Veículos …" at bounding box center [202, 91] width 405 height 183
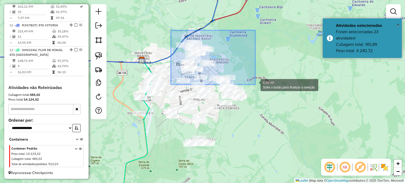
drag, startPoint x: 171, startPoint y: 30, endPoint x: 255, endPoint y: 84, distance: 100.1
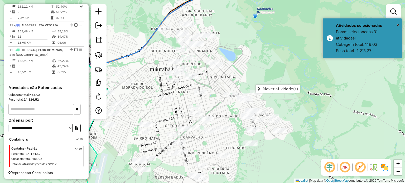
drag, startPoint x: 221, startPoint y: 85, endPoint x: 223, endPoint y: 100, distance: 15.2
click at [223, 100] on div "Janela de atendimento Grade de atendimento Capacidade Transportadoras Veículos …" at bounding box center [202, 91] width 405 height 183
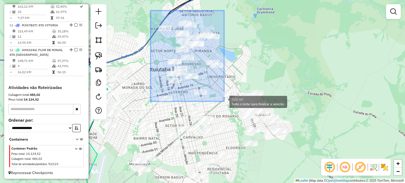
drag, startPoint x: 160, startPoint y: 25, endPoint x: 224, endPoint y: 102, distance: 99.7
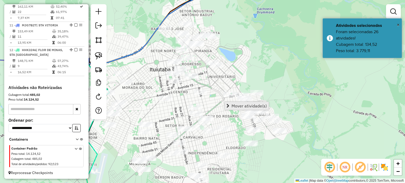
click at [247, 107] on span "Mover atividade(s)" at bounding box center [249, 106] width 35 height 4
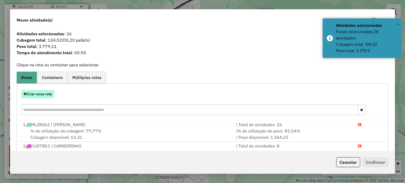
click at [49, 95] on button "Criar nova rota" at bounding box center [37, 94] width 33 height 8
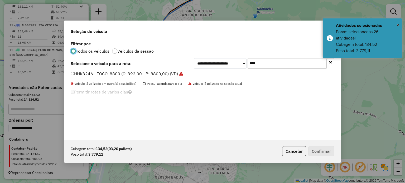
scroll to position [3, 2]
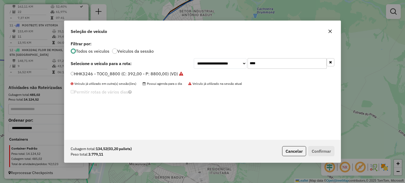
drag, startPoint x: 261, startPoint y: 63, endPoint x: 207, endPoint y: 59, distance: 53.4
click at [222, 59] on div "**********" at bounding box center [264, 63] width 141 height 11
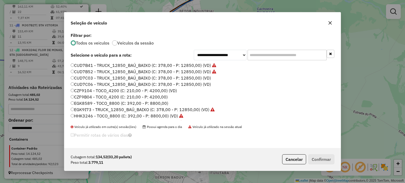
click at [332, 24] on icon "button" at bounding box center [330, 23] width 4 height 4
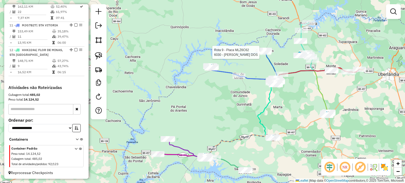
select select "*********"
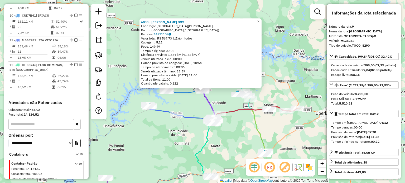
scroll to position [421, 0]
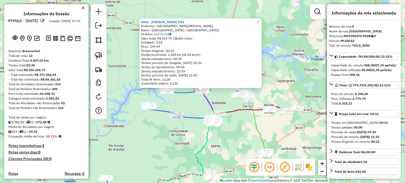
select select "*********"
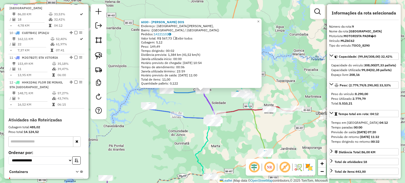
click at [247, 127] on div "6030 - [PERSON_NAME] DOS Endereço: [GEOGRAPHIC_DATA][PERSON_NAME], [GEOGRAPHIC_…" at bounding box center [202, 91] width 405 height 183
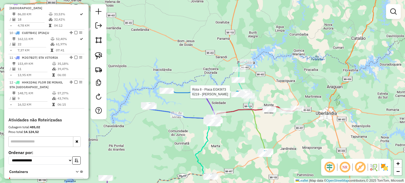
select select "*********"
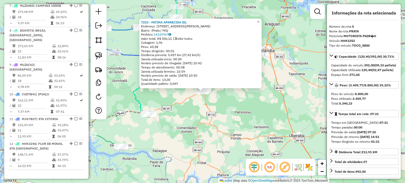
scroll to position [312, 0]
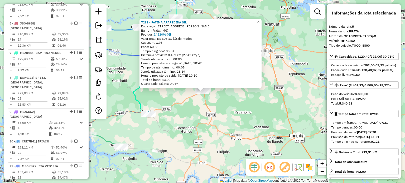
click at [241, 106] on div "7233 - FATIMA APARECIDA SIL Endereço: [STREET_ADDRESS][PERSON_NAME] Pedidos: 14…" at bounding box center [202, 91] width 405 height 183
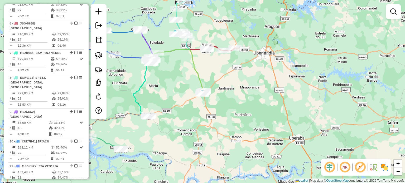
drag, startPoint x: 215, startPoint y: 100, endPoint x: 257, endPoint y: 125, distance: 48.9
click at [257, 125] on div "Janela de atendimento Grade de atendimento Capacidade Transportadoras Veículos …" at bounding box center [202, 91] width 405 height 183
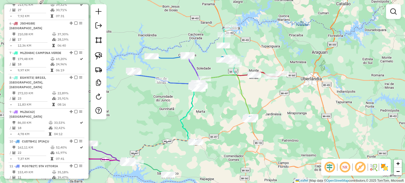
drag, startPoint x: 210, startPoint y: 114, endPoint x: 212, endPoint y: 123, distance: 9.2
click at [213, 116] on div "Janela de atendimento Grade de atendimento Capacidade Transportadoras Veículos …" at bounding box center [202, 91] width 405 height 183
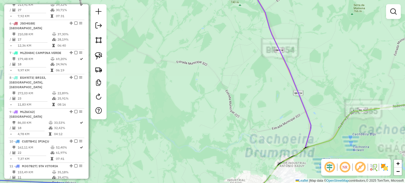
drag, startPoint x: 238, startPoint y: 106, endPoint x: 178, endPoint y: -5, distance: 125.5
click at [178, 0] on html "Aguarde... Pop-up bloqueado! Seu navegador bloqueou automáticamente a abertura …" at bounding box center [202, 91] width 405 height 183
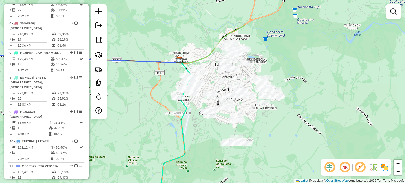
drag, startPoint x: 251, startPoint y: 49, endPoint x: 285, endPoint y: 65, distance: 37.3
click at [282, 66] on div "Janela de atendimento Grade de atendimento Capacidade Transportadoras Veículos …" at bounding box center [202, 91] width 405 height 183
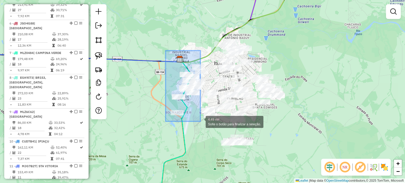
drag, startPoint x: 165, startPoint y: 51, endPoint x: 201, endPoint y: 122, distance: 78.7
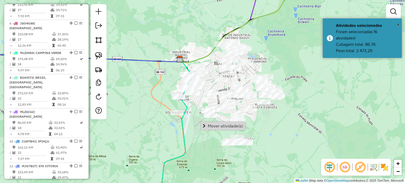
drag, startPoint x: 226, startPoint y: 127, endPoint x: 205, endPoint y: 125, distance: 20.7
click at [226, 126] on span "Mover atividade(s)" at bounding box center [225, 126] width 35 height 4
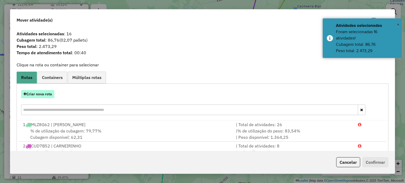
click at [38, 93] on button "Criar nova rota" at bounding box center [37, 94] width 33 height 8
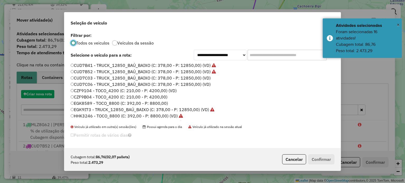
scroll to position [3, 2]
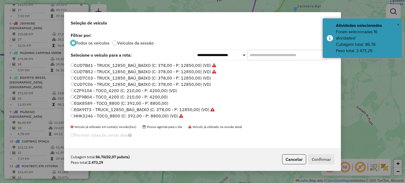
click at [279, 55] on input "text" at bounding box center [287, 55] width 79 height 11
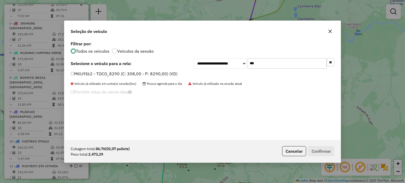
type input "***"
click at [77, 72] on label "MKU9I62 - TOCO_8290 (C: 308,00 - P: 8290,00) (VD)" at bounding box center [124, 74] width 107 height 6
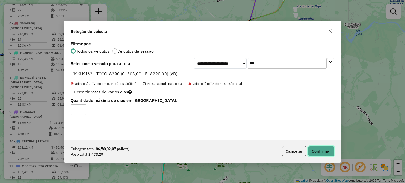
click at [319, 150] on button "Confirmar" at bounding box center [321, 151] width 26 height 10
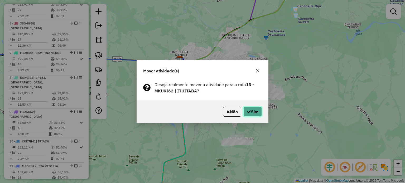
click at [257, 110] on button "Sim" at bounding box center [253, 112] width 18 height 10
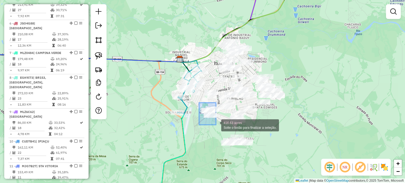
drag, startPoint x: 199, startPoint y: 103, endPoint x: 217, endPoint y: 126, distance: 29.4
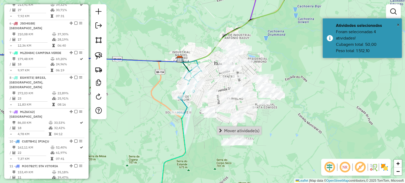
click at [202, 124] on div "Janela de atendimento Grade de atendimento Capacidade Transportadoras Veículos …" at bounding box center [202, 91] width 405 height 183
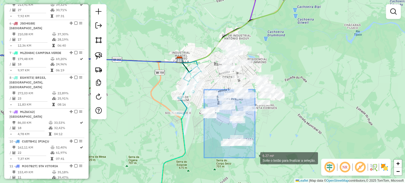
drag, startPoint x: 204, startPoint y: 90, endPoint x: 255, endPoint y: 158, distance: 85.4
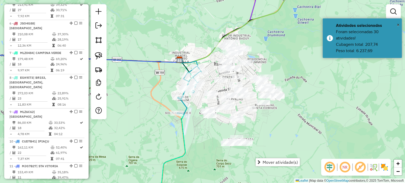
drag, startPoint x: 278, startPoint y: 163, endPoint x: 267, endPoint y: 159, distance: 11.8
click at [278, 163] on span "Mover atividade(s)" at bounding box center [280, 162] width 35 height 4
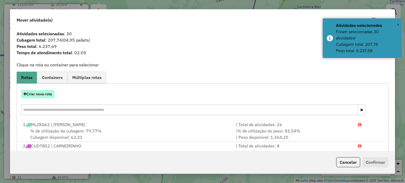
click at [43, 95] on button "Criar nova rota" at bounding box center [37, 94] width 33 height 8
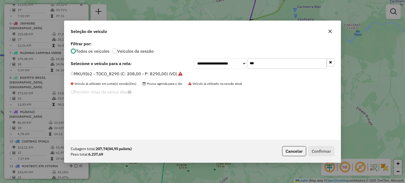
drag, startPoint x: 240, startPoint y: 58, endPoint x: 192, endPoint y: 51, distance: 49.2
click at [190, 49] on div "**********" at bounding box center [202, 90] width 277 height 100
type input "****"
click at [106, 74] on label "HHK3256 - TOCO_8600 (C: 392,00 - P: 8600,00) (VD)" at bounding box center [124, 74] width 107 height 6
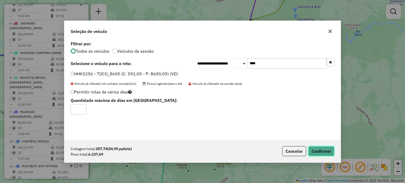
click at [318, 150] on button "Confirmar" at bounding box center [321, 151] width 26 height 10
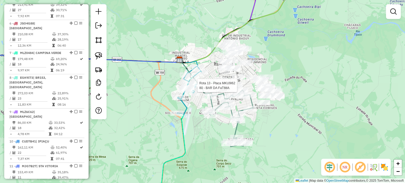
select select "*********"
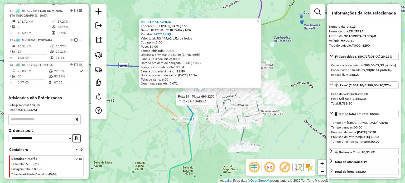
scroll to position [503, 0]
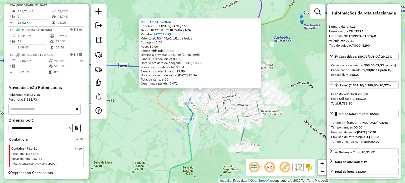
click at [208, 132] on div "80 - BAR DA FaTIMA Endereço: [PERSON_NAME] 1665 Bairro: PLATINA ([GEOGRAPHIC_DA…" at bounding box center [202, 91] width 405 height 183
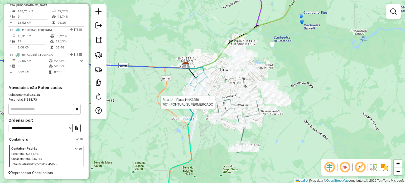
select select "*********"
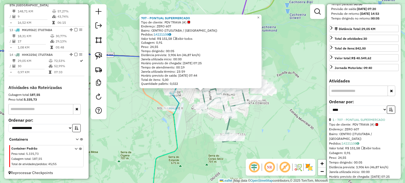
scroll to position [132, 0]
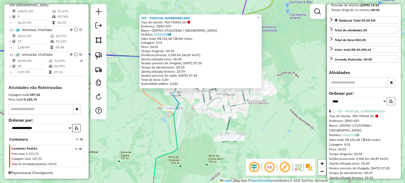
click at [393, 106] on button "button" at bounding box center [391, 101] width 8 height 8
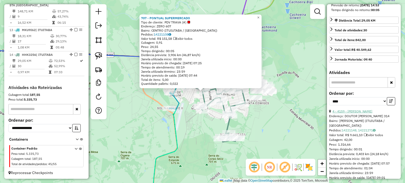
click at [349, 113] on link "4 - 4159 - [PERSON_NAME]" at bounding box center [353, 112] width 40 height 4
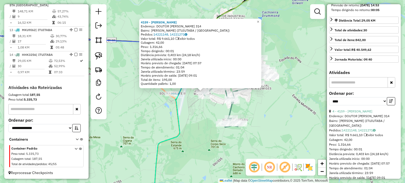
click at [177, 114] on icon at bounding box center [171, 121] width 33 height 161
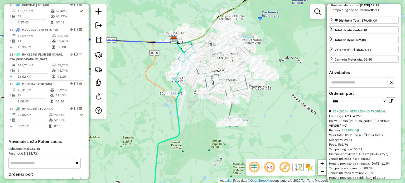
scroll to position [367, 0]
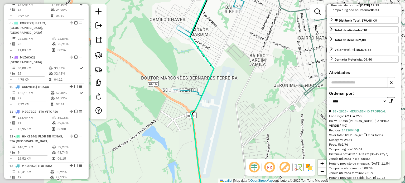
drag, startPoint x: 206, startPoint y: 122, endPoint x: 293, endPoint y: 129, distance: 86.8
click at [289, 137] on div "Janela de atendimento Grade de atendimento Capacidade Transportadoras Veículos …" at bounding box center [202, 91] width 405 height 183
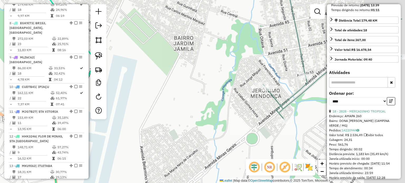
drag, startPoint x: 266, startPoint y: 101, endPoint x: 230, endPoint y: 111, distance: 37.2
click at [235, 116] on div "Janela de atendimento Grade de atendimento Capacidade Transportadoras Veículos …" at bounding box center [202, 91] width 405 height 183
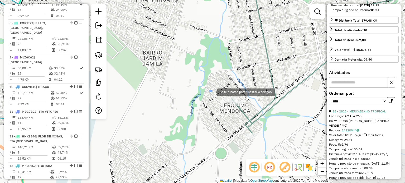
drag, startPoint x: 212, startPoint y: 92, endPoint x: 257, endPoint y: 117, distance: 51.5
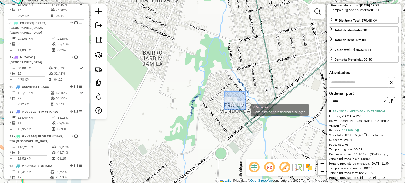
drag, startPoint x: 225, startPoint y: 92, endPoint x: 246, endPoint y: 110, distance: 27.9
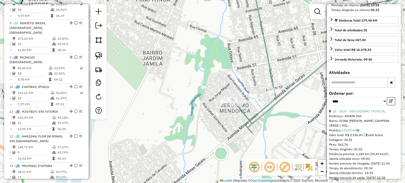
drag, startPoint x: 212, startPoint y: 127, endPoint x: 217, endPoint y: 126, distance: 5.1
click at [212, 126] on div "Janela de atendimento Grade de atendimento Capacidade Transportadoras Veículos …" at bounding box center [202, 91] width 405 height 183
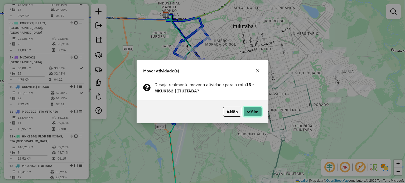
drag, startPoint x: 249, startPoint y: 112, endPoint x: 236, endPoint y: 108, distance: 13.1
click at [249, 112] on icon "button" at bounding box center [249, 112] width 4 height 4
click at [253, 113] on button "Sim" at bounding box center [253, 112] width 18 height 10
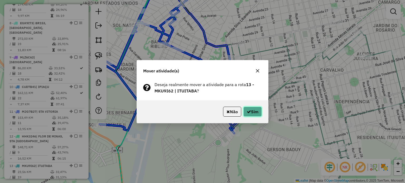
click at [253, 114] on button "Sim" at bounding box center [253, 112] width 18 height 10
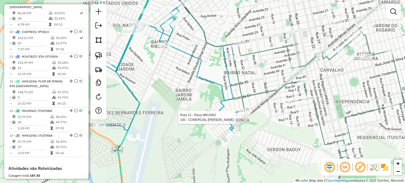
select select "*********"
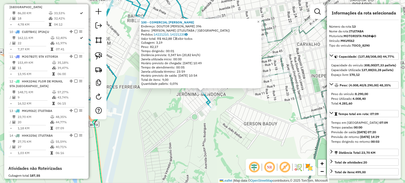
scroll to position [503, 0]
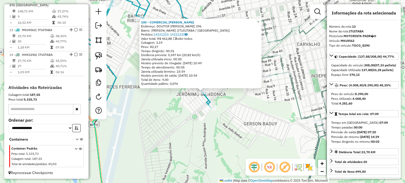
click at [212, 142] on div "100 - COMERCIAL [PERSON_NAME]: DOUTOR [PERSON_NAME] DE MENEZ 396 Bairro: [PERSO…" at bounding box center [202, 91] width 405 height 183
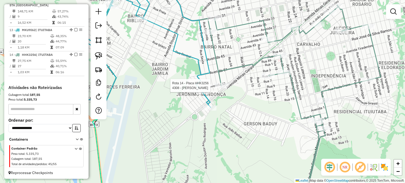
select select "*********"
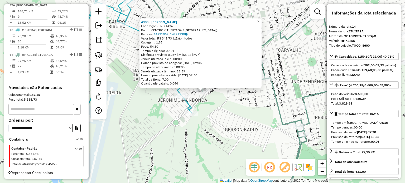
click at [240, 119] on div "4308 - [PERSON_NAME] DA SI Endereço: ZERO 1436 Bairro: CENTRO ([GEOGRAPHIC_DATA…" at bounding box center [202, 91] width 405 height 183
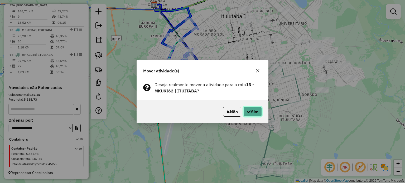
click at [250, 112] on button "Sim" at bounding box center [253, 112] width 18 height 10
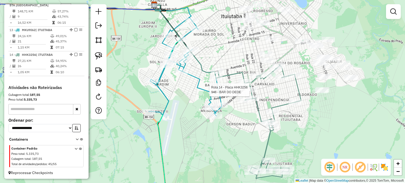
select select "*********"
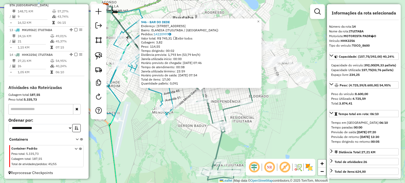
click at [198, 121] on div "946 - BAR DO DEDE Endereço: R VINTE 178 Bairro: [GEOGRAPHIC_DATA] ([GEOGRAPHIC_…" at bounding box center [202, 91] width 405 height 183
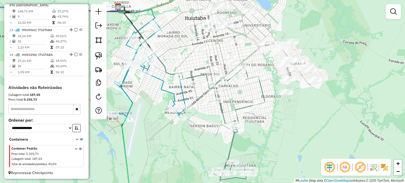
drag, startPoint x: 210, startPoint y: 124, endPoint x: 235, endPoint y: 124, distance: 25.6
click at [234, 124] on div "Janela de atendimento Grade de atendimento Capacidade Transportadoras Veículos …" at bounding box center [202, 91] width 405 height 183
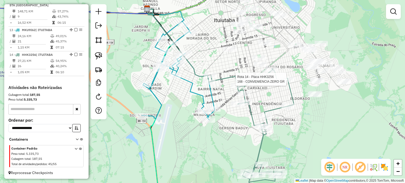
select select "*********"
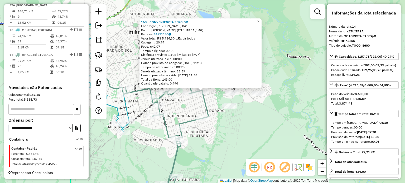
drag, startPoint x: 281, startPoint y: 133, endPoint x: 278, endPoint y: 131, distance: 3.2
click at [281, 133] on div "168 - CONVENIENCIA ZERO GR Endereço: [PERSON_NAME] 841 Bairro: [PERSON_NAME] ([…" at bounding box center [202, 91] width 405 height 183
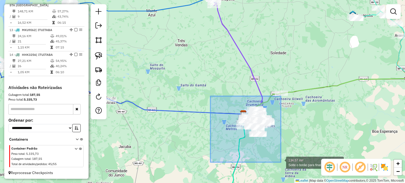
drag, startPoint x: 211, startPoint y: 96, endPoint x: 281, endPoint y: 163, distance: 96.7
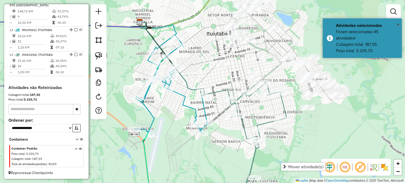
select select "*********"
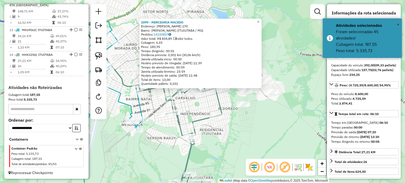
click at [253, 133] on div "2099 - MERCEARIA MACEDO Endereço: [PERSON_NAME] 170 Bairro: [PERSON_NAME] ([GEO…" at bounding box center [202, 91] width 405 height 183
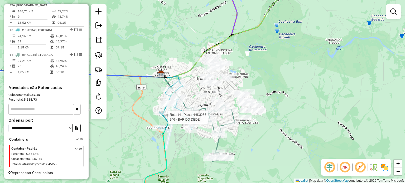
select select "*********"
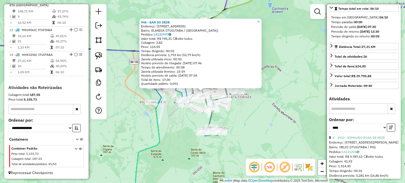
scroll to position [132, 0]
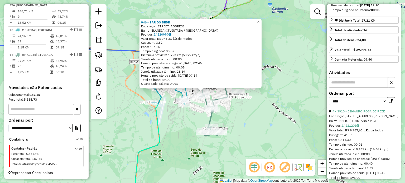
click at [355, 113] on link "4 - 3910 - ESMAURO ROSA DE REZE" at bounding box center [359, 112] width 53 height 4
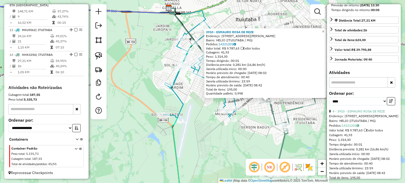
drag, startPoint x: 230, startPoint y: 120, endPoint x: 255, endPoint y: 133, distance: 27.9
click at [255, 133] on div "3910 - ESMAURO ROSA DE REZE Endereço: [STREET_ADDRESS][PERSON_NAME]: HELIO ([GE…" at bounding box center [202, 91] width 405 height 183
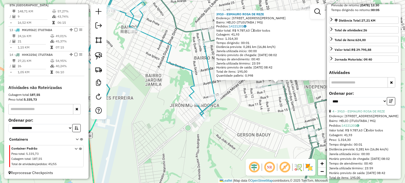
click at [257, 115] on div "3910 - ESMAURO ROSA DE REZE Endereço: [STREET_ADDRESS][PERSON_NAME]: HELIO ([GE…" at bounding box center [202, 91] width 405 height 183
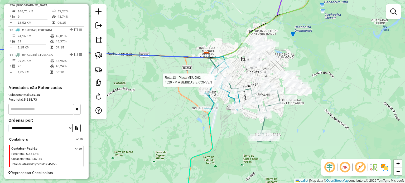
select select "*********"
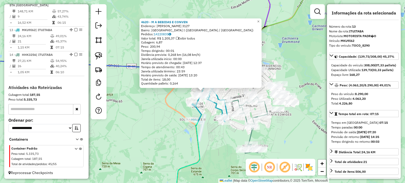
click at [207, 132] on div "4620 - M A BEBIDAS E CONVEN Endereço: [PERSON_NAME] 3127 Bairro: [GEOGRAPHIC_DA…" at bounding box center [202, 91] width 405 height 183
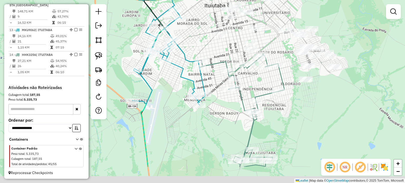
drag, startPoint x: 234, startPoint y: 135, endPoint x: 214, endPoint y: 111, distance: 31.4
click at [215, 112] on div "Janela de atendimento Grade de atendimento Capacidade Transportadoras Veículos …" at bounding box center [202, 91] width 405 height 183
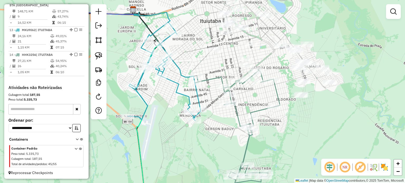
drag, startPoint x: 211, startPoint y: 126, endPoint x: 218, endPoint y: 141, distance: 16.6
click at [216, 137] on div "Janela de atendimento Grade de atendimento Capacidade Transportadoras Veículos …" at bounding box center [202, 91] width 405 height 183
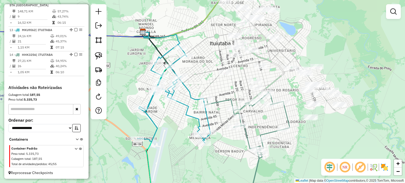
drag, startPoint x: 200, startPoint y: 68, endPoint x: 200, endPoint y: 87, distance: 19.0
click at [200, 86] on div "Janela de atendimento Grade de atendimento Capacidade Transportadoras Veículos …" at bounding box center [202, 91] width 405 height 183
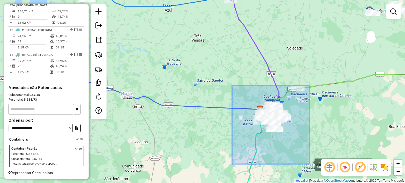
drag, startPoint x: 255, startPoint y: 110, endPoint x: 310, endPoint y: 164, distance: 76.7
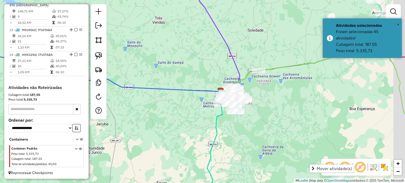
drag, startPoint x: 302, startPoint y: 116, endPoint x: 290, endPoint y: 105, distance: 16.3
click at [291, 106] on div "Janela de atendimento Grade de atendimento Capacidade Transportadoras Veículos …" at bounding box center [202, 91] width 405 height 183
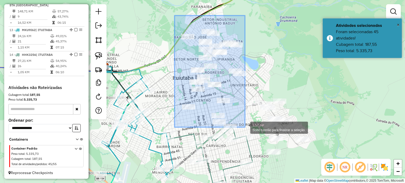
drag, startPoint x: 187, startPoint y: 29, endPoint x: 245, endPoint y: 127, distance: 114.6
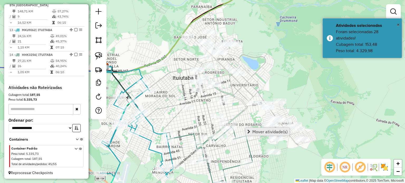
click at [277, 133] on span "Mover atividade(s)" at bounding box center [270, 132] width 35 height 4
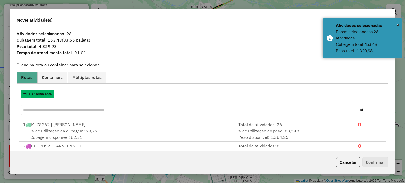
click at [44, 94] on button "Criar nova rota" at bounding box center [37, 94] width 33 height 8
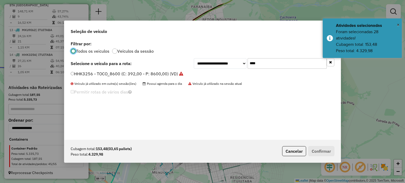
scroll to position [3, 2]
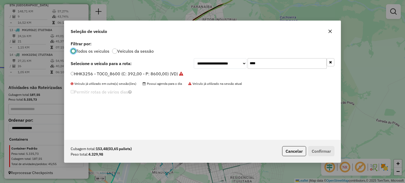
drag, startPoint x: 271, startPoint y: 66, endPoint x: 234, endPoint y: 67, distance: 37.2
click at [236, 67] on div "**********" at bounding box center [264, 63] width 141 height 11
type input "****"
click at [125, 72] on label "HHK3246 - TOCO_8800 (C: 392,00 - P: 8800,00) (VD)" at bounding box center [127, 74] width 113 height 6
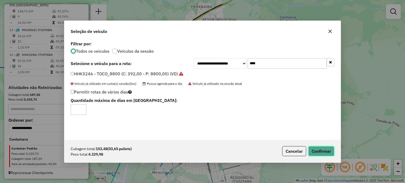
drag, startPoint x: 325, startPoint y: 151, endPoint x: 323, endPoint y: 149, distance: 3.2
click at [325, 151] on button "Confirmar" at bounding box center [321, 151] width 26 height 10
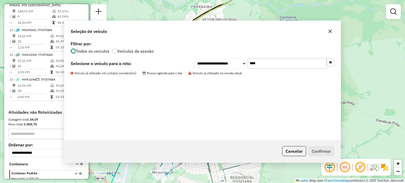
scroll to position [474, 0]
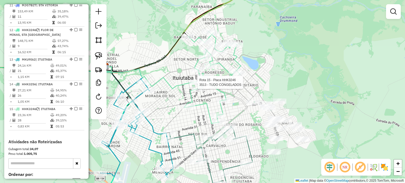
select select "*********"
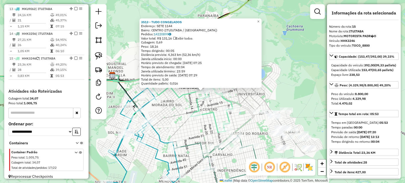
scroll to position [528, 0]
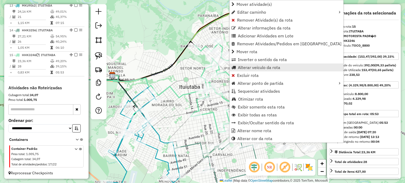
click at [251, 68] on span "Alterar veículo da rota" at bounding box center [259, 67] width 42 height 4
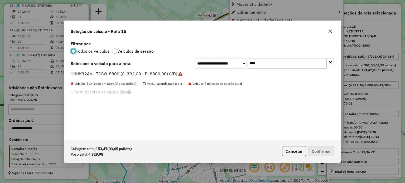
scroll to position [3, 2]
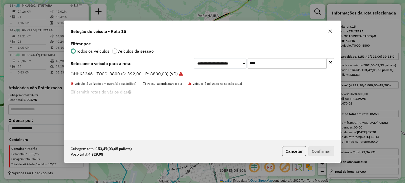
drag, startPoint x: 263, startPoint y: 65, endPoint x: 199, endPoint y: 60, distance: 64.1
click at [203, 61] on div "**********" at bounding box center [264, 63] width 141 height 11
type input "****"
click at [131, 76] on label "HHK3256 - TOCO_8600 (C: 392,00 - P: 8600,00) (VD)" at bounding box center [127, 74] width 113 height 6
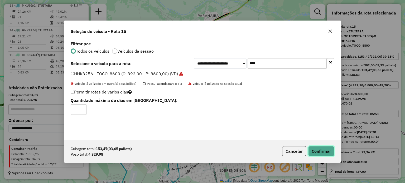
click at [321, 153] on button "Confirmar" at bounding box center [321, 151] width 26 height 10
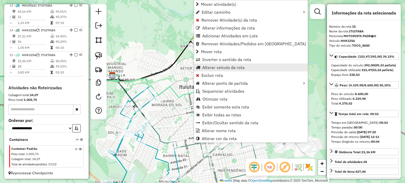
click at [208, 69] on span "Alterar veículo da rota" at bounding box center [223, 67] width 42 height 4
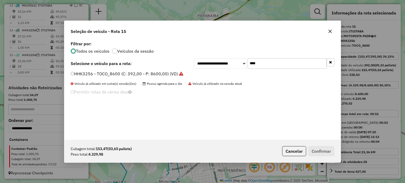
drag, startPoint x: 255, startPoint y: 67, endPoint x: 220, endPoint y: 69, distance: 35.2
click at [223, 68] on div "**********" at bounding box center [264, 63] width 141 height 11
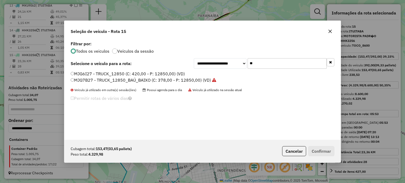
type input "**"
click at [85, 78] on label "MJG7B27 - TRUCK_12850_BAÚ_BAIXO (C: 378,00 - P: 12850,00) (VD)" at bounding box center [144, 80] width 146 height 6
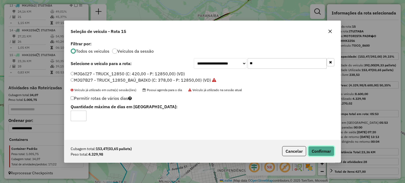
click at [317, 151] on button "Confirmar" at bounding box center [321, 151] width 26 height 10
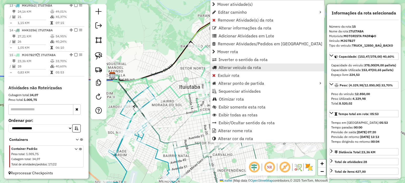
click at [227, 65] on span "Alterar veículo da rota" at bounding box center [240, 67] width 42 height 4
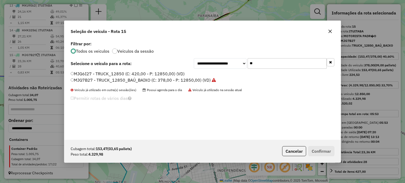
drag, startPoint x: 233, startPoint y: 61, endPoint x: 213, endPoint y: 61, distance: 19.5
click at [215, 61] on div "**********" at bounding box center [264, 63] width 141 height 11
type input "**"
click at [108, 73] on label "CUD7C03 - TRUCK_12850_BAÚ_BAIXO (C: 378,00 - P: 12850,00) (VD)" at bounding box center [141, 74] width 140 height 6
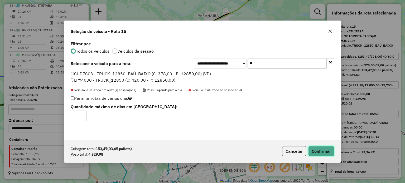
click at [322, 152] on button "Confirmar" at bounding box center [321, 151] width 26 height 10
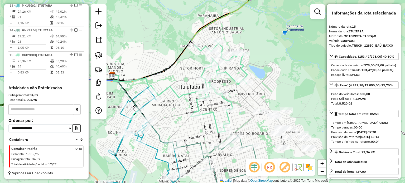
drag, startPoint x: 256, startPoint y: 133, endPoint x: 252, endPoint y: 101, distance: 31.7
click at [253, 106] on div "Janela de atendimento Grade de atendimento Capacidade Transportadoras Veículos …" at bounding box center [202, 91] width 405 height 183
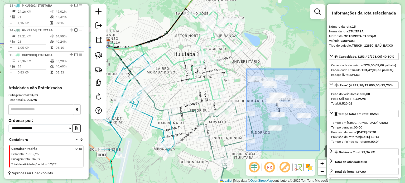
drag, startPoint x: 247, startPoint y: 69, endPoint x: 316, endPoint y: 150, distance: 106.1
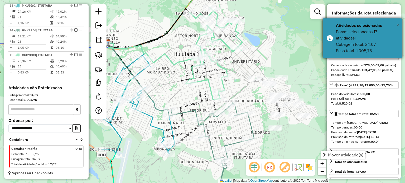
click at [398, 24] on span "×" at bounding box center [398, 25] width 3 height 6
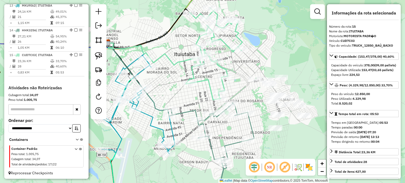
click at [288, 49] on div "Janela de atendimento Grade de atendimento Capacidade Transportadoras Veículos …" at bounding box center [202, 91] width 405 height 183
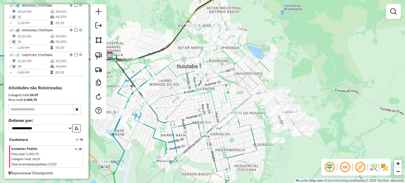
drag, startPoint x: 327, startPoint y: 100, endPoint x: 328, endPoint y: 110, distance: 9.8
click at [328, 110] on div "Janela de atendimento Grade de atendimento Capacidade Transportadoras Veículos …" at bounding box center [202, 91] width 405 height 183
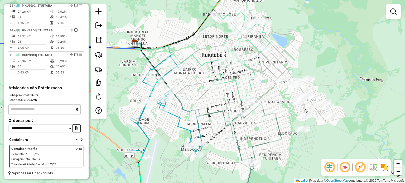
drag, startPoint x: 310, startPoint y: 144, endPoint x: 316, endPoint y: 105, distance: 39.7
click at [322, 119] on div "Janela de atendimento Grade de atendimento Capacidade Transportadoras Veículos …" at bounding box center [202, 91] width 405 height 183
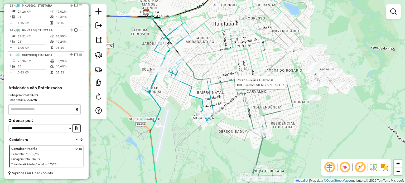
select select "*********"
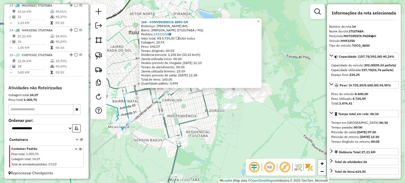
click at [276, 143] on div "168 - CONVENIENCIA ZERO GR Endereço: JOAQUIM DAVID 841 Bairro: ALCIDES JUNQUEIR…" at bounding box center [202, 91] width 405 height 183
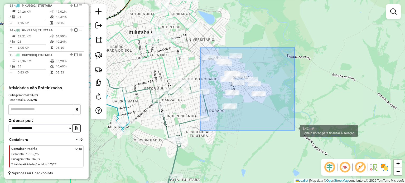
drag, startPoint x: 221, startPoint y: 61, endPoint x: 295, endPoint y: 133, distance: 102.6
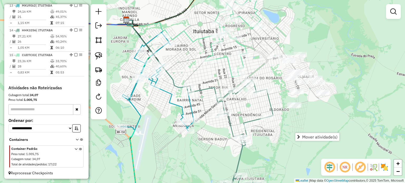
drag, startPoint x: 277, startPoint y: 125, endPoint x: 303, endPoint y: 127, distance: 26.5
click at [303, 127] on div "Janela de atendimento Grade de atendimento Capacidade Transportadoras Veículos …" at bounding box center [202, 91] width 405 height 183
select select "*********"
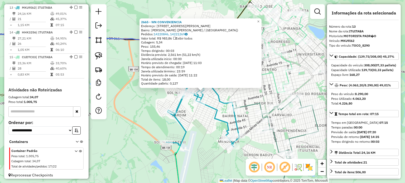
scroll to position [525, 0]
click at [198, 115] on div "2665 - WN CONVENIENCIA Endereço: R R R PAULO AFONSO 339 Bairro: MARTA HELENA (I…" at bounding box center [202, 91] width 405 height 183
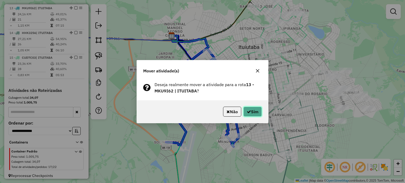
drag, startPoint x: 246, startPoint y: 110, endPoint x: 243, endPoint y: 110, distance: 3.0
click at [247, 111] on icon "button" at bounding box center [249, 112] width 4 height 4
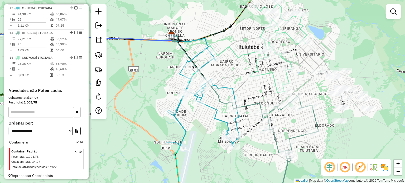
click at [199, 84] on div "Janela de atendimento Grade de atendimento Capacidade Transportadoras Veículos …" at bounding box center [202, 91] width 405 height 183
select select "*********"
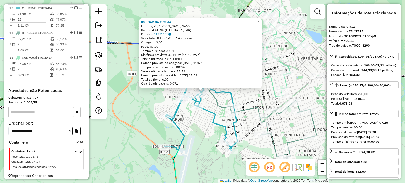
click at [198, 123] on div "80 - BAR DA FaTIMA Endereço: JOAQUIM TEODORO DE CARVALHO 1665 Bairro: PLATINA (…" at bounding box center [202, 91] width 405 height 183
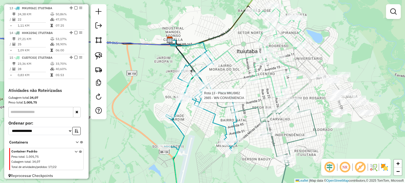
select select "*********"
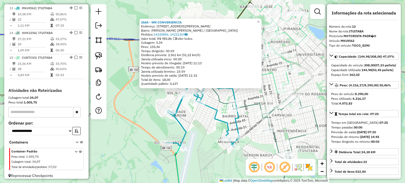
click at [203, 112] on div "2665 - WN CONVENIENCIA Endereço: R R R PAULO AFONSO 339 Bairro: MARTA HELENA (I…" at bounding box center [202, 91] width 405 height 183
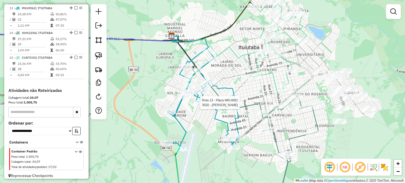
select select "*********"
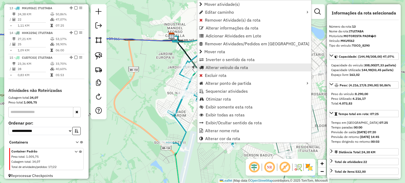
click at [219, 68] on span "Alterar veículo da rota" at bounding box center [227, 67] width 42 height 4
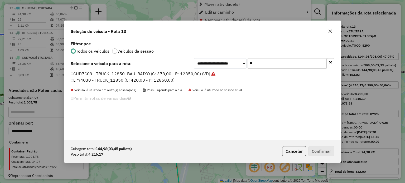
scroll to position [3, 2]
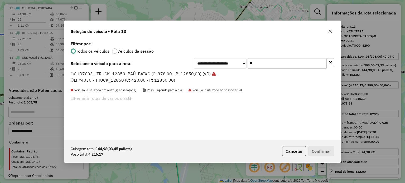
drag, startPoint x: 259, startPoint y: 64, endPoint x: 225, endPoint y: 64, distance: 34.0
click at [224, 64] on div "**********" at bounding box center [264, 63] width 141 height 11
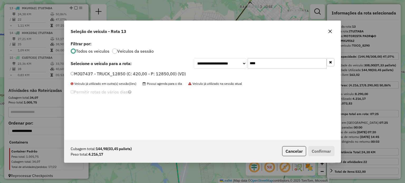
type input "****"
click at [118, 74] on label "MJG7437 - TRUCK_12850 (C: 420,00 - P: 12850,00) (VD)" at bounding box center [128, 74] width 115 height 6
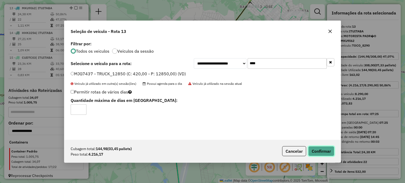
click at [316, 151] on button "Confirmar" at bounding box center [321, 151] width 26 height 10
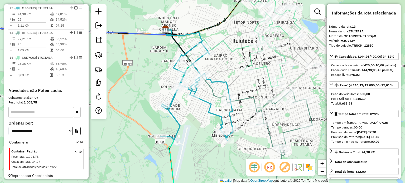
drag, startPoint x: 207, startPoint y: 154, endPoint x: 197, endPoint y: 145, distance: 13.1
click at [197, 145] on div "Janela de atendimento Grade de atendimento Capacidade Transportadoras Veículos …" at bounding box center [202, 91] width 405 height 183
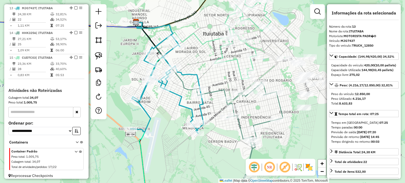
drag, startPoint x: 196, startPoint y: 137, endPoint x: 160, endPoint y: 131, distance: 36.4
click at [160, 131] on div "Janela de atendimento Grade de atendimento Capacidade Transportadoras Veículos …" at bounding box center [202, 91] width 405 height 183
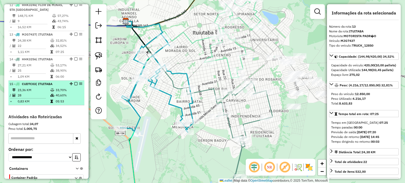
scroll to position [525, 0]
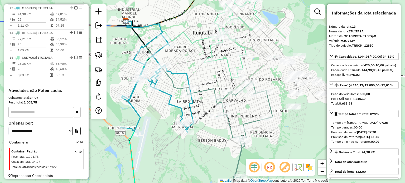
drag, startPoint x: 222, startPoint y: 149, endPoint x: 161, endPoint y: 132, distance: 63.7
click at [163, 133] on div "Janela de atendimento Grade de atendimento Capacidade Transportadoras Veículos …" at bounding box center [202, 91] width 405 height 183
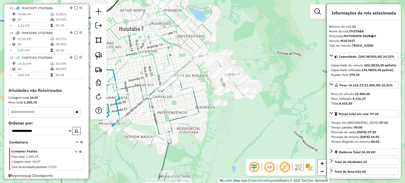
drag, startPoint x: 236, startPoint y: 138, endPoint x: 246, endPoint y: 187, distance: 50.4
click at [246, 183] on html "Aguarde... Pop-up bloqueado! Seu navegador bloqueou automáticamente a abertura …" at bounding box center [202, 91] width 405 height 183
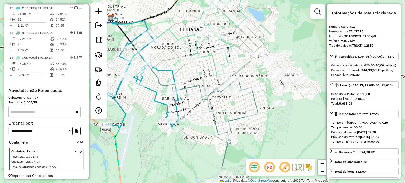
drag, startPoint x: 227, startPoint y: 176, endPoint x: 278, endPoint y: 140, distance: 62.8
click at [278, 140] on div "Janela de atendimento Grade de atendimento Capacidade Transportadoras Veículos …" at bounding box center [202, 91] width 405 height 183
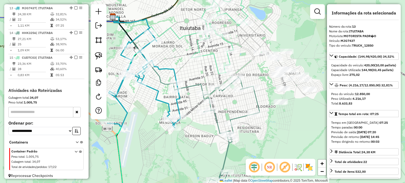
drag, startPoint x: 277, startPoint y: 145, endPoint x: 276, endPoint y: 154, distance: 9.1
click at [276, 154] on div "Janela de atendimento Grade de atendimento Capacidade Transportadoras Veículos …" at bounding box center [202, 91] width 405 height 183
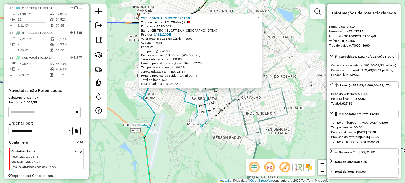
scroll to position [528, 0]
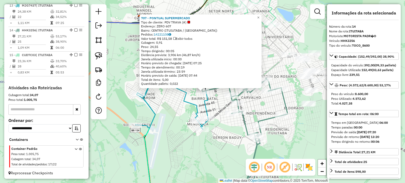
click at [274, 140] on div "707 - PONTUAL SUPERMERCADO Tipo de cliente: PDV TRAVA (#) Endereço: ZERO 607 Ba…" at bounding box center [202, 91] width 405 height 183
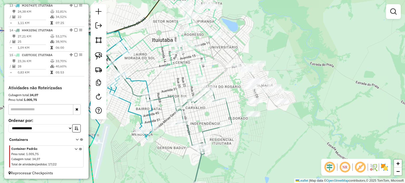
drag, startPoint x: 292, startPoint y: 119, endPoint x: 284, endPoint y: 117, distance: 7.9
click at [288, 119] on div "Janela de atendimento Grade de atendimento Capacidade Transportadoras Veículos …" at bounding box center [202, 91] width 405 height 183
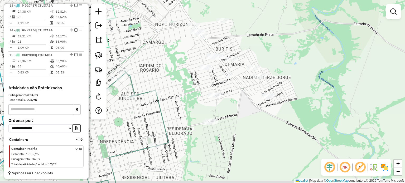
drag, startPoint x: 282, startPoint y: 123, endPoint x: 226, endPoint y: 99, distance: 61.4
click at [226, 99] on div "Janela de atendimento Grade de atendimento Capacidade Transportadoras Veículos …" at bounding box center [202, 91] width 405 height 183
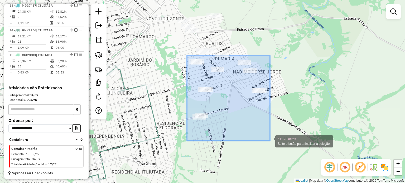
drag, startPoint x: 187, startPoint y: 56, endPoint x: 270, endPoint y: 141, distance: 119.2
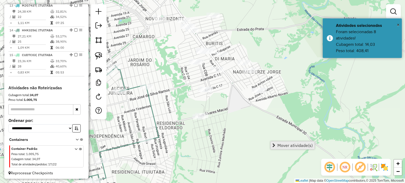
click at [289, 144] on span "Mover atividade(s)" at bounding box center [295, 146] width 35 height 4
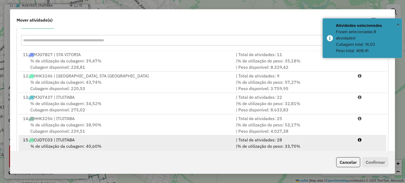
scroll to position [84, 0]
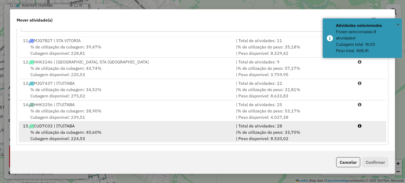
click at [110, 130] on div "% de utilização da cubagem: 40,60% Cubagem disponível: 224,53" at bounding box center [126, 135] width 213 height 13
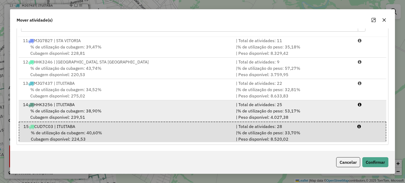
click at [133, 110] on div "% de utilização da cubagem: 38,90% Cubagem disponível: 239,51" at bounding box center [126, 114] width 213 height 13
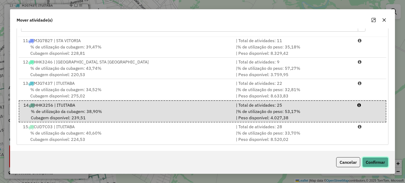
click at [372, 162] on button "Confirmar" at bounding box center [376, 163] width 26 height 10
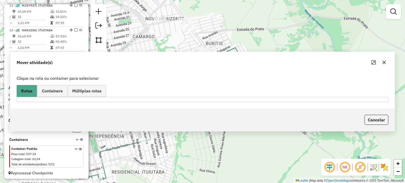
scroll to position [0, 0]
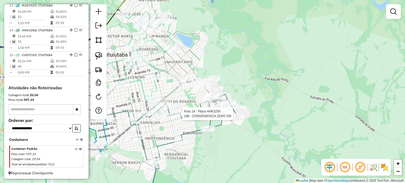
select select "*********"
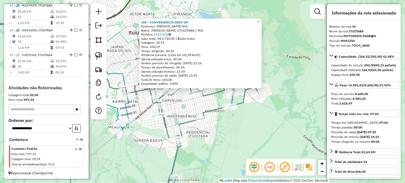
click at [228, 162] on div "168 - CONVENIENCIA ZERO GR Endereço: JOAQUIM DAVID 841 Bairro: ALCIDES JUNQUEIR…" at bounding box center [202, 91] width 405 height 183
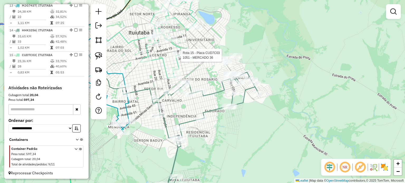
select select "*********"
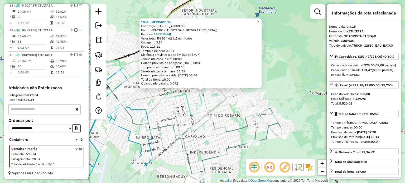
click at [267, 149] on div "1051 - MERCADO 36 Endereço: AV AV AV DEZENOVE 457 Bairro: CENTRO (ITUIUTABA / M…" at bounding box center [202, 91] width 405 height 183
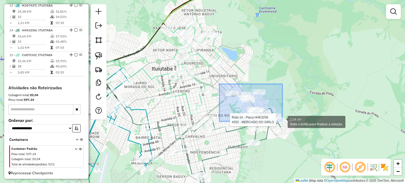
click at [283, 122] on div "Rota 14 - Placa HHK3256 4274 - NILSON OMAR Rota 14 - Placa HHK3256 4332 - MERCA…" at bounding box center [202, 91] width 405 height 183
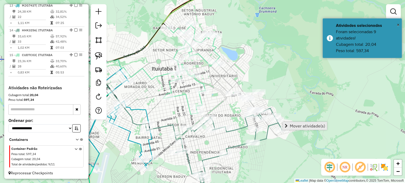
click at [314, 127] on span "Mover atividade(s)" at bounding box center [307, 126] width 35 height 4
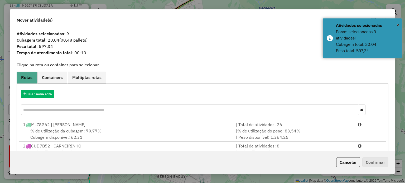
click at [143, 106] on input "text" at bounding box center [189, 110] width 337 height 11
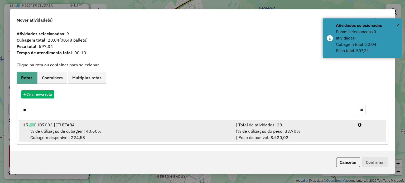
type input "**"
click at [141, 131] on div "% de utilização da cubagem: 40,60% Cubagem disponível: 224,53" at bounding box center [126, 134] width 213 height 13
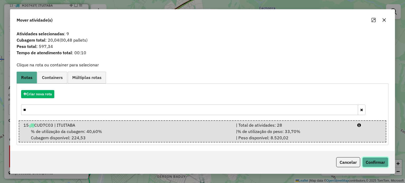
click at [384, 164] on button "Confirmar" at bounding box center [376, 163] width 26 height 10
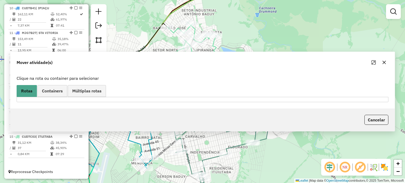
scroll to position [445, 0]
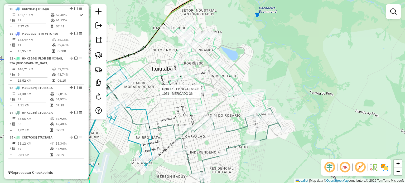
select select "*********"
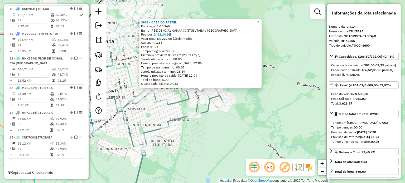
click at [211, 116] on div "3982 - CASA DO PASTEL Endereço: C-10 269 Bairro: RESIDENCIAL CANAA II (ITUIUTAB…" at bounding box center [202, 91] width 405 height 183
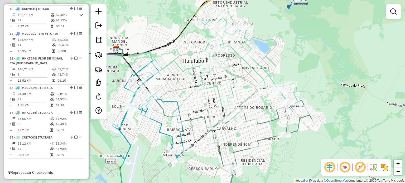
drag, startPoint x: 165, startPoint y: 91, endPoint x: 277, endPoint y: 116, distance: 114.3
click at [276, 116] on div "Janela de atendimento Grade de atendimento Capacidade Transportadoras Veículos …" at bounding box center [202, 91] width 405 height 183
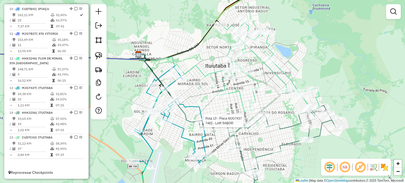
select select "*********"
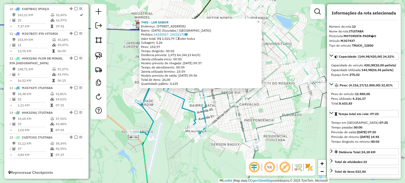
click at [175, 119] on div "7482 - LAR SABOR Endereço: Rua Dois, 514 Bairro: Natal (Ituiutaba / MG) Pedidos…" at bounding box center [202, 91] width 405 height 183
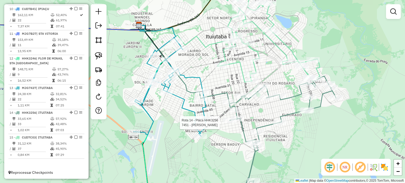
click at [228, 123] on div at bounding box center [229, 120] width 13 height 5
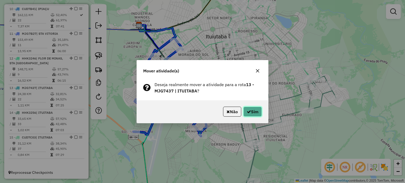
drag, startPoint x: 252, startPoint y: 114, endPoint x: 251, endPoint y: 112, distance: 3.0
click at [252, 114] on button "Sim" at bounding box center [253, 112] width 18 height 10
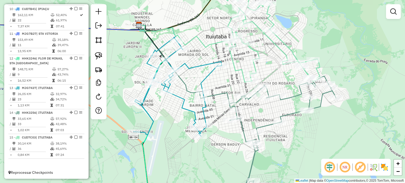
drag, startPoint x: 215, startPoint y: 53, endPoint x: 217, endPoint y: 61, distance: 8.0
click at [217, 60] on div "Janela de atendimento Grade de atendimento Capacidade Transportadoras Veículos …" at bounding box center [202, 91] width 405 height 183
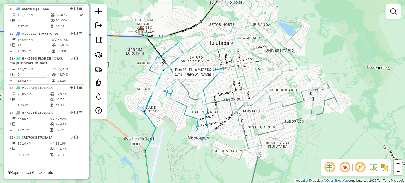
select select "*********"
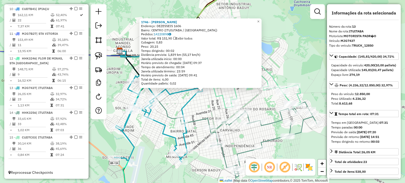
click at [200, 106] on div "1746 - MARYAH LANCHONETE Endereço: DEZESSEIS 1606 Bairro: CENTRO (ITUIUTABA / M…" at bounding box center [202, 91] width 405 height 183
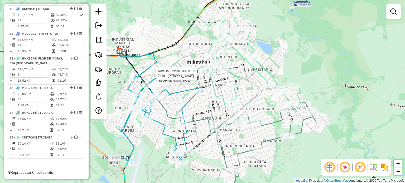
select select "*********"
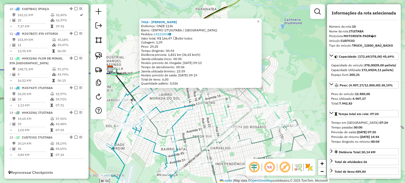
click at [204, 119] on div "7416 - NEIDE SOARES CAMARGO Endereço: ONZE 1136 Bairro: CENTRO (ITUIUTABA / MG)…" at bounding box center [202, 91] width 405 height 183
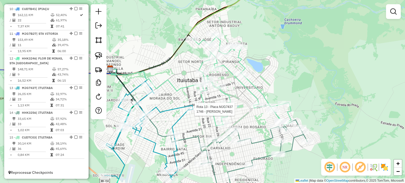
select select "*********"
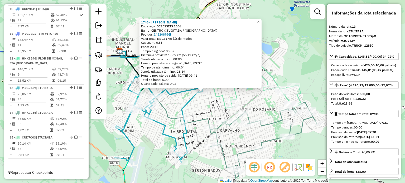
click at [207, 113] on div "1746 - MARYAH LANCHONETE Endereço: DEZESSEIS 1606 Bairro: CENTRO (ITUIUTABA / M…" at bounding box center [202, 91] width 405 height 183
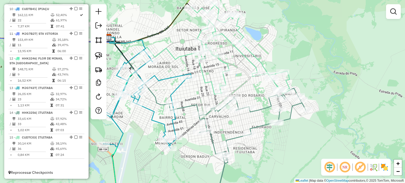
drag, startPoint x: 236, startPoint y: 126, endPoint x: 221, endPoint y: 129, distance: 15.0
click at [223, 132] on div "Janela de atendimento Grade de atendimento Capacidade Transportadoras Veículos …" at bounding box center [202, 91] width 405 height 183
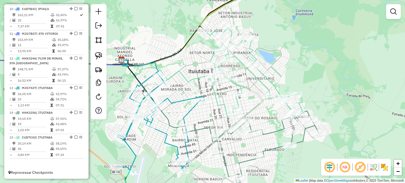
drag, startPoint x: 187, startPoint y: 74, endPoint x: 203, endPoint y: 84, distance: 19.1
click at [199, 87] on div "Janela de atendimento Grade de atendimento Capacidade Transportadoras Veículos …" at bounding box center [202, 91] width 405 height 183
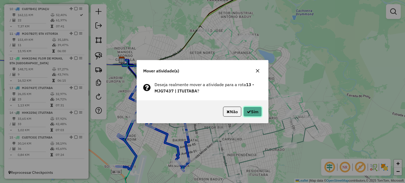
click at [248, 111] on icon "button" at bounding box center [249, 112] width 4 height 4
click at [250, 111] on icon "button" at bounding box center [249, 112] width 4 height 4
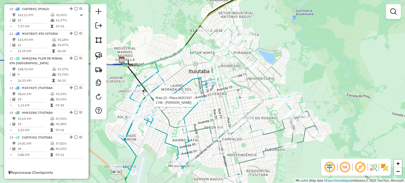
select select "*********"
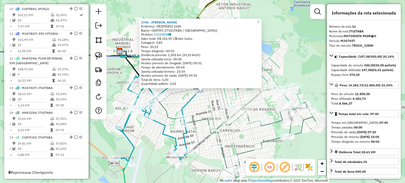
click at [205, 107] on div "1746 - MARYAH LANCHONETE Endereço: DEZESSEIS 1606 Bairro: CENTRO (ITUIUTABA / M…" at bounding box center [202, 91] width 405 height 183
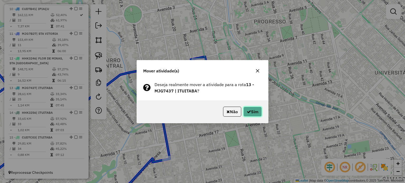
click at [255, 115] on button "Sim" at bounding box center [253, 112] width 18 height 10
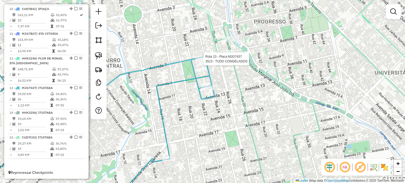
select select "*********"
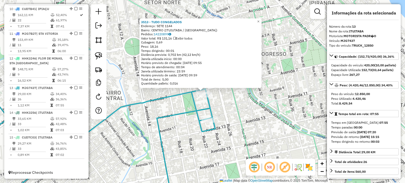
click at [240, 106] on div "3513 - TUDO CONGELADOS Endereço: SETE 1144 Bairro: CENTRO (ITUIUTABA / MG) Pedi…" at bounding box center [202, 91] width 405 height 183
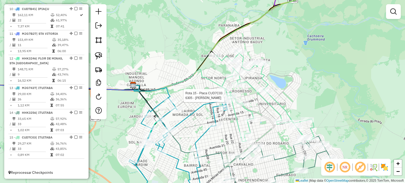
select select "*********"
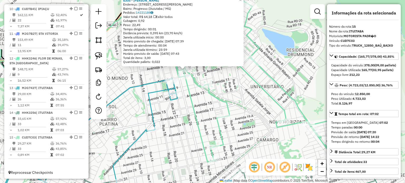
click at [182, 115] on div "6305 - ARTHUR ROSA MOTA Endereço: Avenida José João Dib, 1342 Bairro: Progresso…" at bounding box center [202, 91] width 405 height 183
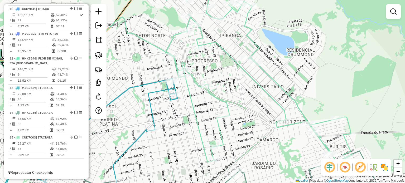
drag, startPoint x: 183, startPoint y: 118, endPoint x: 231, endPoint y: 102, distance: 50.5
click at [230, 104] on div "Janela de atendimento Grade de atendimento Capacidade Transportadoras Veículos …" at bounding box center [202, 91] width 405 height 183
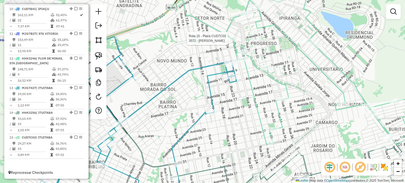
select select "*********"
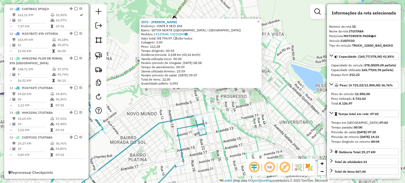
click at [225, 130] on div "3572 - EMPORIO SANTANA Endereço: VINTE E SEIS 204 Bairro: SETOR NORTE (ITUIUTAB…" at bounding box center [202, 91] width 405 height 183
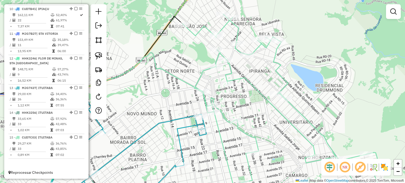
drag, startPoint x: 211, startPoint y: 153, endPoint x: 223, endPoint y: 95, distance: 58.9
click at [222, 110] on div "Janela de atendimento Grade de atendimento Capacidade Transportadoras Veículos …" at bounding box center [202, 91] width 405 height 183
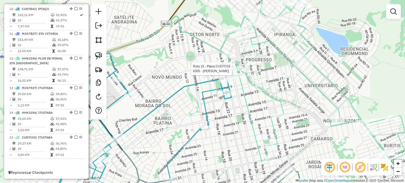
select select "*********"
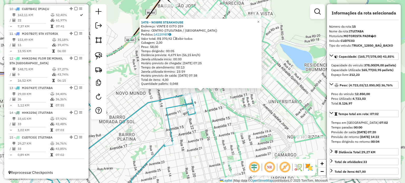
click at [201, 127] on div "1478 - NOBRE STEAKHOUSE Endereço: VINTE E OITO 259 Bairro: CENTRO (ITUIUTABA / …" at bounding box center [202, 91] width 405 height 183
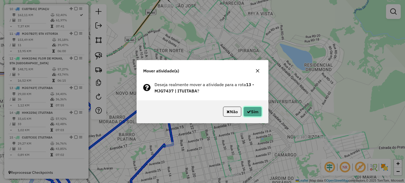
drag, startPoint x: 252, startPoint y: 113, endPoint x: 235, endPoint y: 106, distance: 17.6
click at [251, 113] on button "Sim" at bounding box center [253, 112] width 18 height 10
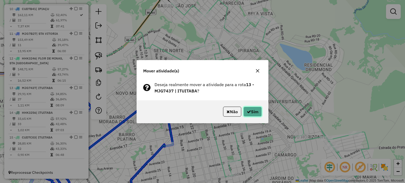
click at [245, 107] on button "Sim" at bounding box center [253, 112] width 18 height 10
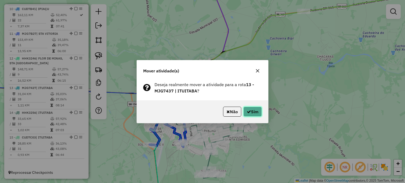
click at [251, 113] on button "Sim" at bounding box center [253, 112] width 18 height 10
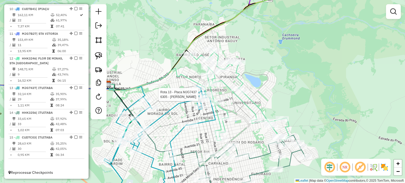
select select "*********"
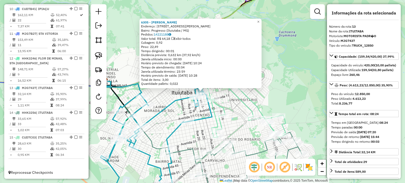
click at [202, 112] on div "6305 - ARTHUR ROSA MOTA Endereço: Avenida José João Dib, 1342 Bairro: Progresso…" at bounding box center [202, 91] width 405 height 183
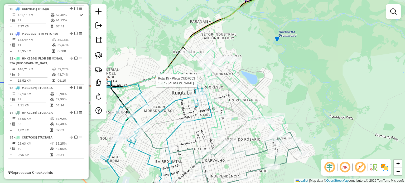
select select "*********"
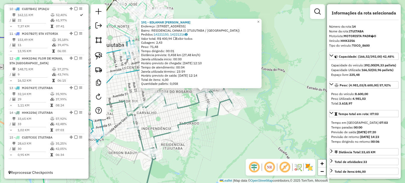
click at [265, 99] on div "191 - EDLAMAR CRISTINA DE Endereço: AV C ONZE 270 Bairro: RESIDENCIAL CANAA II …" at bounding box center [202, 91] width 405 height 183
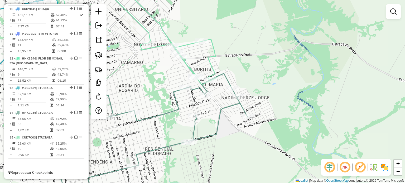
click at [186, 85] on icon at bounding box center [112, 138] width 271 height 128
select select "*********"
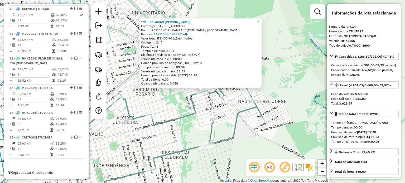
click at [202, 99] on div "191 - EDLAMAR CRISTINA DE Endereço: AV C ONZE 270 Bairro: RESIDENCIAL CANAA II …" at bounding box center [202, 91] width 405 height 183
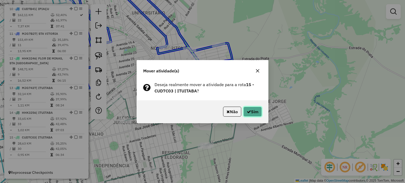
click at [248, 111] on icon "button" at bounding box center [249, 112] width 4 height 4
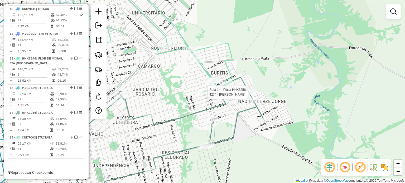
select select "*********"
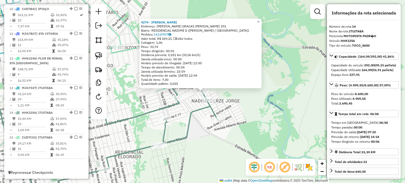
click at [251, 93] on div "4274 - NILSON OMAR Endereço: MARIA DAS GRACAS JORGE FAZOLLI 291 Bairro: RESIDEN…" at bounding box center [202, 91] width 405 height 183
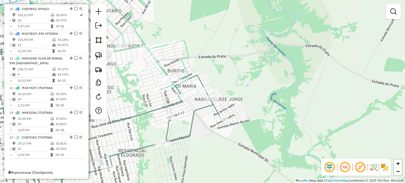
drag, startPoint x: 188, startPoint y: 120, endPoint x: 220, endPoint y: 112, distance: 32.6
click at [220, 112] on icon at bounding box center [92, 137] width 259 height 125
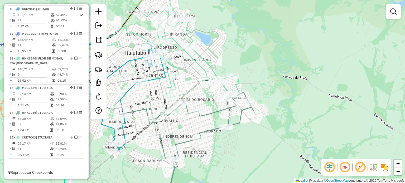
drag, startPoint x: 190, startPoint y: 104, endPoint x: 211, endPoint y: 103, distance: 21.4
click at [211, 103] on div "Janela de atendimento Grade de atendimento Capacidade Transportadoras Veículos …" at bounding box center [202, 91] width 405 height 183
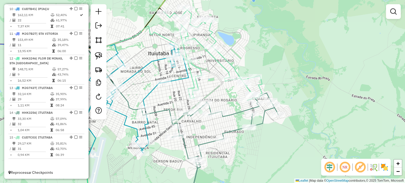
drag, startPoint x: 205, startPoint y: 97, endPoint x: 244, endPoint y: 100, distance: 39.1
click at [243, 100] on div "Janela de atendimento Grade de atendimento Capacidade Transportadoras Veículos …" at bounding box center [202, 91] width 405 height 183
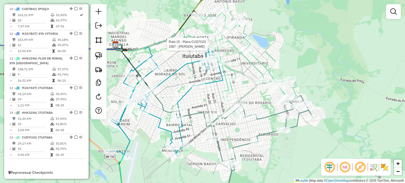
click at [220, 47] on div at bounding box center [220, 44] width 13 height 5
select select "*********"
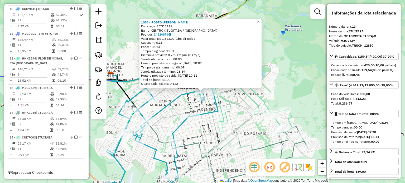
click at [206, 107] on div "1058 - POSTO AMARELINHO Endereço: SETE 1119 Bairro: CENTRO (ITUIUTABA / MG) Ped…" at bounding box center [202, 91] width 405 height 183
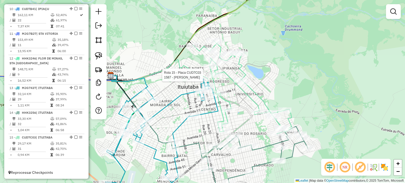
select select "*********"
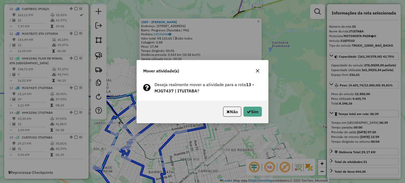
click at [256, 73] on icon "button" at bounding box center [258, 71] width 4 height 4
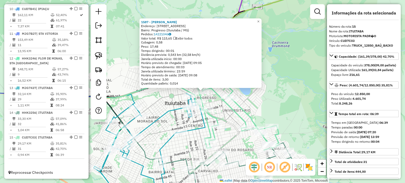
click at [222, 114] on div "Rota 15 - Placa CUD7C03 1051 - MERCADO 36 1587 - MYKE CELSO FARIA COR Endereço:…" at bounding box center [202, 91] width 405 height 183
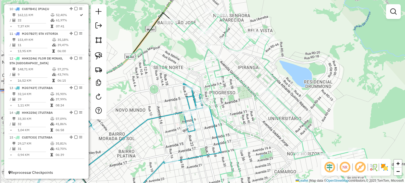
drag, startPoint x: 200, startPoint y: 160, endPoint x: 216, endPoint y: 179, distance: 25.1
click at [216, 179] on div "Janela de atendimento Grade de atendimento Capacidade Transportadoras Veículos …" at bounding box center [202, 91] width 405 height 183
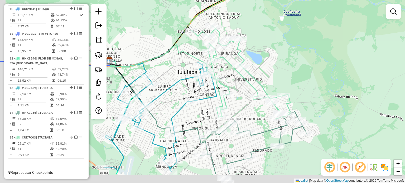
drag, startPoint x: 199, startPoint y: 137, endPoint x: 207, endPoint y: 108, distance: 30.3
click at [207, 108] on div "Janela de atendimento Grade de atendimento Capacidade Transportadoras Veículos …" at bounding box center [202, 91] width 405 height 183
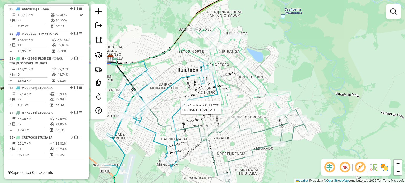
select select "*********"
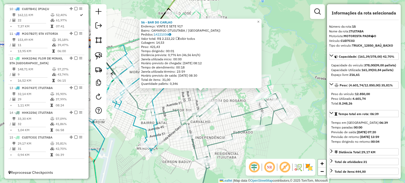
click at [187, 99] on div "56 - BAR DO CARLAO Endereço: VINTE E SETE 917 Bairro: CAMARGO (ITUIUTABA / MG) …" at bounding box center [202, 91] width 405 height 183
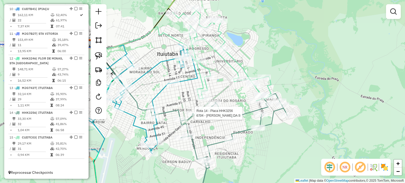
select select "*********"
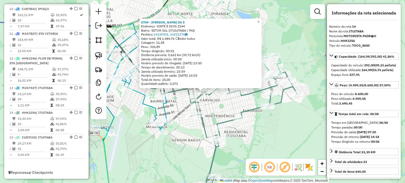
click at [209, 110] on div "6704 - VALDOMIRO PAULA DA S Endereço: VINTE E DOIS 2144 Bairro: SETOR SUL (ITUI…" at bounding box center [202, 91] width 405 height 183
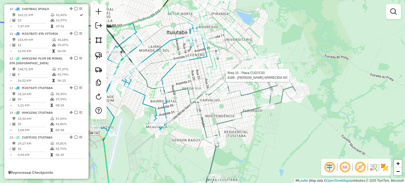
select select "*********"
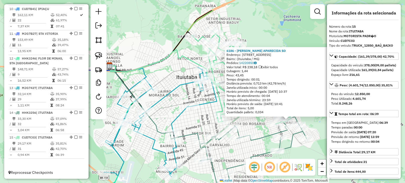
drag, startPoint x: 236, startPoint y: 105, endPoint x: 322, endPoint y: 134, distance: 90.2
click at [322, 134] on div "6186 - KATIENE APARECIDA SO Endereço: Rua Tupis, 130 Bairro: (Ituiutaba / MG) P…" at bounding box center [202, 91] width 405 height 183
click at [198, 111] on div "6186 - KATIENE APARECIDA SO Endereço: Rua Tupis, 130 Bairro: (Ituiutaba / MG) P…" at bounding box center [202, 91] width 405 height 183
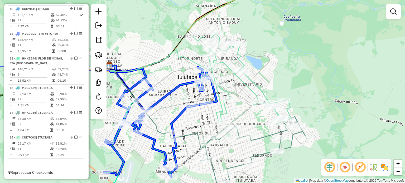
click at [201, 100] on div "Rota 15 - Placa CUD7C03 56 - BAR DO CARLAO Janela de atendimento Grade de atend…" at bounding box center [202, 91] width 405 height 183
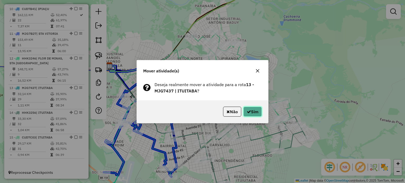
click at [250, 112] on button "Sim" at bounding box center [253, 112] width 18 height 10
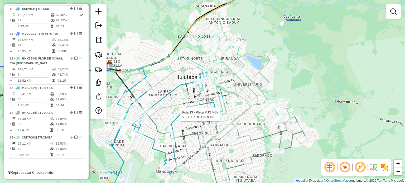
select select "*********"
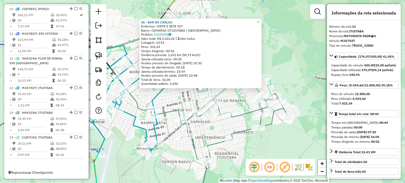
click at [194, 101] on div "Rota 15 - Placa CUD7C03 7535 - FRANCIELLE OLIVEIRA 56 - BAR DO CARLAO Endereço:…" at bounding box center [202, 91] width 405 height 183
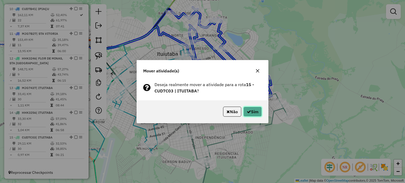
click at [254, 113] on button "Sim" at bounding box center [253, 112] width 18 height 10
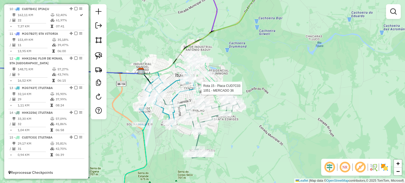
select select "*********"
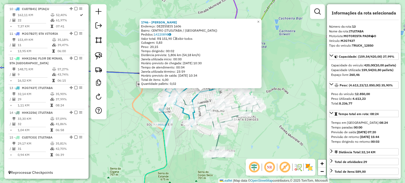
click at [203, 99] on div "Rota 13 - Placa MJG7437 7482 - LAR SABOR 1746 - MARYAH LANCHONETE Endereço: DEZ…" at bounding box center [202, 91] width 405 height 183
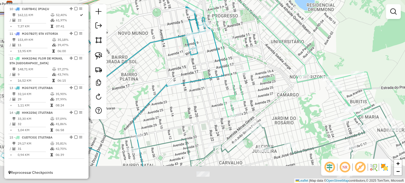
drag, startPoint x: 215, startPoint y: 111, endPoint x: 209, endPoint y: 83, distance: 28.3
click at [209, 83] on div "Janela de atendimento Grade de atendimento Capacidade Transportadoras Veículos …" at bounding box center [202, 91] width 405 height 183
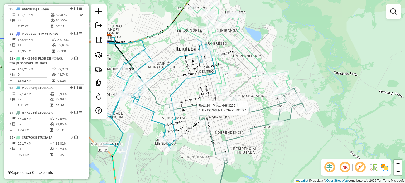
select select "*********"
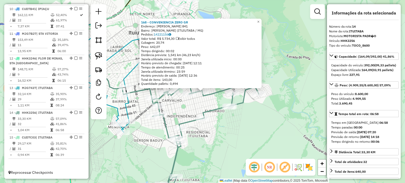
click at [256, 116] on div "168 - CONVENIENCIA ZERO GR Endereço: JOAQUIM DAVID 841 Bairro: ALCIDES JUNQUEIR…" at bounding box center [202, 91] width 405 height 183
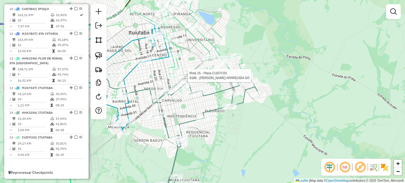
select select "*********"
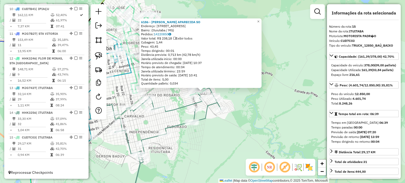
click at [213, 129] on div "6186 - KATIENE APARECIDA SO Endereço: Rua Tupis, 130 Bairro: (Ituiutaba / MG) P…" at bounding box center [202, 91] width 405 height 183
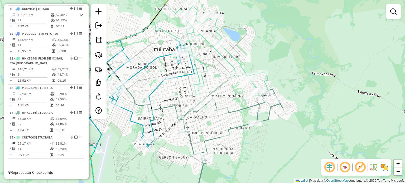
drag, startPoint x: 150, startPoint y: 73, endPoint x: 213, endPoint y: 74, distance: 63.1
click at [213, 74] on div "Janela de atendimento Grade de atendimento Capacidade Transportadoras Veículos …" at bounding box center [202, 91] width 405 height 183
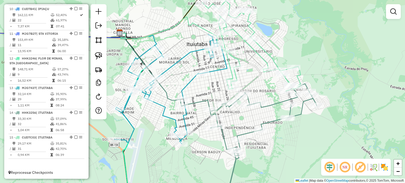
drag, startPoint x: 174, startPoint y: 94, endPoint x: 208, endPoint y: 89, distance: 33.8
click at [208, 88] on div "Janela de atendimento Grade de atendimento Capacidade Transportadoras Veículos …" at bounding box center [202, 91] width 405 height 183
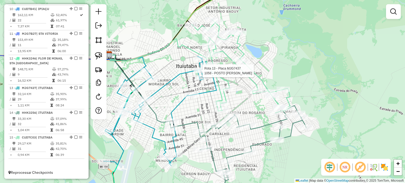
select select "*********"
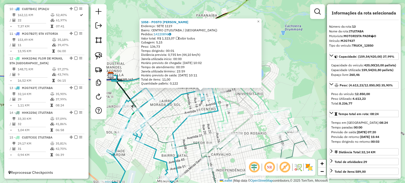
click at [208, 107] on div "1058 - POSTO AMARELINHO Endereço: SETE 1119 Bairro: CENTRO (ITUIUTABA / MG) Ped…" at bounding box center [202, 91] width 405 height 183
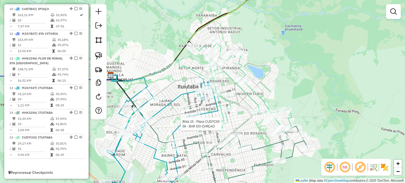
select select "*********"
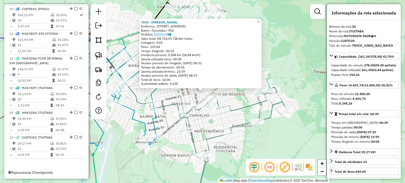
click at [165, 91] on div "7535 - FRANCIELLE OLIVEIRA Endereço: Avenida Trinta e Um, 612 Bairro: (Ituiutab…" at bounding box center [202, 91] width 405 height 183
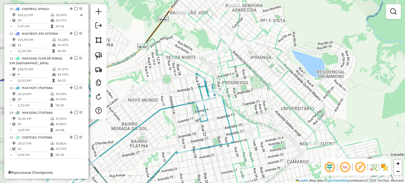
drag, startPoint x: 194, startPoint y: 58, endPoint x: 219, endPoint y: 75, distance: 30.0
click at [219, 75] on div "Janela de atendimento Grade de atendimento Capacidade Transportadoras Veículos …" at bounding box center [202, 91] width 405 height 183
select select "*********"
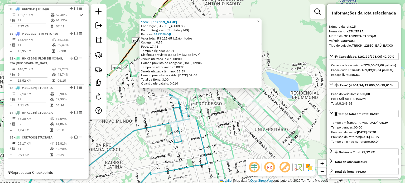
click at [219, 100] on div "1587 - MYKE CELSO FARIA COR Endereço: Rua Trinta e Quatro, 156 Bairro: Progress…" at bounding box center [202, 91] width 405 height 183
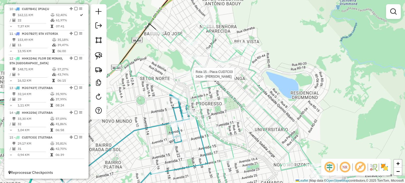
select select "*********"
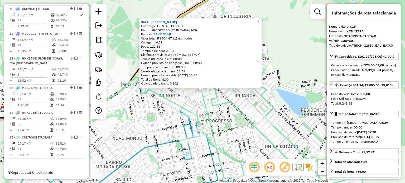
click at [193, 103] on div "3424 - RANER ALVES DE SOUZA Endereço: TRINTA E DOIS 51 Bairro: PROGRESSO (ITUIU…" at bounding box center [202, 91] width 405 height 183
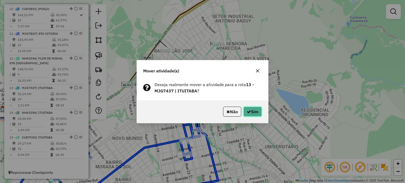
click at [254, 111] on button "Sim" at bounding box center [253, 112] width 18 height 10
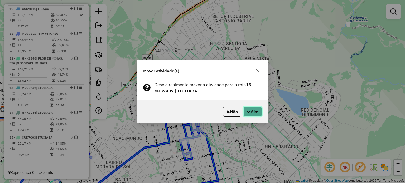
drag, startPoint x: 258, startPoint y: 114, endPoint x: 255, endPoint y: 111, distance: 3.9
click at [255, 111] on button "Sim" at bounding box center [253, 112] width 18 height 10
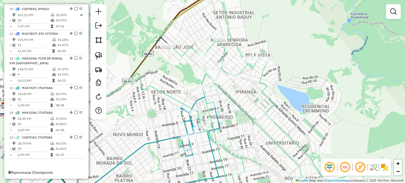
drag, startPoint x: 215, startPoint y: 163, endPoint x: 223, endPoint y: 132, distance: 32.0
click at [220, 132] on icon at bounding box center [120, 143] width 201 height 110
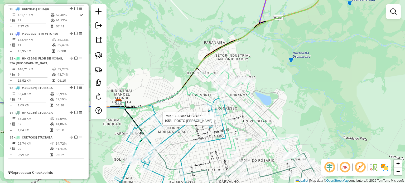
select select "*********"
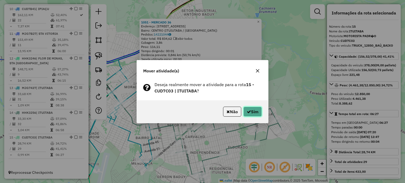
click at [257, 112] on button "Sim" at bounding box center [253, 112] width 18 height 10
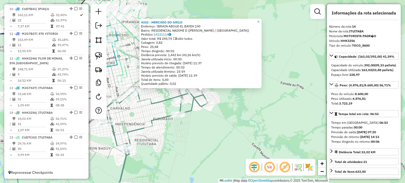
click at [232, 107] on div "4332 - MERCADO DO GRILO Endereço: IBRAIN ABOUD EL BAYEH 190 Bairro: RESIDENCIAL…" at bounding box center [202, 91] width 405 height 183
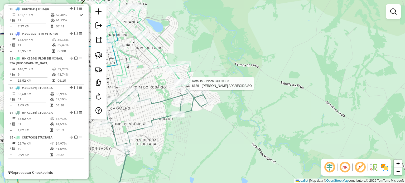
select select "*********"
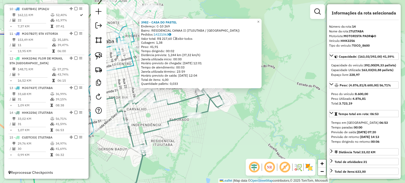
drag, startPoint x: 223, startPoint y: 125, endPoint x: 188, endPoint y: 106, distance: 39.0
click at [223, 125] on div "3982 - CASA DO PASTEL Endereço: C-10 269 Bairro: RESIDENCIAL CANAA II (ITUIUTAB…" at bounding box center [202, 91] width 405 height 183
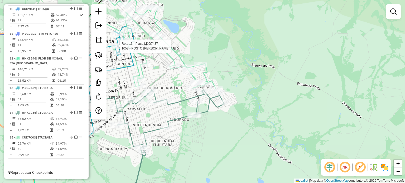
select select "*********"
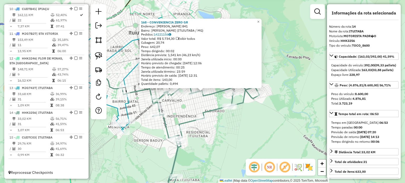
click at [238, 139] on div "168 - CONVENIENCIA ZERO GR Endereço: JOAQUIM DAVID 841 Bairro: ALCIDES JUNQUEIR…" at bounding box center [202, 91] width 405 height 183
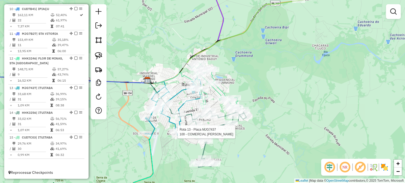
select select "*********"
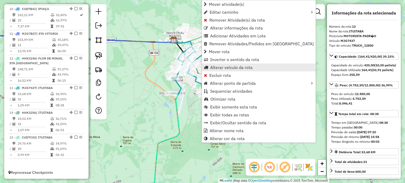
click at [229, 69] on span "Alterar veículo da rota" at bounding box center [231, 67] width 42 height 4
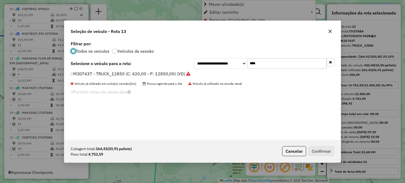
scroll to position [3, 2]
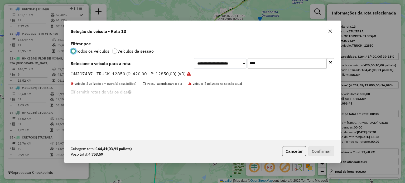
drag, startPoint x: 263, startPoint y: 63, endPoint x: 221, endPoint y: 67, distance: 42.6
click at [226, 66] on div "**********" at bounding box center [264, 63] width 141 height 11
type input "**"
click at [82, 75] on label "CUD7C06 - TRUCK_12850_BAÚ_BAIXO (C: 378,00 - P: 12850,00) (VD)" at bounding box center [141, 74] width 140 height 6
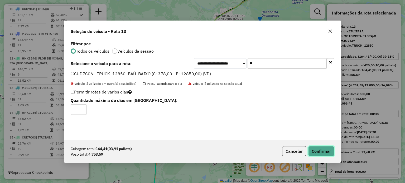
click at [324, 149] on button "Confirmar" at bounding box center [321, 151] width 26 height 10
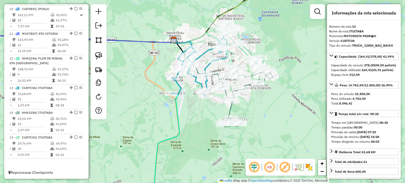
drag, startPoint x: 182, startPoint y: 140, endPoint x: 183, endPoint y: 137, distance: 3.0
click at [183, 139] on div "Janela de atendimento Grade de atendimento Capacidade Transportadoras Veículos …" at bounding box center [202, 91] width 405 height 183
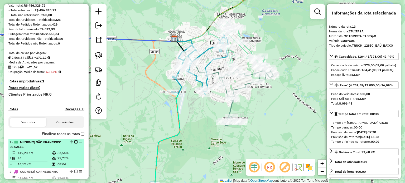
scroll to position [106, 0]
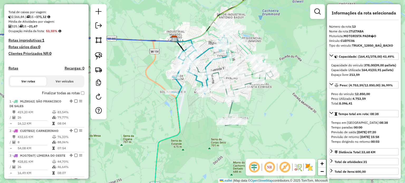
click at [40, 43] on h4 "Rotas improdutivas: 1" at bounding box center [46, 40] width 76 height 4
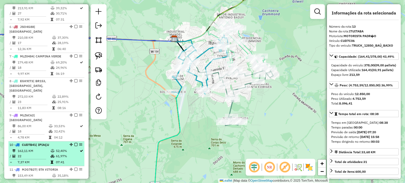
scroll to position [317, 0]
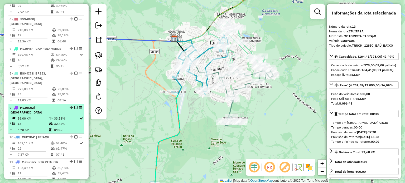
click at [36, 124] on td "18" at bounding box center [32, 123] width 31 height 5
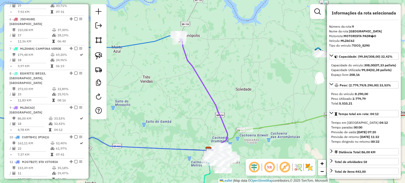
drag, startPoint x: 151, startPoint y: 84, endPoint x: 150, endPoint y: 108, distance: 24.0
click at [150, 108] on div "Janela de atendimento Grade de atendimento Capacidade Transportadoras Veículos …" at bounding box center [202, 91] width 405 height 183
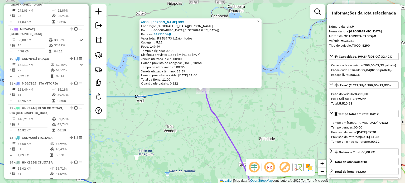
scroll to position [421, 0]
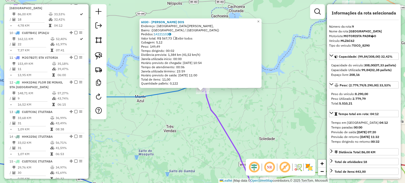
click at [169, 140] on div "6030 - [PERSON_NAME] DOS Endereço: [GEOGRAPHIC_DATA][PERSON_NAME], [GEOGRAPHIC_…" at bounding box center [202, 91] width 405 height 183
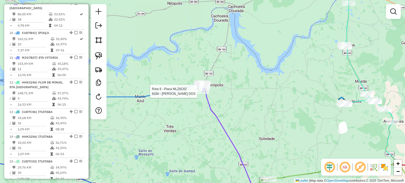
select select "*********"
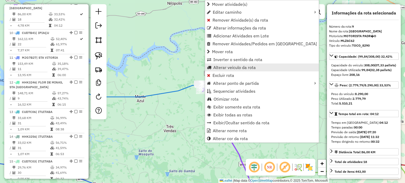
click at [227, 69] on span "Alterar veículo da rota" at bounding box center [234, 67] width 42 height 4
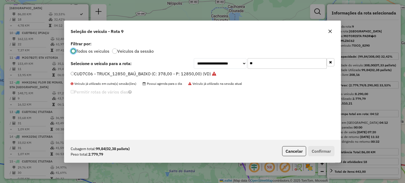
scroll to position [3, 2]
drag, startPoint x: 258, startPoint y: 62, endPoint x: 224, endPoint y: 61, distance: 34.3
click at [227, 61] on div "**********" at bounding box center [264, 63] width 141 height 11
type input "****"
drag, startPoint x: 90, startPoint y: 71, endPoint x: 96, endPoint y: 71, distance: 5.5
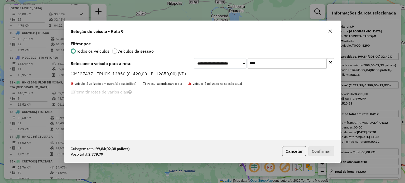
click at [91, 71] on label "MJG7437 - TRUCK_12850 (C: 420,00 - P: 12850,00) (VD)" at bounding box center [128, 74] width 115 height 6
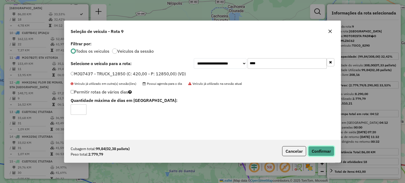
click at [324, 151] on button "Confirmar" at bounding box center [321, 151] width 26 height 10
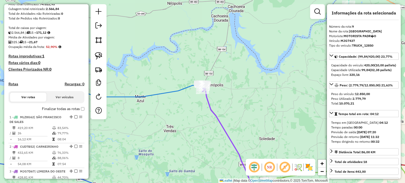
scroll to position [52, 0]
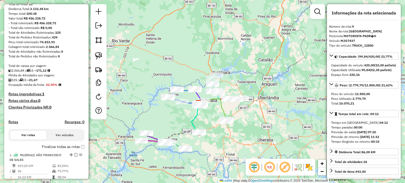
drag, startPoint x: 214, startPoint y: 161, endPoint x: 228, endPoint y: 141, distance: 24.3
click at [228, 144] on div "Janela de atendimento Grade de atendimento Capacidade Transportadoras Veículos …" at bounding box center [202, 91] width 405 height 183
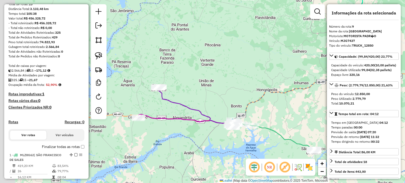
drag, startPoint x: 181, startPoint y: 155, endPoint x: 221, endPoint y: 155, distance: 39.6
click at [243, 162] on div "Janela de atendimento Grade de atendimento Capacidade Transportadoras Veículos …" at bounding box center [202, 91] width 405 height 183
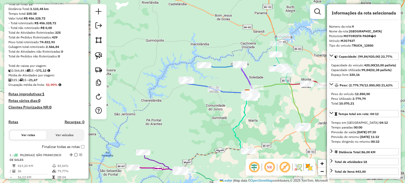
drag, startPoint x: 301, startPoint y: 94, endPoint x: 259, endPoint y: 133, distance: 57.0
click at [263, 131] on div "Janela de atendimento Grade de atendimento Capacidade Transportadoras Veículos …" at bounding box center [202, 91] width 405 height 183
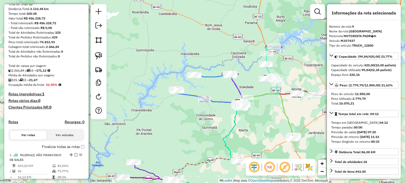
drag, startPoint x: 258, startPoint y: 127, endPoint x: 240, endPoint y: 86, distance: 44.2
click at [247, 97] on div "Janela de atendimento Grade de atendimento Capacidade Transportadoras Veículos …" at bounding box center [202, 91] width 405 height 183
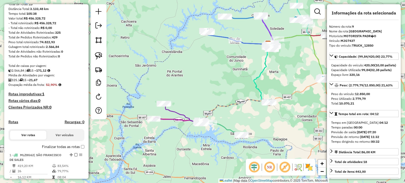
drag, startPoint x: 146, startPoint y: 163, endPoint x: 160, endPoint y: 126, distance: 39.7
click at [194, 150] on div "Janela de atendimento Grade de atendimento Capacidade Transportadoras Veículos …" at bounding box center [202, 91] width 405 height 183
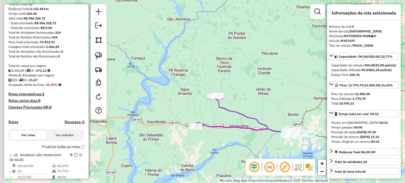
drag, startPoint x: 142, startPoint y: 131, endPoint x: 194, endPoint y: 140, distance: 52.6
click at [195, 141] on div "Janela de atendimento Grade de atendimento Capacidade Transportadoras Veículos …" at bounding box center [202, 91] width 405 height 183
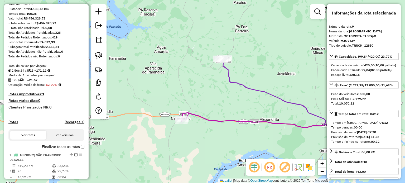
drag, startPoint x: 260, startPoint y: 132, endPoint x: 196, endPoint y: 140, distance: 65.1
click at [196, 140] on div "Janela de atendimento Grade de atendimento Capacidade Transportadoras Veículos …" at bounding box center [202, 91] width 405 height 183
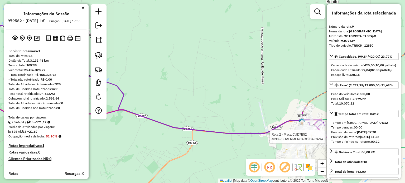
select select "*********"
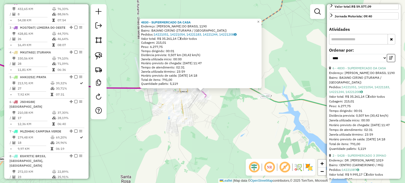
scroll to position [185, 0]
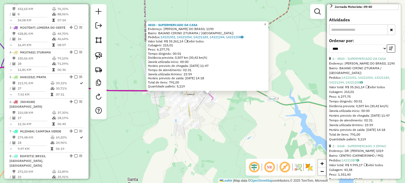
drag, startPoint x: 162, startPoint y: 122, endPoint x: 212, endPoint y: 137, distance: 52.5
click at [212, 137] on div "4830 - SUPERMERCADO DA CASA Endereço: [PERSON_NAME] DO BRASIL 1190 Bairro: BAIA…" at bounding box center [202, 91] width 405 height 183
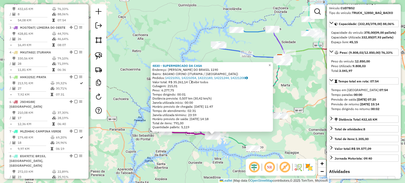
scroll to position [0, 0]
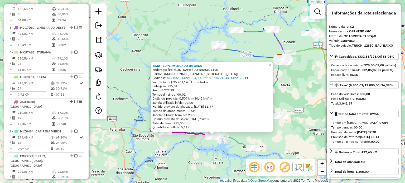
click at [198, 154] on div "4830 - SUPERMERCADO DA CASA Endereço: [PERSON_NAME] DO BRASIL 1190 Bairro: BAIA…" at bounding box center [202, 91] width 405 height 183
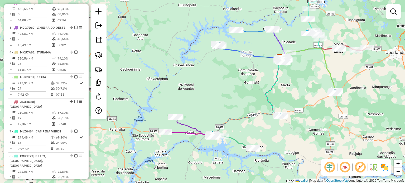
click at [178, 114] on div "Rota 3 - Placa MJG7D67 5074 - VIVIANE BENTO DA SIL Rota 3 - Placa MJG7D67 6795 …" at bounding box center [202, 91] width 405 height 183
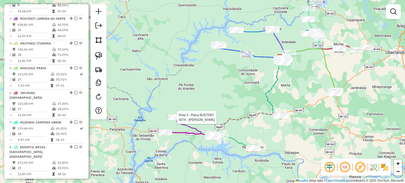
select select "*********"
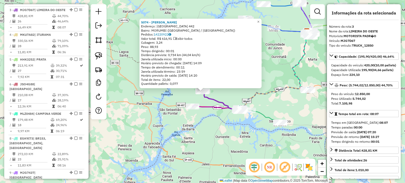
scroll to position [259, 0]
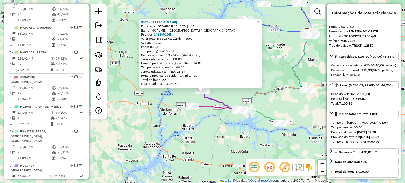
drag, startPoint x: 226, startPoint y: 134, endPoint x: 227, endPoint y: 130, distance: 4.2
click at [225, 133] on div "5074 - [PERSON_NAME] DA SIL Endereço: AMAZONAS 442 Bairro: [GEOGRAPHIC_DATA] ([…" at bounding box center [202, 91] width 405 height 183
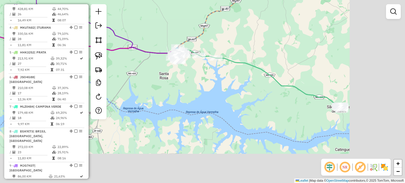
drag, startPoint x: 340, startPoint y: 139, endPoint x: 238, endPoint y: 74, distance: 121.5
click at [233, 71] on div "Janela de atendimento Grade de atendimento Capacidade Transportadoras Veículos …" at bounding box center [202, 91] width 405 height 183
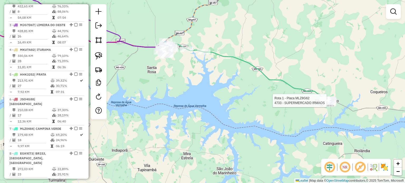
select select "*********"
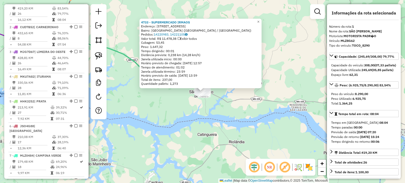
scroll to position [204, 0]
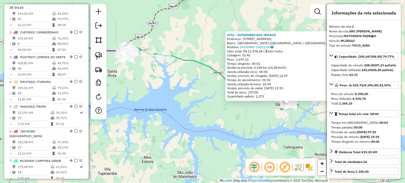
drag, startPoint x: 241, startPoint y: 131, endPoint x: 289, endPoint y: 136, distance: 48.6
click at [305, 140] on div "4733 - SUPERMERCADO IRMAOS Endereço: [STREET_ADDRESS] Bairro: [GEOGRAPHIC_DATA]…" at bounding box center [202, 91] width 405 height 183
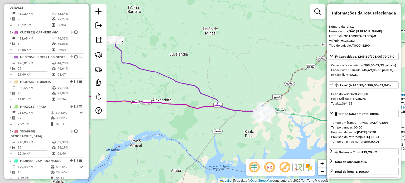
drag, startPoint x: 249, startPoint y: 146, endPoint x: 234, endPoint y: 131, distance: 21.1
click at [263, 149] on div "4733 - SUPERMERCADO IRMAOS Endereço: [STREET_ADDRESS] Bairro: [GEOGRAPHIC_DATA]…" at bounding box center [202, 91] width 405 height 183
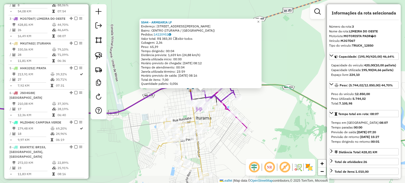
scroll to position [259, 0]
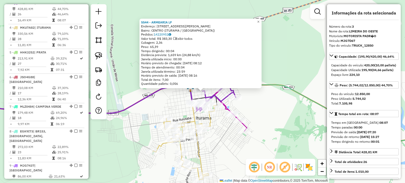
click at [219, 146] on div "Rota 2 - Placa CUD7B52 5840 - [PERSON_NAME] 5544 - ARMEARIA LF Endereço: [STREE…" at bounding box center [202, 91] width 405 height 183
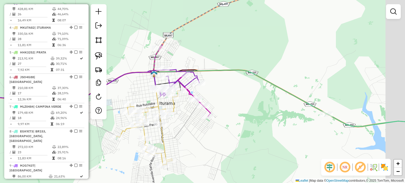
drag, startPoint x: 269, startPoint y: 124, endPoint x: 186, endPoint y: 96, distance: 88.0
click at [186, 97] on div "Janela de atendimento Grade de atendimento Capacidade Transportadoras Veículos …" at bounding box center [202, 91] width 405 height 183
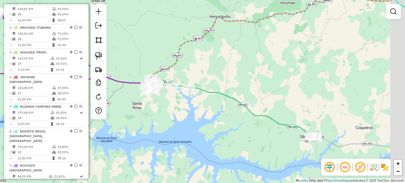
drag, startPoint x: 238, startPoint y: 139, endPoint x: 194, endPoint y: 115, distance: 50.2
click at [194, 115] on div "Janela de atendimento Grade de atendimento Capacidade Transportadoras Veículos …" at bounding box center [202, 91] width 405 height 183
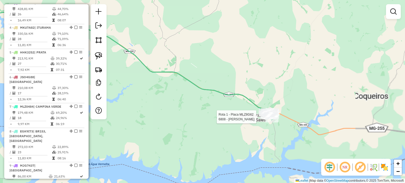
select select "*********"
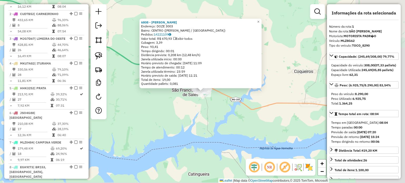
scroll to position [204, 0]
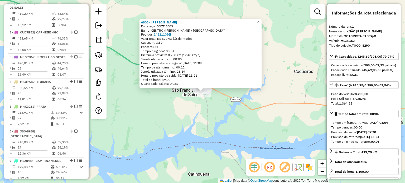
click at [212, 127] on div "6808 - [PERSON_NAME]: DOZE 3003 Bairro: CENTRO (SAO FRANCISCO DE SALES / [GEOGR…" at bounding box center [202, 91] width 405 height 183
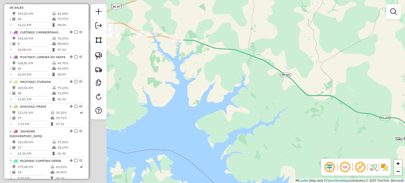
drag, startPoint x: 158, startPoint y: 131, endPoint x: 381, endPoint y: 180, distance: 229.0
click at [381, 180] on div "Janela de atendimento Grade de atendimento Capacidade Transportadoras Veículos …" at bounding box center [202, 91] width 405 height 183
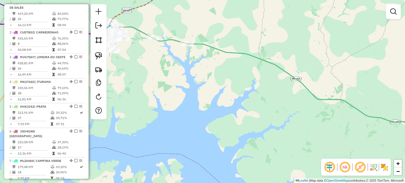
drag, startPoint x: 148, startPoint y: 69, endPoint x: 261, endPoint y: 102, distance: 118.0
click at [258, 101] on div "Janela de atendimento Grade de atendimento Capacidade Transportadoras Veículos …" at bounding box center [202, 91] width 405 height 183
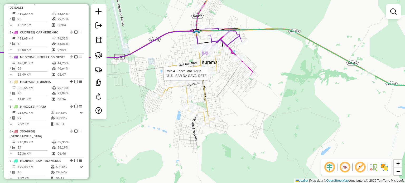
select select "*********"
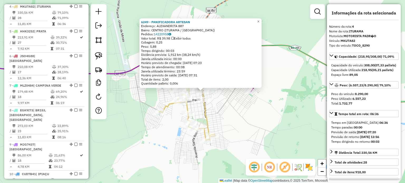
scroll to position [288, 0]
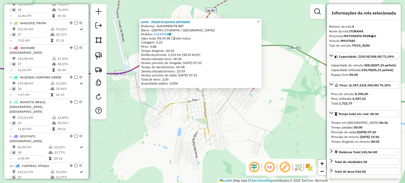
click at [236, 129] on div "6249 - PANIFICADORA ARTESAN Endereço: [GEOGRAPHIC_DATA] 887 Bairro: CENTRO (ITU…" at bounding box center [202, 91] width 405 height 183
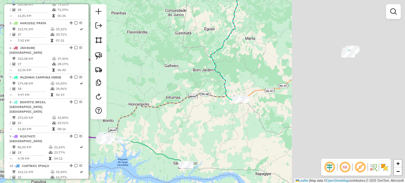
drag, startPoint x: 308, startPoint y: 113, endPoint x: 233, endPoint y: 130, distance: 76.8
click at [233, 130] on div "Janela de atendimento Grade de atendimento Capacidade Transportadoras Veículos …" at bounding box center [202, 91] width 405 height 183
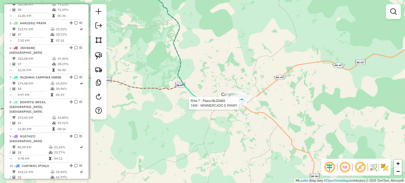
select select "*********"
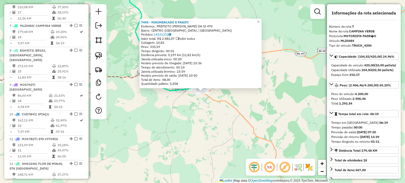
scroll to position [367, 0]
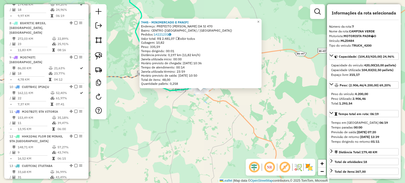
click at [196, 103] on div "7445 - MINIMERCADO E PANIFI Endereço: PREFEITO [PERSON_NAME] DA SI 470 Bairro: …" at bounding box center [202, 91] width 405 height 183
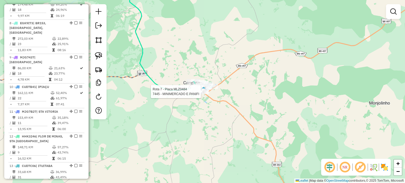
select select "*********"
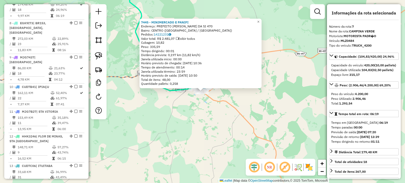
click at [161, 122] on div "7445 - MINIMERCADO E PANIFI Endereço: PREFEITO [PERSON_NAME] DA SI 470 Bairro: …" at bounding box center [202, 91] width 405 height 183
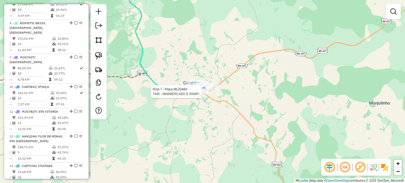
select select "*********"
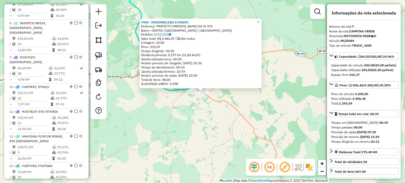
click at [221, 111] on div "7445 - MINIMERCADO E PANIFI Endereço: PREFEITO [PERSON_NAME] DA SI 470 Bairro: …" at bounding box center [202, 91] width 405 height 183
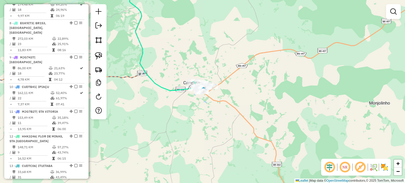
click at [249, 81] on div "Janela de atendimento Grade de atendimento Capacidade Transportadoras Veículos …" at bounding box center [202, 91] width 405 height 183
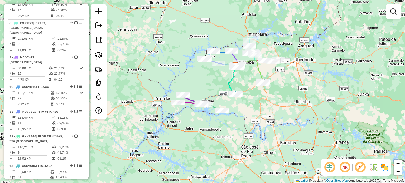
drag, startPoint x: 258, startPoint y: 94, endPoint x: 229, endPoint y: 132, distance: 47.6
click at [230, 133] on div "Janela de atendimento Grade de atendimento Capacidade Transportadoras Veículos …" at bounding box center [202, 91] width 405 height 183
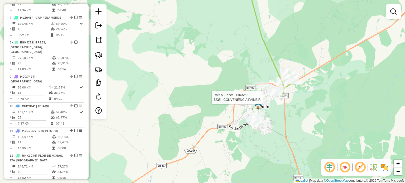
select select "*********"
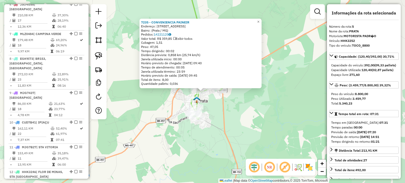
scroll to position [312, 0]
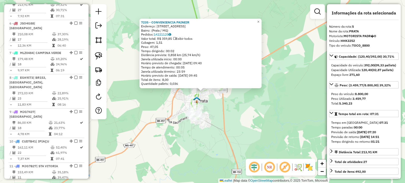
click at [237, 107] on div "7235 - CONVENIENCIA PAINEIR Endereço: [STREET_ADDRESS] Bairro: (Prata / [GEOGRA…" at bounding box center [202, 91] width 405 height 183
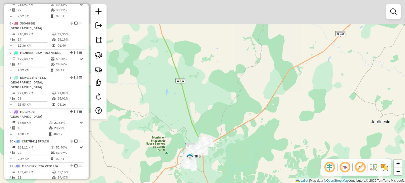
drag, startPoint x: 229, startPoint y: 144, endPoint x: 239, endPoint y: 131, distance: 16.2
click at [224, 160] on div "Janela de atendimento Grade de atendimento Capacidade Transportadoras Veículos …" at bounding box center [202, 91] width 405 height 183
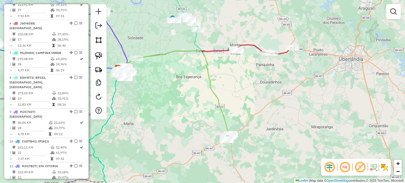
drag, startPoint x: 259, startPoint y: 79, endPoint x: 230, endPoint y: 143, distance: 69.9
click at [230, 144] on div "Janela de atendimento Grade de atendimento Capacidade Transportadoras Veículos …" at bounding box center [202, 91] width 405 height 183
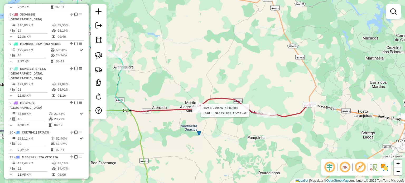
select select "*********"
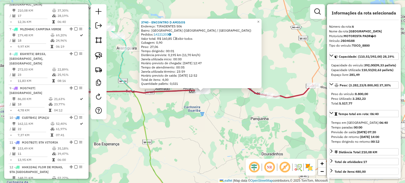
scroll to position [338, 0]
click at [242, 109] on div "3740 - ENCONTRO D AMIGOS Endereço: TIRADENTES 506 Bairro: [GEOGRAPHIC_DATA] ([G…" at bounding box center [202, 91] width 405 height 183
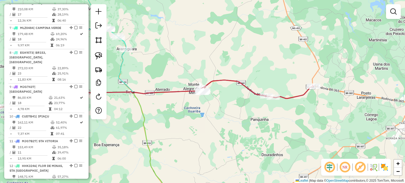
drag, startPoint x: 230, startPoint y: 113, endPoint x: 301, endPoint y: 157, distance: 83.3
click at [301, 157] on div "Janela de atendimento Grade de atendimento Capacidade Transportadoras Veículos …" at bounding box center [202, 91] width 405 height 183
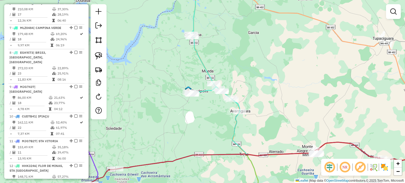
drag, startPoint x: 288, startPoint y: 87, endPoint x: 300, endPoint y: 87, distance: 12.1
click at [300, 88] on div "Janela de atendimento Grade de atendimento Capacidade Transportadoras Veículos …" at bounding box center [202, 91] width 405 height 183
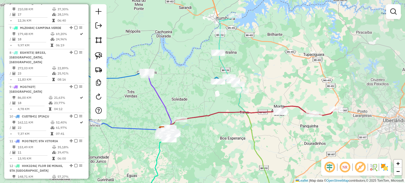
drag, startPoint x: 241, startPoint y: 53, endPoint x: 245, endPoint y: 87, distance: 34.1
click at [245, 87] on div "Janela de atendimento Grade de atendimento Capacidade Transportadoras Veículos …" at bounding box center [202, 91] width 405 height 183
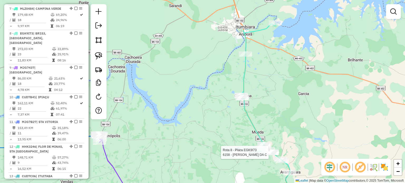
select select "*********"
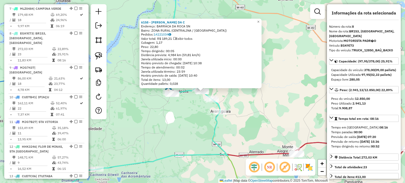
scroll to position [392, 0]
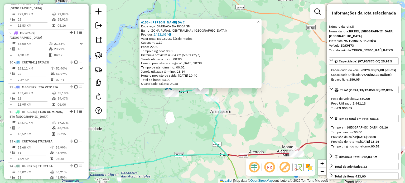
drag, startPoint x: 191, startPoint y: 120, endPoint x: 228, endPoint y: 119, distance: 36.7
click at [228, 119] on div "6158 - [PERSON_NAME] DA C Endereço: BARRACA DA ROCA SN Bairro: ZONA RURAL (CENT…" at bounding box center [202, 91] width 405 height 183
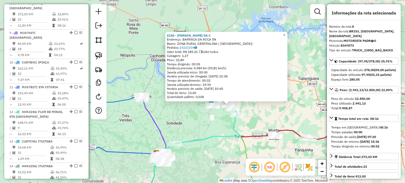
click at [217, 119] on div "6158 - [PERSON_NAME] DA C Endereço: BARRACA DA ROCA SN Bairro: ZONA RURAL (CENT…" at bounding box center [202, 91] width 405 height 183
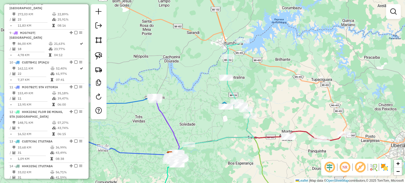
drag, startPoint x: 194, startPoint y: 98, endPoint x: 259, endPoint y: 102, distance: 64.5
click at [259, 102] on div "Janela de atendimento Grade de atendimento Capacidade Transportadoras Veículos …" at bounding box center [202, 91] width 405 height 183
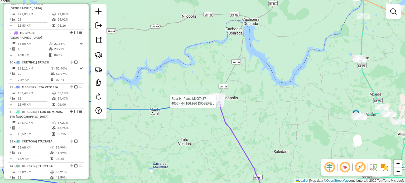
select select "*********"
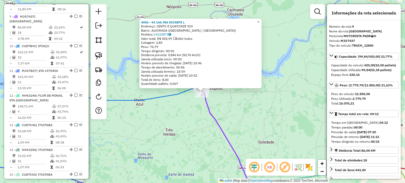
scroll to position [421, 0]
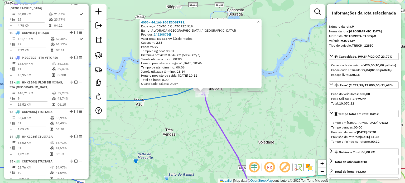
click at [197, 119] on div "4056 - 44.166.986 DIOSEFE L Endereço: CENTO E QUATORZE 919 Bairro: [GEOGRAPHIC_…" at bounding box center [202, 91] width 405 height 183
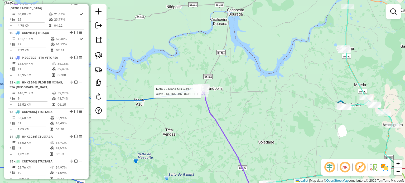
select select "*********"
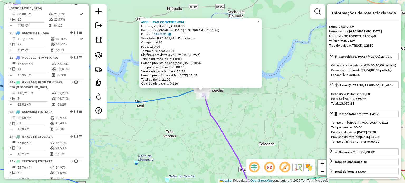
click at [188, 123] on div "6835 - LEAO CONVENIENCIA Endereço: [STREET_ADDRESS] [GEOGRAPHIC_DATA]: 14221015…" at bounding box center [202, 91] width 405 height 183
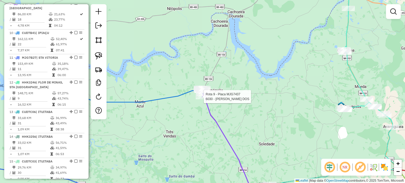
select select "*********"
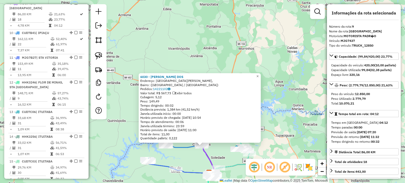
drag, startPoint x: 152, startPoint y: 160, endPoint x: 181, endPoint y: 154, distance: 29.0
click at [181, 154] on div "6030 - ANTONIO BEZERRA DOS Endereço: Rua Maria Prado, Bairro: (Capinópolis / MG…" at bounding box center [202, 91] width 405 height 183
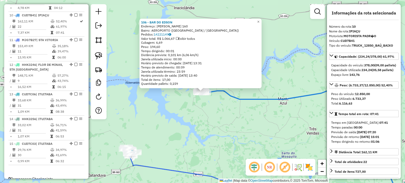
scroll to position [445, 0]
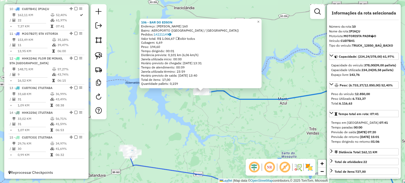
click at [245, 122] on div "106 - BAR DO EDSON Endereço: RONDON PACHECO 160 Bairro: AEROPORTO (IPIACU / MG)…" at bounding box center [202, 91] width 405 height 183
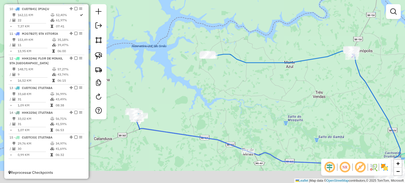
drag, startPoint x: 217, startPoint y: 145, endPoint x: 224, endPoint y: 95, distance: 50.4
click at [224, 96] on div "Janela de atendimento Grade de atendimento Capacidade Transportadoras Veículos …" at bounding box center [202, 91] width 405 height 183
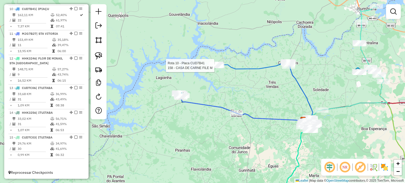
select select "*********"
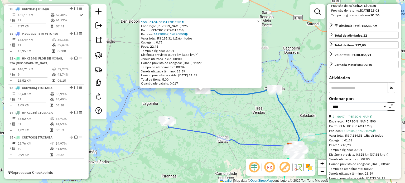
scroll to position [158, 0]
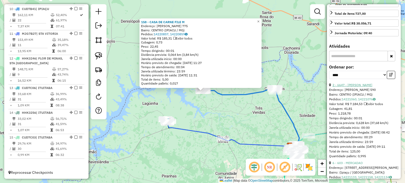
click at [353, 87] on link "2 - 6647 - RICARDO PATRESE SILV" at bounding box center [353, 85] width 40 height 4
drag, startPoint x: 228, startPoint y: 117, endPoint x: 275, endPoint y: 108, distance: 47.9
click at [272, 108] on div "6647 - RICARDO PATRESE SILV Endereço: BENEDITO WALDEMAR SILVA 590 Bairro: CENTR…" at bounding box center [202, 91] width 405 height 183
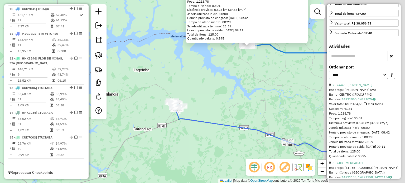
drag, startPoint x: 294, startPoint y: 116, endPoint x: 185, endPoint y: 131, distance: 110.6
click at [185, 132] on div "6647 - RICARDO PATRESE SILV Endereço: BENEDITO WALDEMAR SILVA 590 Bairro: CENTR…" at bounding box center [202, 91] width 405 height 183
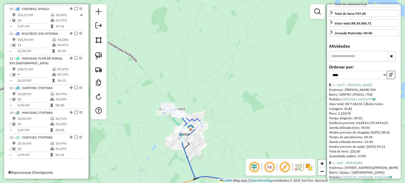
drag, startPoint x: 222, startPoint y: 147, endPoint x: 187, endPoint y: 89, distance: 67.8
click at [187, 89] on div "6647 - RICARDO PATRESE SILV Endereço: BENEDITO WALDEMAR SILVA 590 Bairro: CENTR…" at bounding box center [202, 91] width 405 height 183
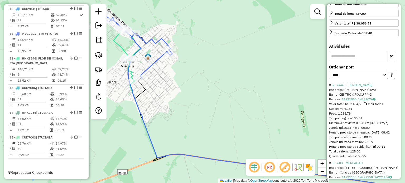
drag, startPoint x: 168, startPoint y: 86, endPoint x: 251, endPoint y: 106, distance: 85.0
click at [251, 106] on div "6647 - RICARDO PATRESE SILV Endereço: BENEDITO WALDEMAR SILVA 590 Bairro: CENTR…" at bounding box center [202, 91] width 405 height 183
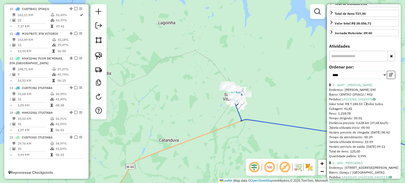
drag, startPoint x: 291, startPoint y: 76, endPoint x: 202, endPoint y: 142, distance: 110.4
click at [210, 139] on div "6647 - RICARDO PATRESE SILV Endereço: BENEDITO WALDEMAR SILVA 590 Bairro: CENTR…" at bounding box center [202, 91] width 405 height 183
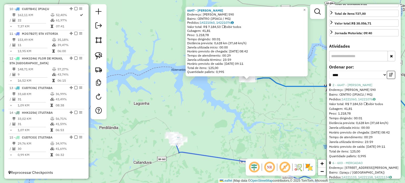
drag, startPoint x: 301, startPoint y: 106, endPoint x: 174, endPoint y: 118, distance: 127.2
click at [176, 118] on div "6647 - RICARDO PATRESE SILV Endereço: BENEDITO WALDEMAR SILVA 590 Bairro: CENTR…" at bounding box center [202, 91] width 405 height 183
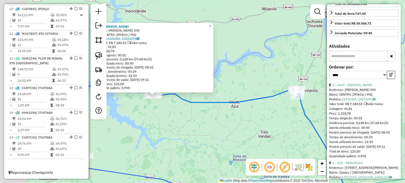
drag, startPoint x: 177, startPoint y: 123, endPoint x: 215, endPoint y: 123, distance: 38.3
click at [215, 123] on div "6647 - RICARDO PATRESE SILV Endereço: BENEDITO WALDEMAR SILVA 590 Bairro: CENTR…" at bounding box center [202, 91] width 405 height 183
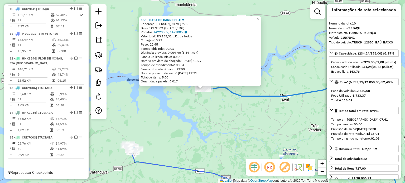
scroll to position [0, 0]
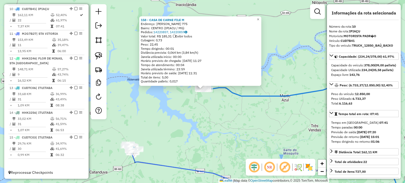
drag, startPoint x: 278, startPoint y: 113, endPoint x: 276, endPoint y: 115, distance: 2.7
click at [276, 114] on div "158 - CASA DE CARNE FILE M Endereço: OMAR DINIZ 775 Bairro: CENTRO (IPIACU / MG…" at bounding box center [202, 91] width 405 height 183
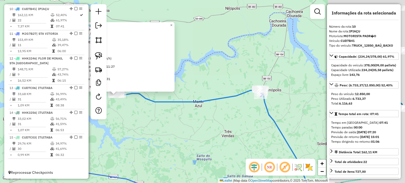
drag, startPoint x: 318, startPoint y: 118, endPoint x: 117, endPoint y: 119, distance: 200.8
click at [117, 119] on div "158 - CASA DE CARNE FILE M Endereço: OMAR DINIZ 775 Bairro: CENTRO (IPIACU / MG…" at bounding box center [202, 91] width 405 height 183
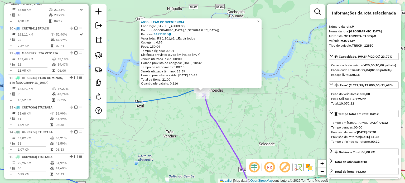
scroll to position [421, 0]
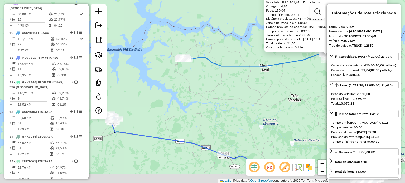
drag, startPoint x: 189, startPoint y: 117, endPoint x: 263, endPoint y: 97, distance: 76.3
click at [263, 97] on div "6835 - LEAO CONVENIENCIA Endereço: Avenida Cento e Onze, 307 Bairro: (Capinópol…" at bounding box center [202, 91] width 405 height 183
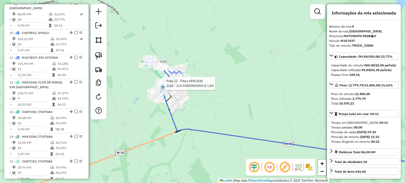
scroll to position [445, 0]
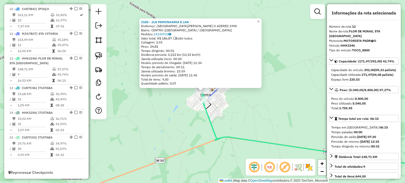
click at [251, 107] on div "2185 - JLN PAMONHARIA E LAN Endereço: AVENIDA EDUARDO BRAND O AZERED 1990 Bairr…" at bounding box center [202, 91] width 405 height 183
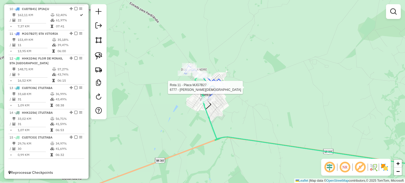
select select "*********"
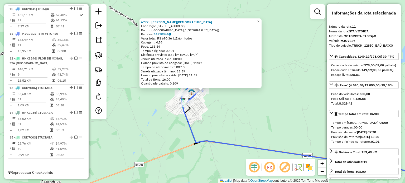
click at [212, 109] on div "6777 - LOURENCO EVANGELISTA Endereço: Avenida Brasil, 653 Bairro: (Santa Vitóri…" at bounding box center [202, 91] width 405 height 183
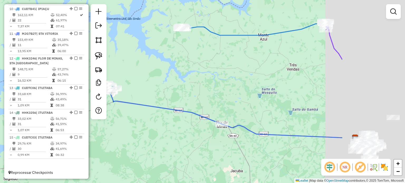
drag, startPoint x: 271, startPoint y: 148, endPoint x: 133, endPoint y: 118, distance: 141.4
click at [133, 118] on div "Janela de atendimento Grade de atendimento Capacidade Transportadoras Veículos …" at bounding box center [202, 91] width 405 height 183
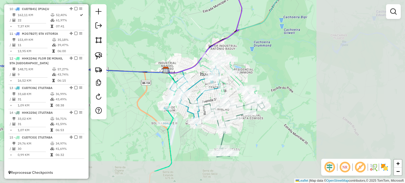
drag, startPoint x: 287, startPoint y: 141, endPoint x: 139, endPoint y: 111, distance: 151.7
click at [139, 111] on div "Janela de atendimento Grade de atendimento Capacidade Transportadoras Veículos …" at bounding box center [202, 91] width 405 height 183
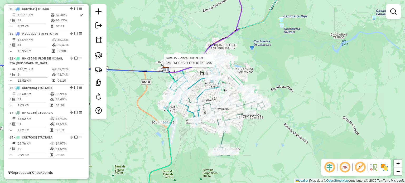
select select "*********"
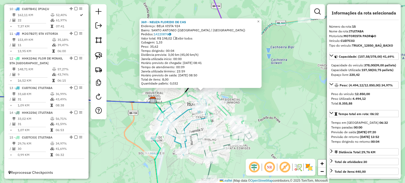
click at [259, 114] on div "369 - NEUZA FLORIDO DE CAS Endereço: BELA VISTA 924 Bairro: SANTO ANTONIO (ITUI…" at bounding box center [202, 91] width 405 height 183
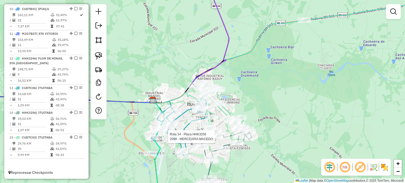
select select "*********"
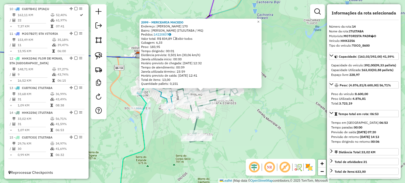
click at [245, 117] on div "2099 - MERCEARIA MACEDO Endereço: HELENA ROSA DE MORAIS 170 Bairro: ALCIDES JUN…" at bounding box center [202, 91] width 405 height 183
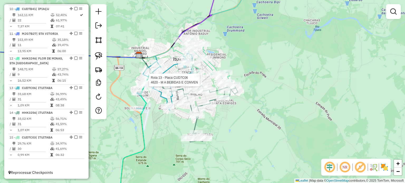
select select "*********"
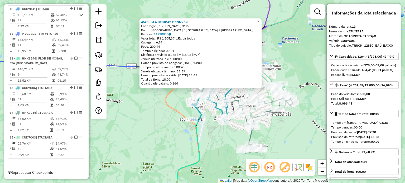
click at [150, 133] on div "4620 - M A BEBIDAS E CONVEN Endereço: NIVALDO INACIO MOREIRA 3127 Bairro: LAGOA…" at bounding box center [202, 91] width 405 height 183
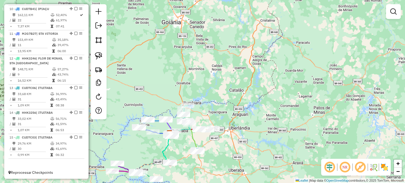
drag, startPoint x: 119, startPoint y: 151, endPoint x: 148, endPoint y: 149, distance: 29.7
click at [153, 149] on div "Janela de atendimento Grade de atendimento Capacidade Transportadoras Veículos …" at bounding box center [202, 91] width 405 height 183
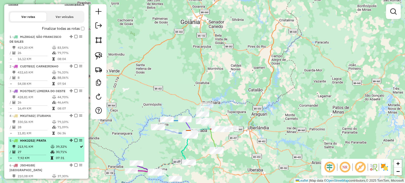
scroll to position [129, 0]
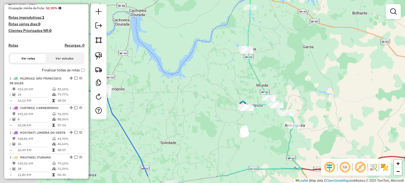
drag, startPoint x: 136, startPoint y: 149, endPoint x: 250, endPoint y: 106, distance: 121.8
click at [252, 110] on div "Janela de atendimento Grade de atendimento Capacidade Transportadoras Veículos …" at bounding box center [202, 91] width 405 height 183
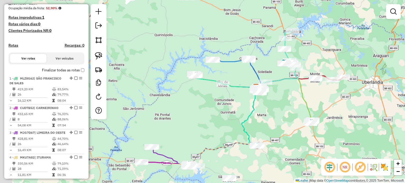
drag, startPoint x: 179, startPoint y: 162, endPoint x: 223, endPoint y: 108, distance: 70.0
click at [223, 108] on div "Janela de atendimento Grade de atendimento Capacidade Transportadoras Veículos …" at bounding box center [202, 91] width 405 height 183
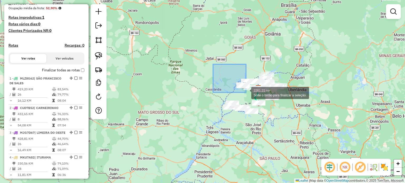
drag, startPoint x: 246, startPoint y: 93, endPoint x: 312, endPoint y: 147, distance: 85.7
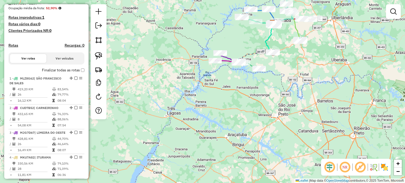
drag, startPoint x: 225, startPoint y: 135, endPoint x: 218, endPoint y: 141, distance: 9.8
click at [219, 141] on div "Janela de atendimento Grade de atendimento Capacidade Transportadoras Veículos …" at bounding box center [202, 91] width 405 height 183
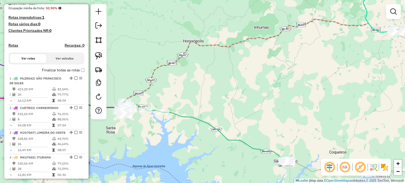
drag, startPoint x: 302, startPoint y: 139, endPoint x: 176, endPoint y: 73, distance: 142.0
click at [176, 73] on div "Janela de atendimento Grade de atendimento Capacidade Transportadoras Veículos …" at bounding box center [202, 91] width 405 height 183
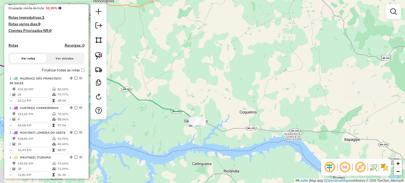
drag, startPoint x: 225, startPoint y: 112, endPoint x: 251, endPoint y: 130, distance: 32.1
click at [251, 130] on div "Janela de atendimento Grade de atendimento Capacidade Transportadoras Veículos …" at bounding box center [202, 91] width 405 height 183
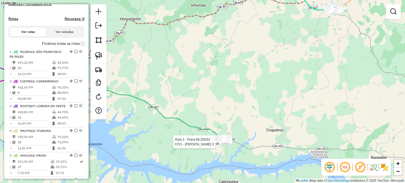
select select "*********"
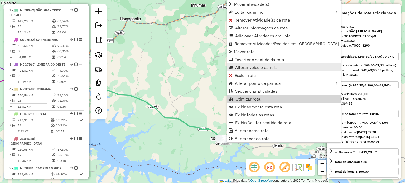
scroll to position [204, 0]
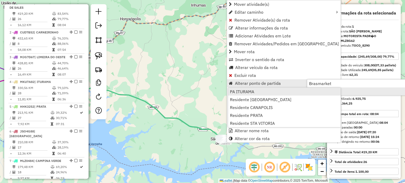
click at [251, 91] on span "PA ITURAMA" at bounding box center [242, 92] width 24 height 4
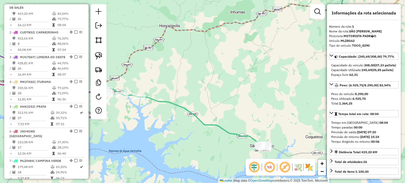
drag, startPoint x: 135, startPoint y: 149, endPoint x: 233, endPoint y: 167, distance: 99.7
click at [229, 166] on div "Janela de atendimento Grade de atendimento Capacidade Transportadoras Veículos …" at bounding box center [202, 91] width 405 height 183
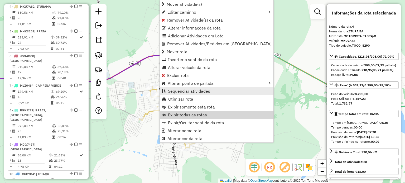
scroll to position [288, 0]
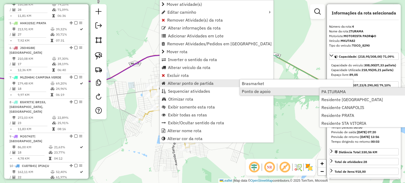
click at [328, 91] on span "PA ITURAMA" at bounding box center [334, 92] width 24 height 4
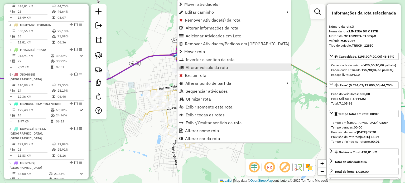
scroll to position [259, 0]
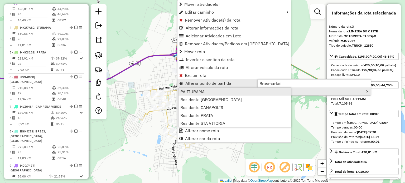
click at [212, 91] on link "PA ITURAMA" at bounding box center [235, 92] width 113 height 8
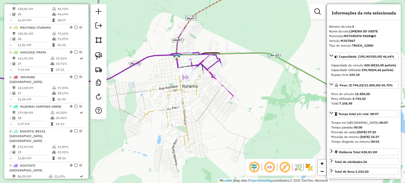
drag, startPoint x: 241, startPoint y: 120, endPoint x: 321, endPoint y: 132, distance: 81.4
click at [313, 131] on div "Rota 2 - Placa CUD7B52 5840 - RICARDO SANTOS SILVA Janela de atendimento Grade …" at bounding box center [202, 91] width 405 height 183
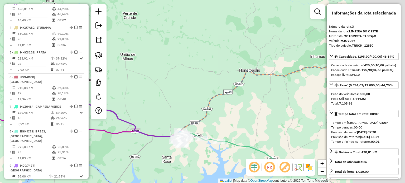
drag, startPoint x: 274, startPoint y: 112, endPoint x: 158, endPoint y: 110, distance: 116.1
click at [157, 110] on div "Janela de atendimento Grade de atendimento Capacidade Transportadoras Veículos …" at bounding box center [202, 91] width 405 height 183
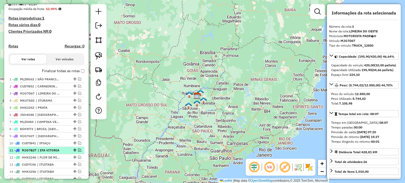
scroll to position [156, 0]
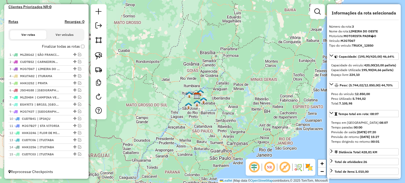
click at [102, 24] on link at bounding box center [98, 26] width 11 height 12
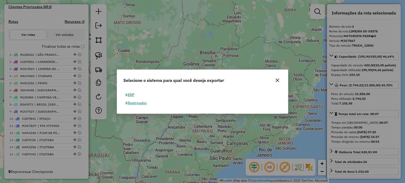
click at [132, 95] on button "ERP" at bounding box center [130, 95] width 13 height 8
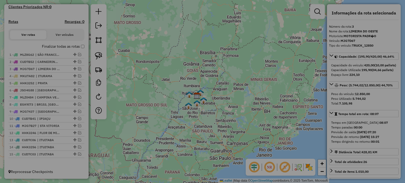
select select "**"
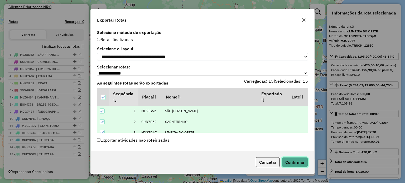
click at [295, 161] on button "Confirmar" at bounding box center [295, 163] width 26 height 10
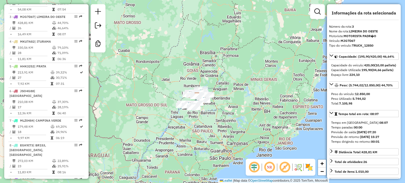
scroll to position [262, 0]
